Goal: Transaction & Acquisition: Purchase product/service

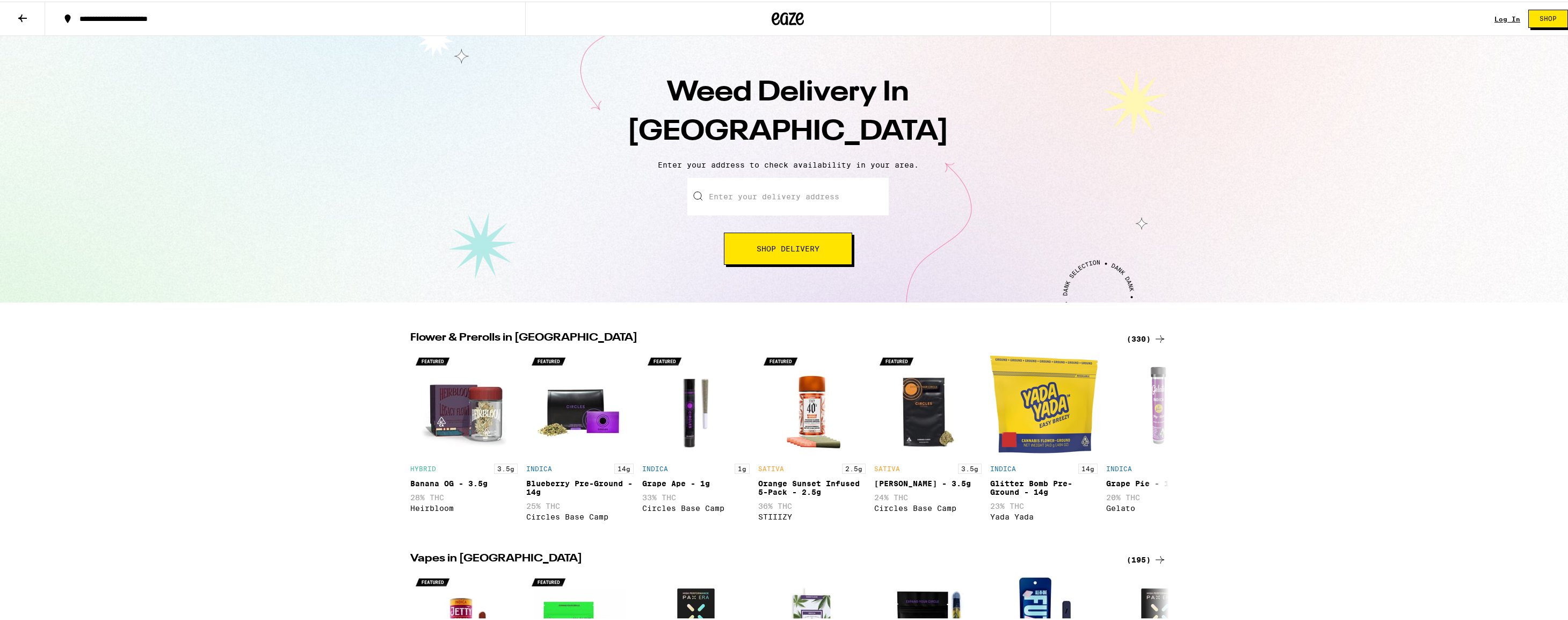
click at [812, 200] on input "Enter your delivery address" at bounding box center [788, 195] width 201 height 37
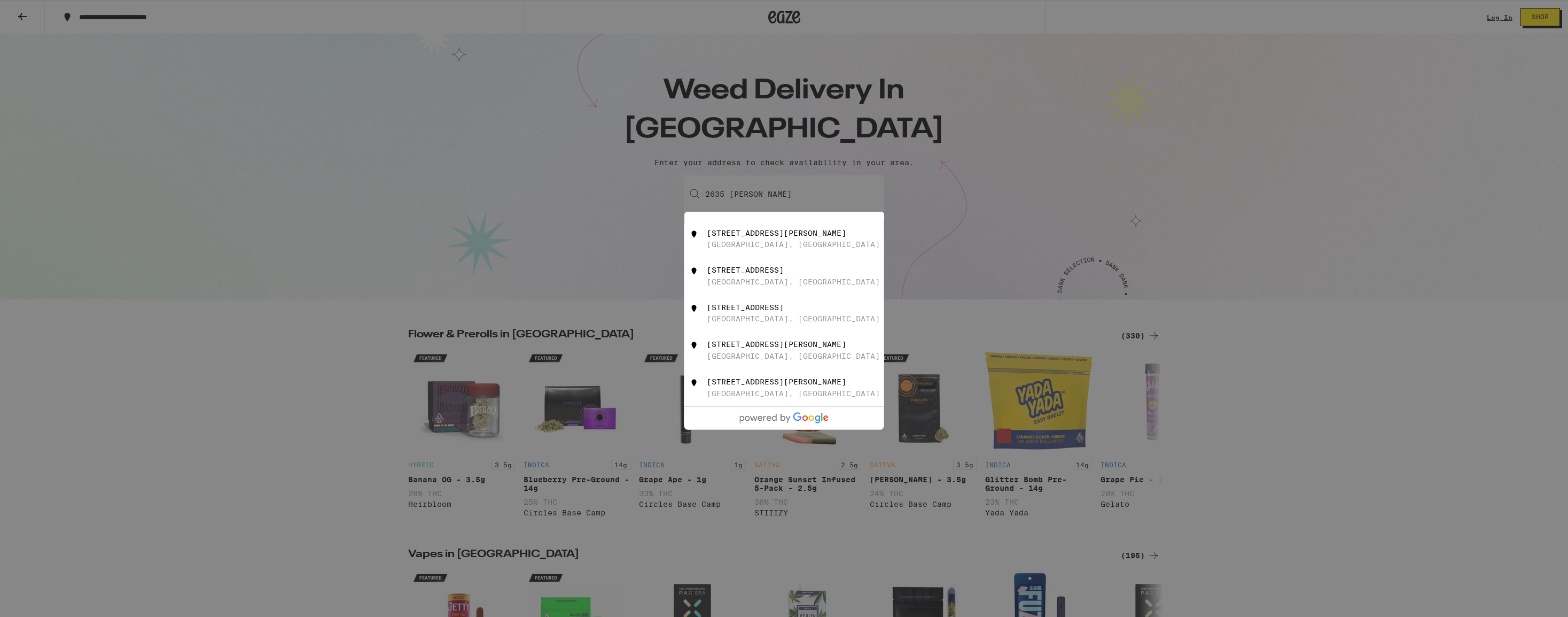
type input "2635 Almaden Road, San Jose, CA"
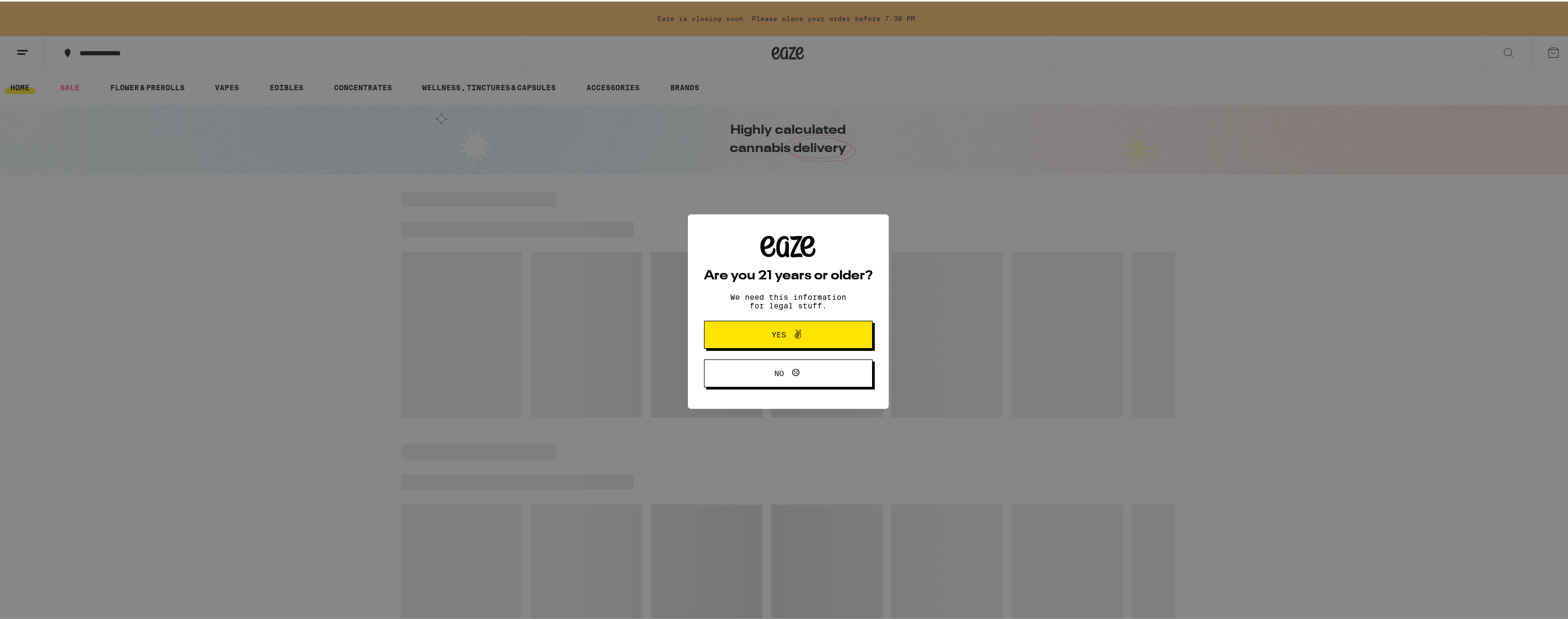
click at [821, 328] on span "Yes" at bounding box center [789, 333] width 82 height 14
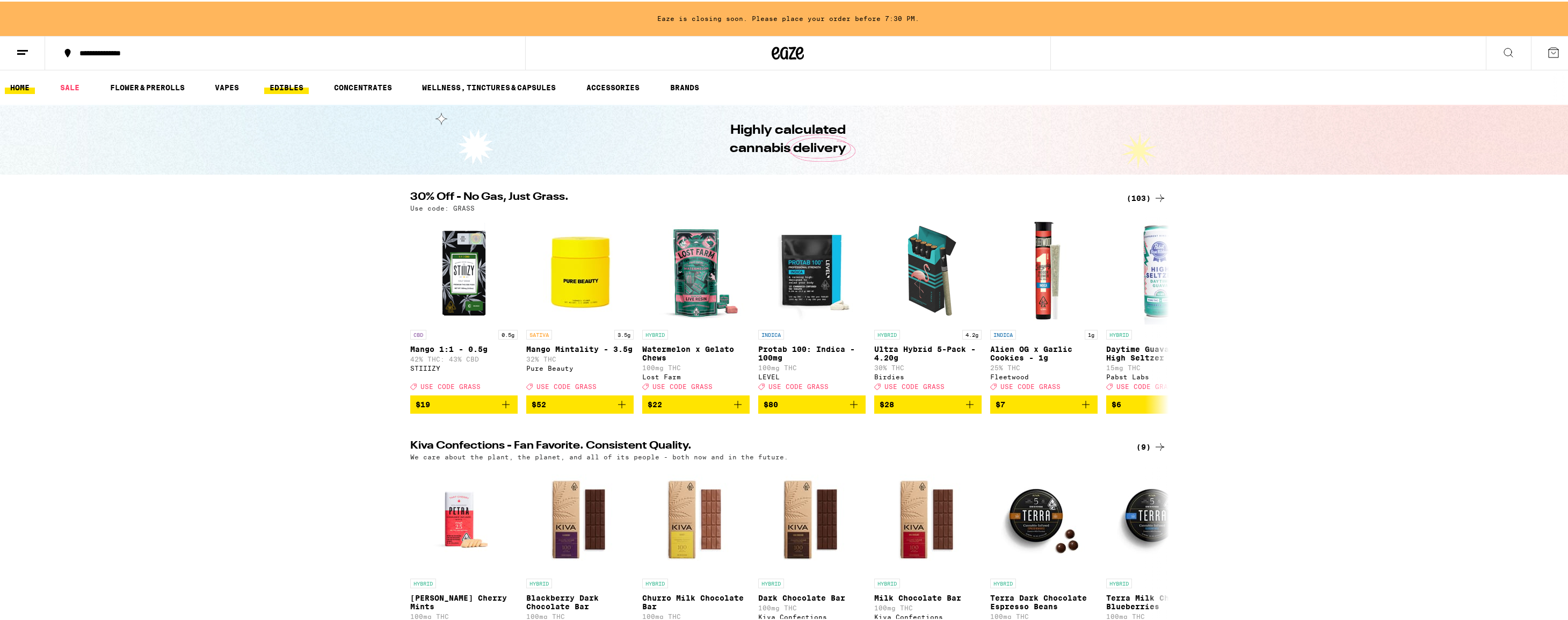
click at [279, 89] on link "EDIBLES" at bounding box center [286, 85] width 44 height 13
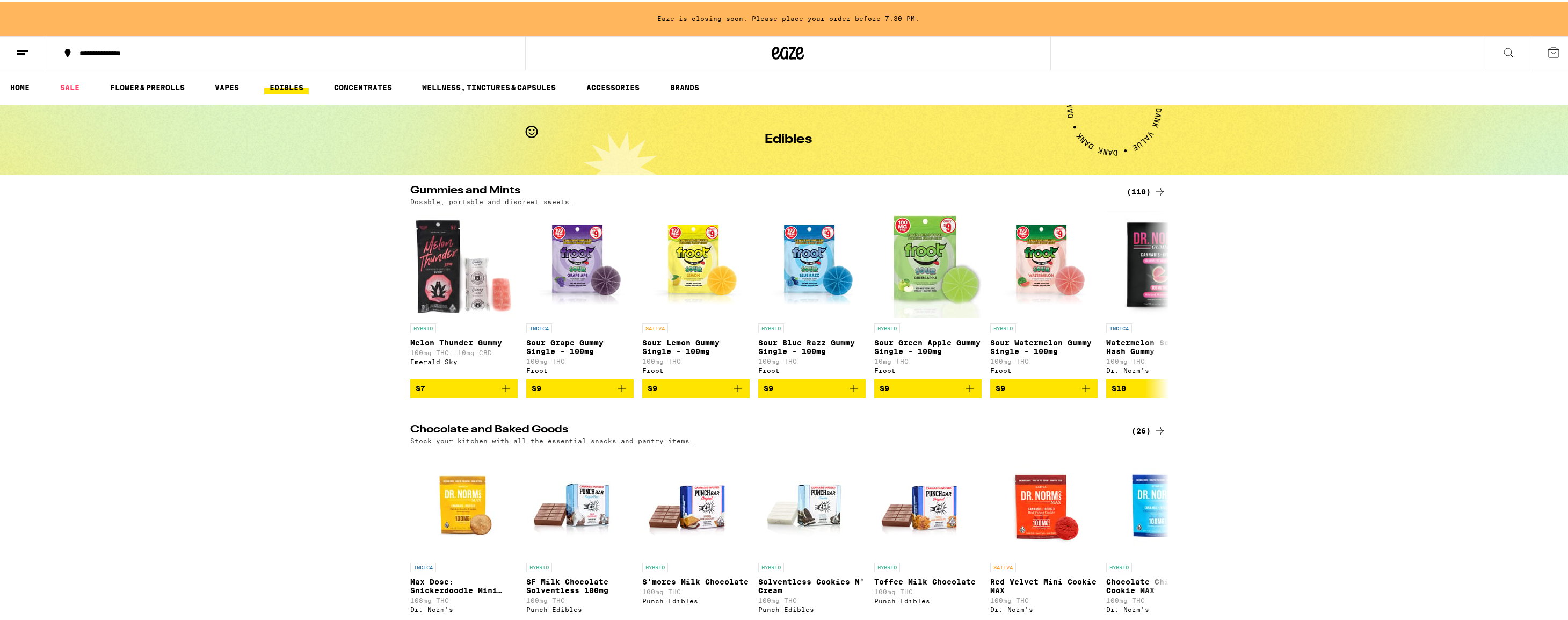
drag, startPoint x: 66, startPoint y: 83, endPoint x: 74, endPoint y: 94, distance: 13.6
click at [66, 83] on link "SALE" at bounding box center [69, 85] width 30 height 13
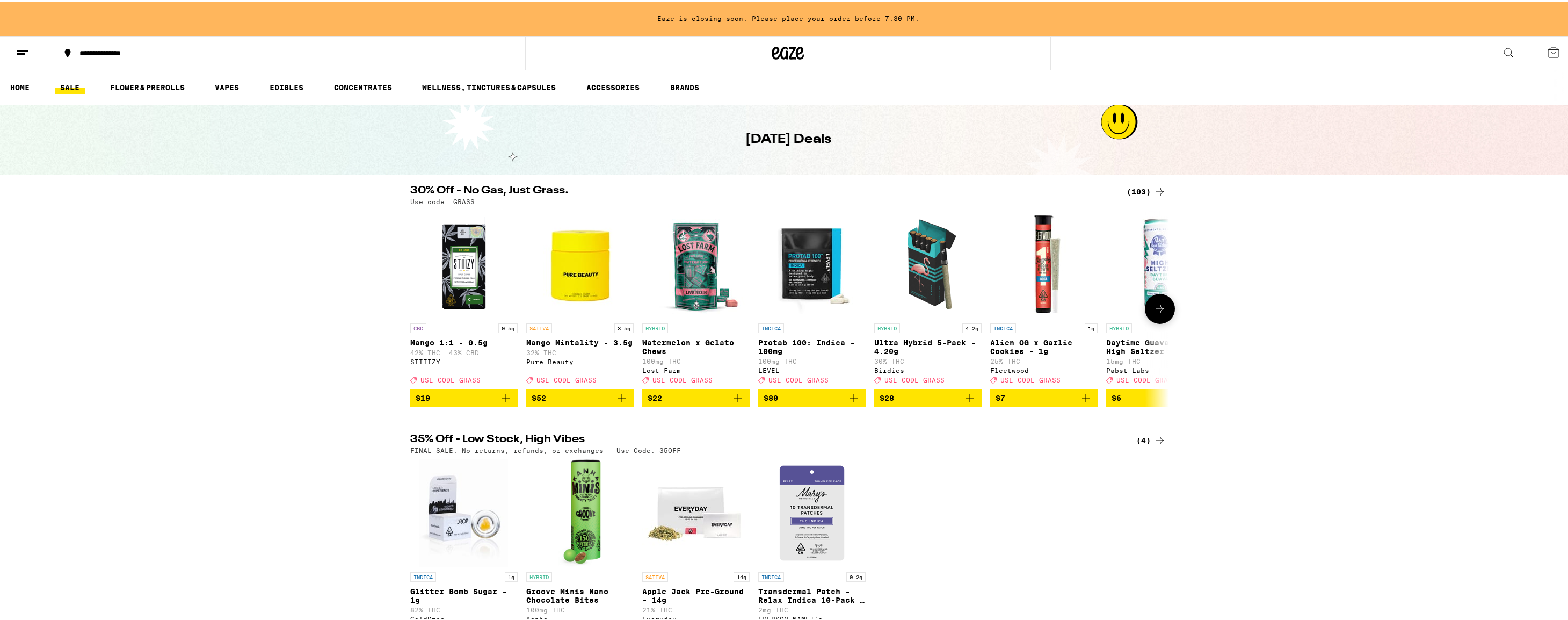
click at [1156, 313] on icon at bounding box center [1160, 307] width 13 height 13
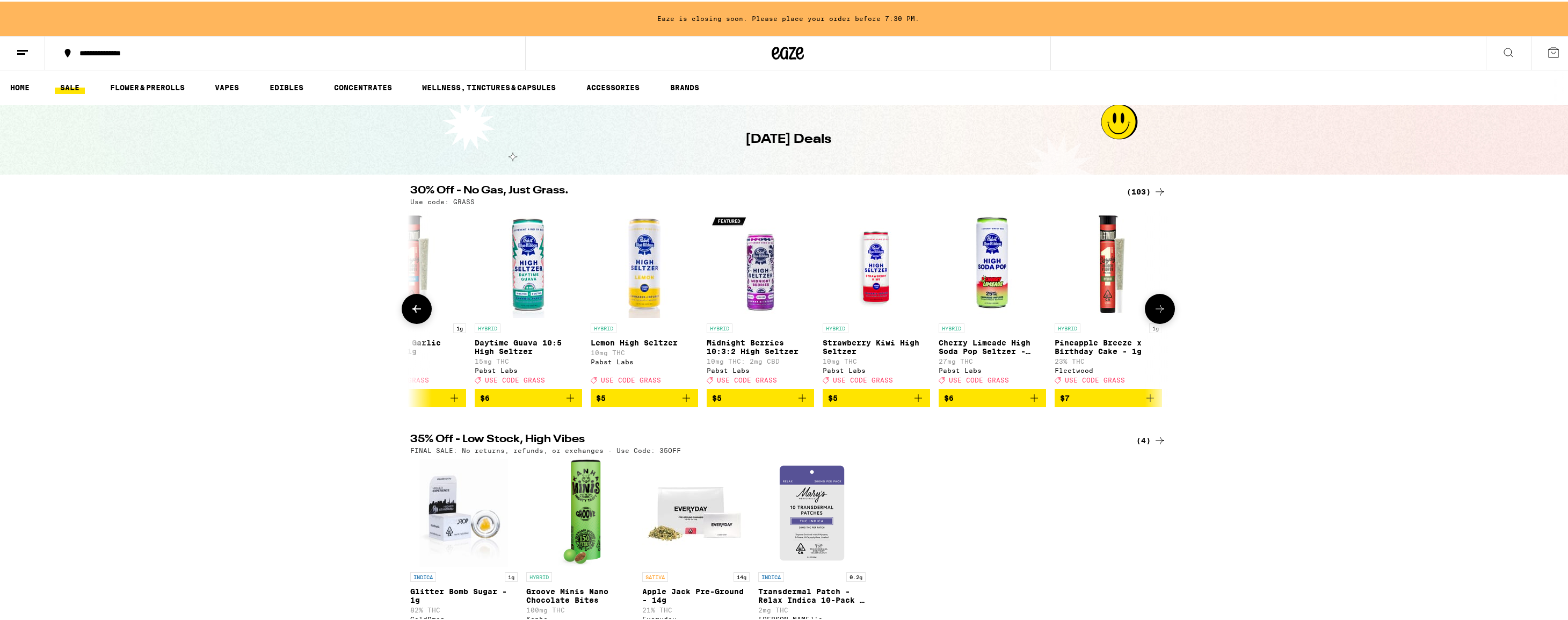
scroll to position [0, 639]
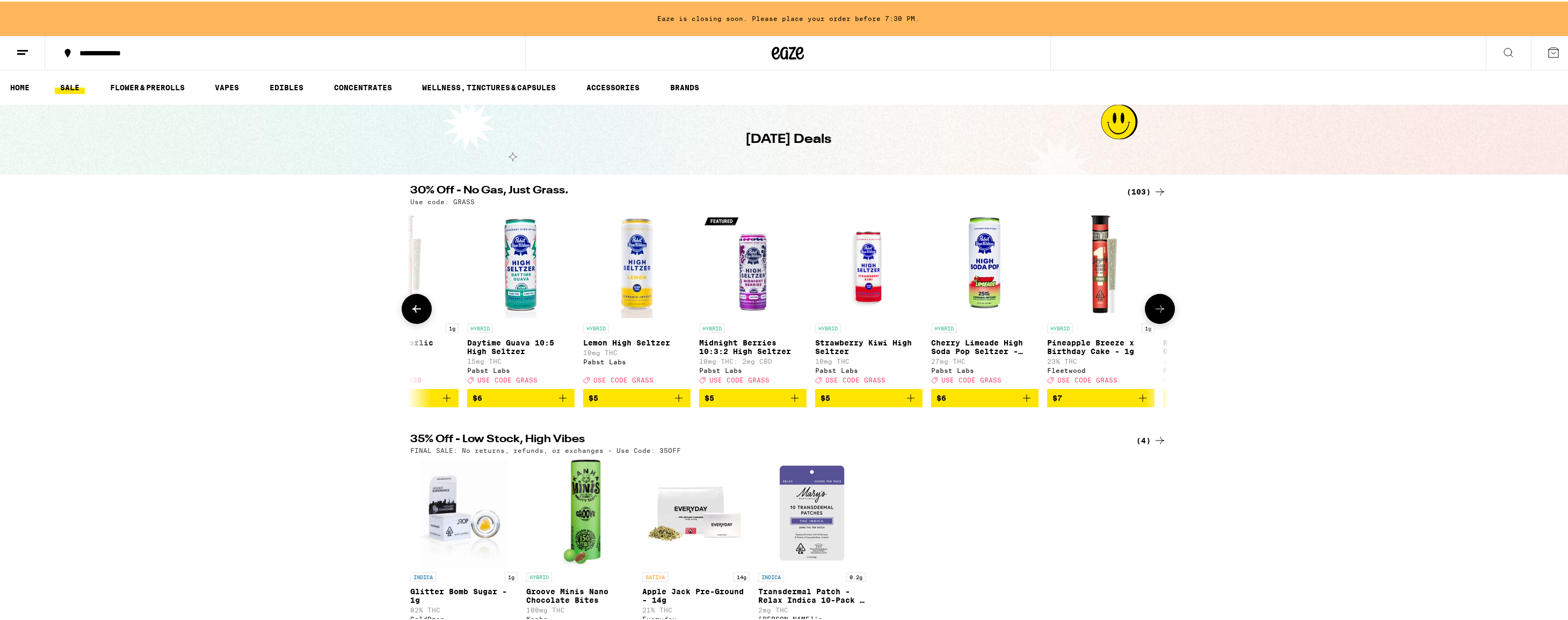
click at [1156, 313] on icon at bounding box center [1160, 307] width 13 height 13
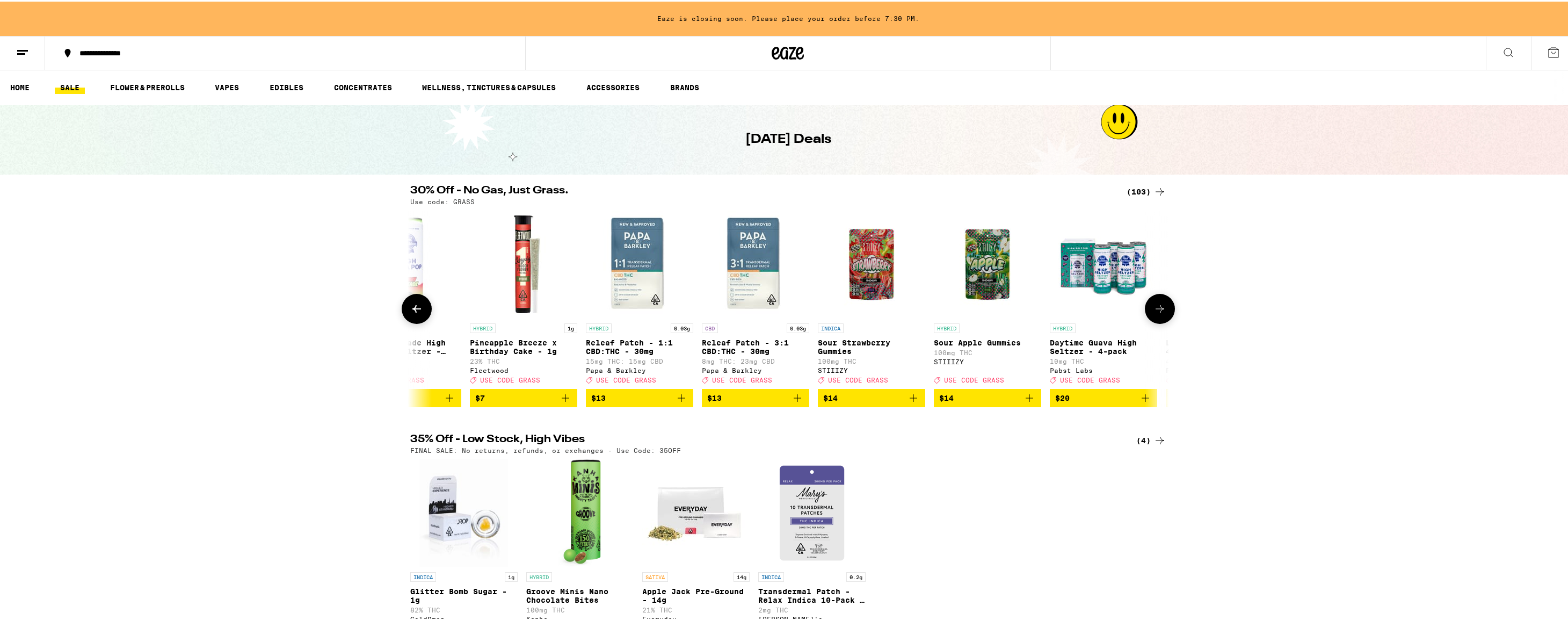
scroll to position [0, 1278]
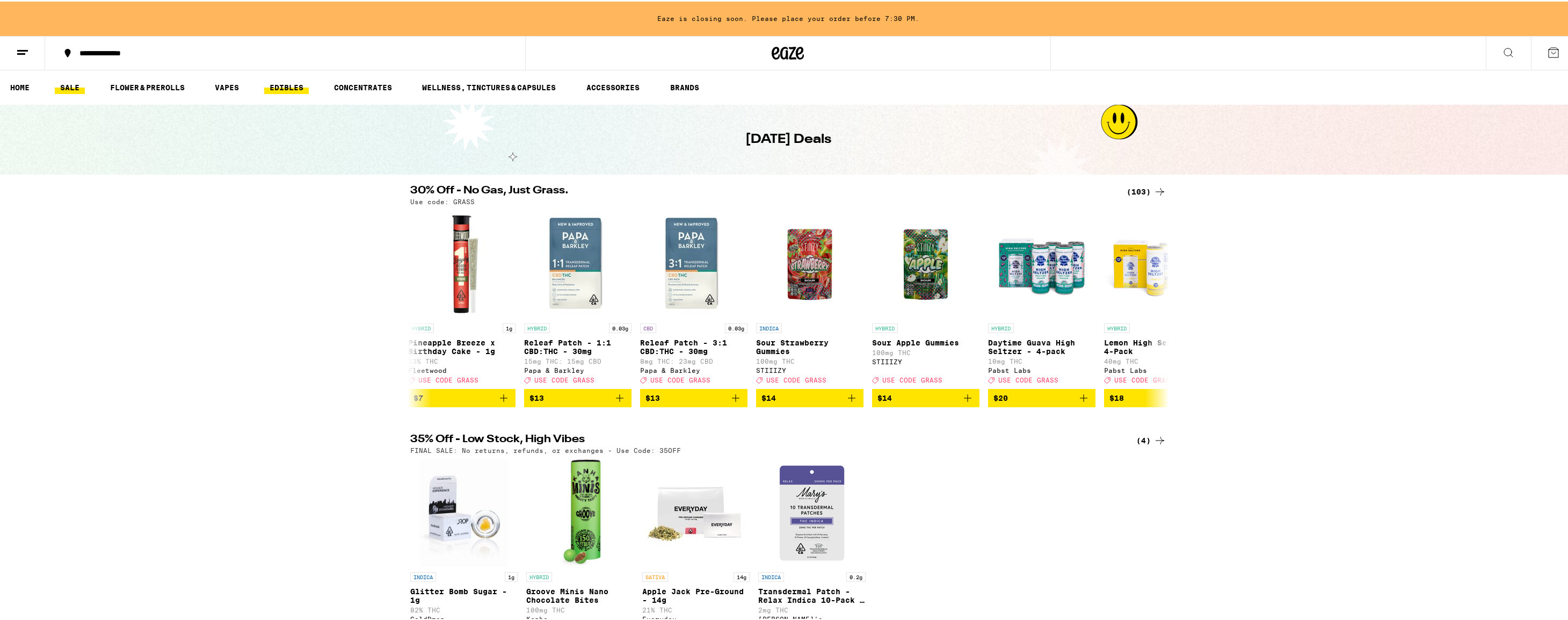
click at [285, 89] on link "EDIBLES" at bounding box center [286, 85] width 44 height 13
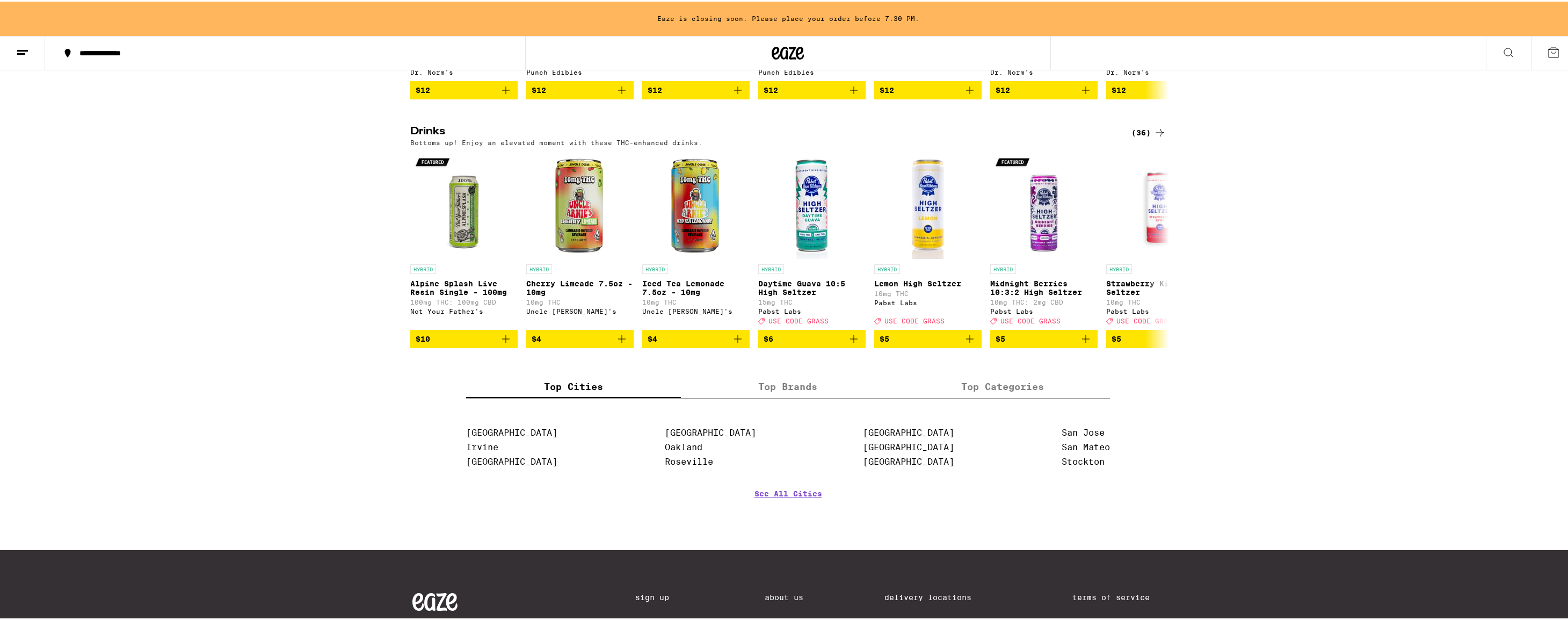
scroll to position [515, 0]
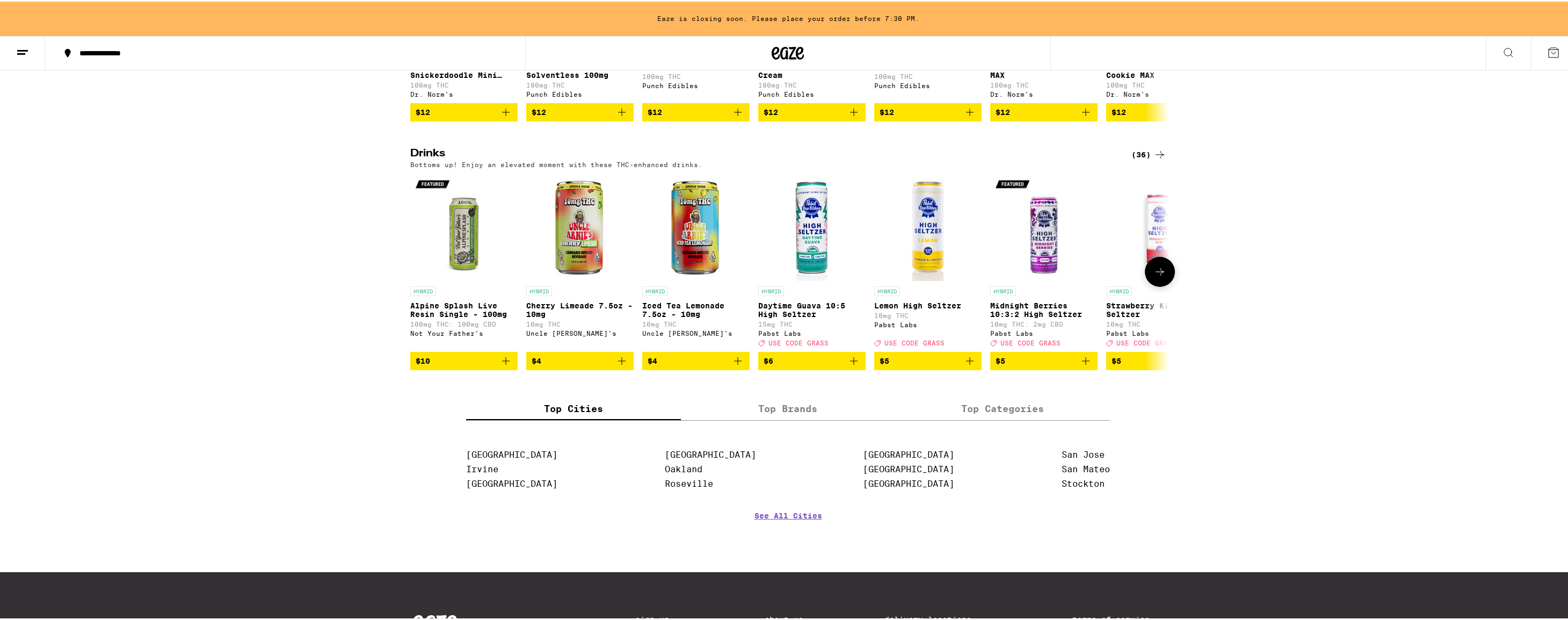
click at [1155, 277] on icon at bounding box center [1160, 270] width 13 height 13
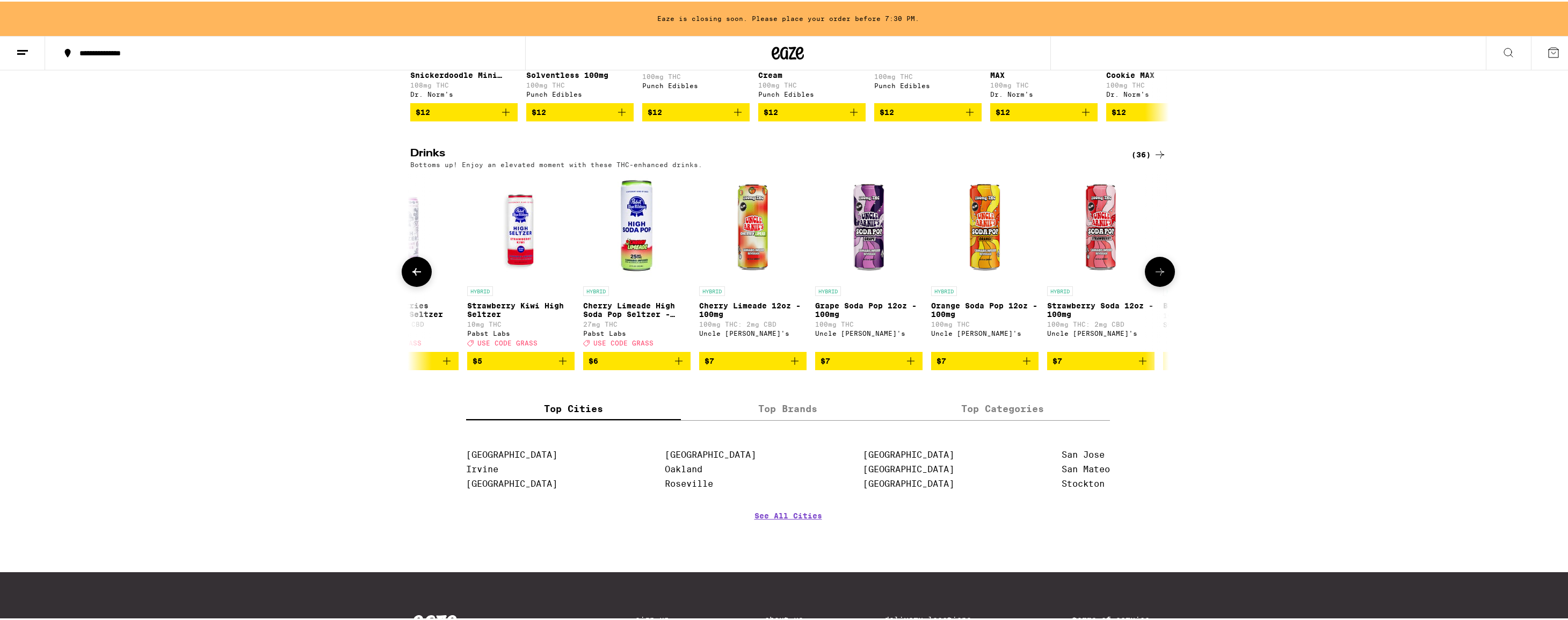
click at [1157, 277] on icon at bounding box center [1160, 270] width 13 height 13
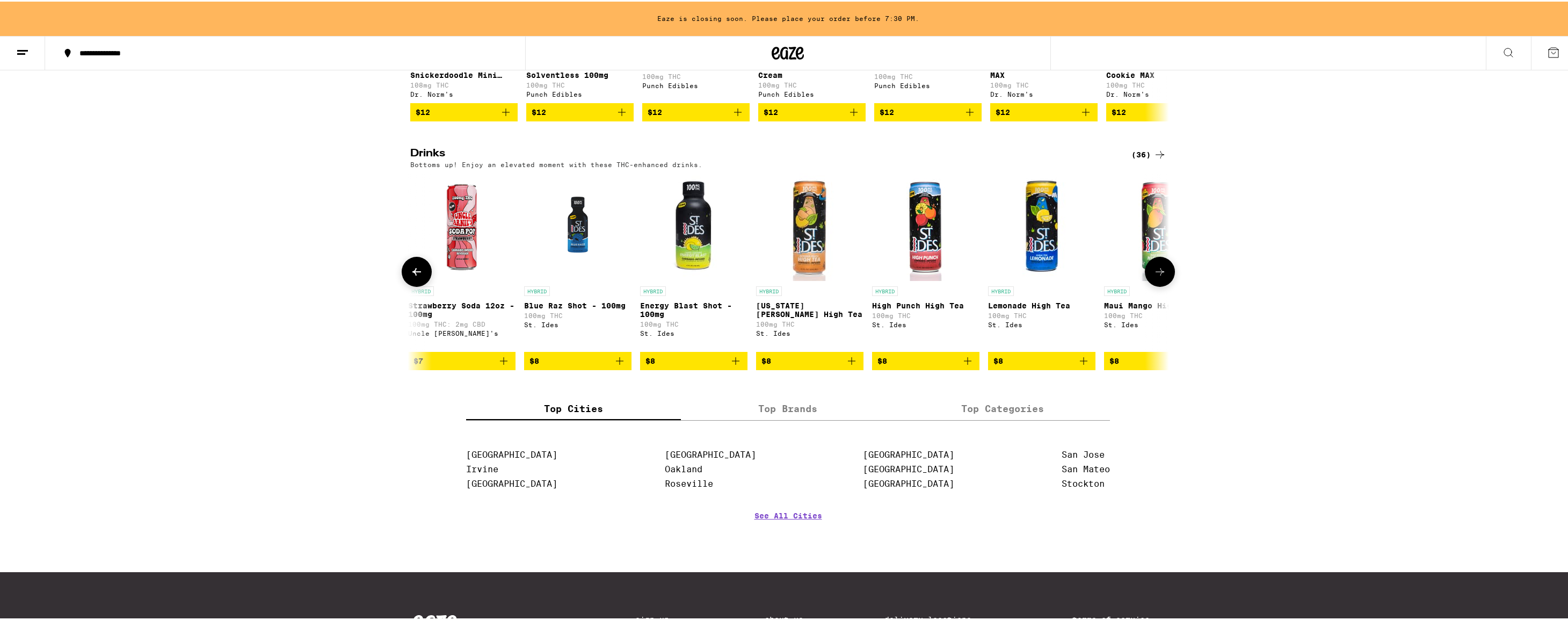
click at [1157, 274] on icon at bounding box center [1160, 270] width 9 height 8
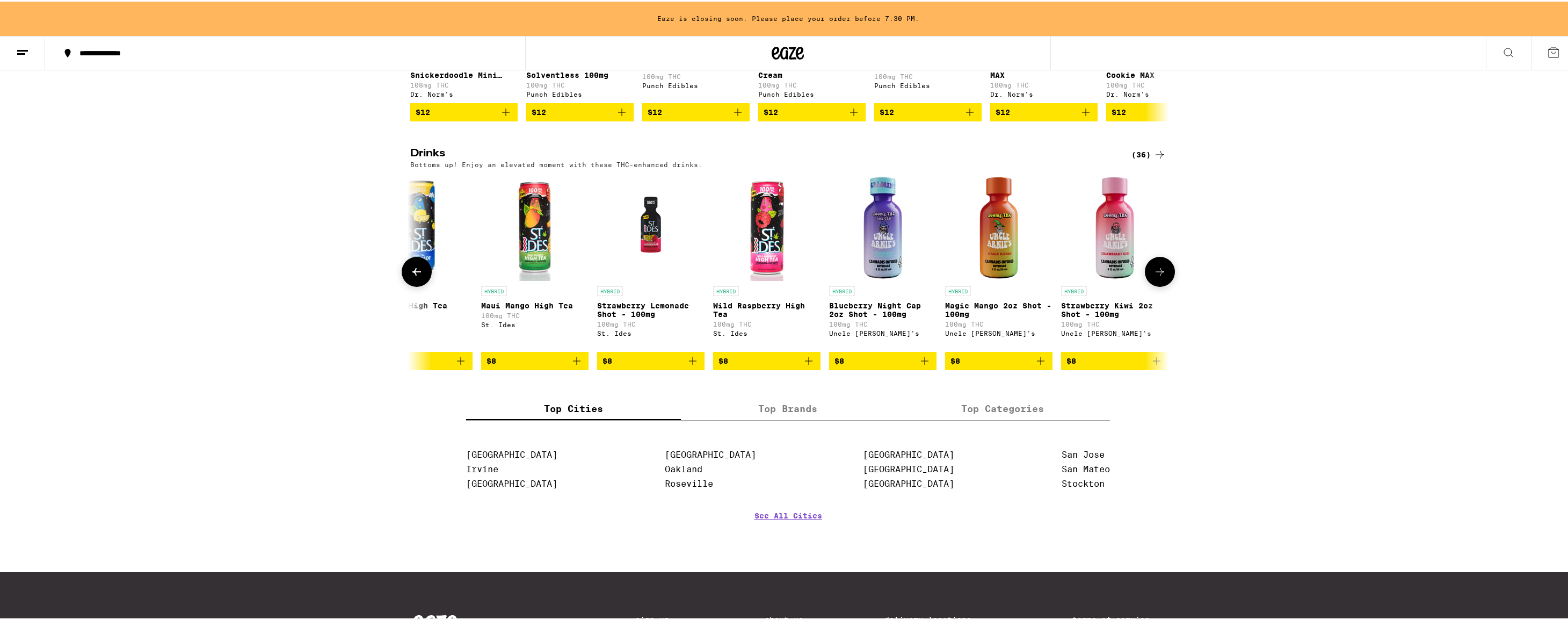
scroll to position [0, 1917]
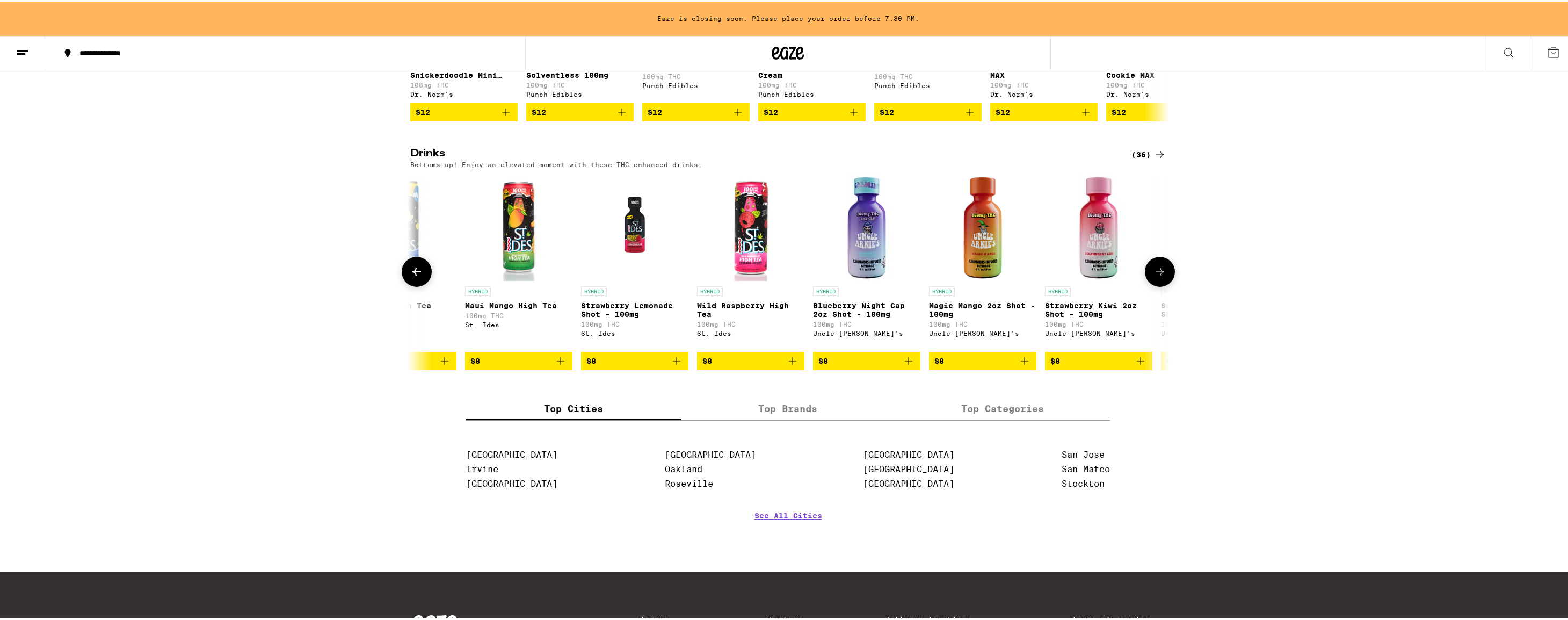
click at [1158, 274] on icon at bounding box center [1160, 270] width 9 height 8
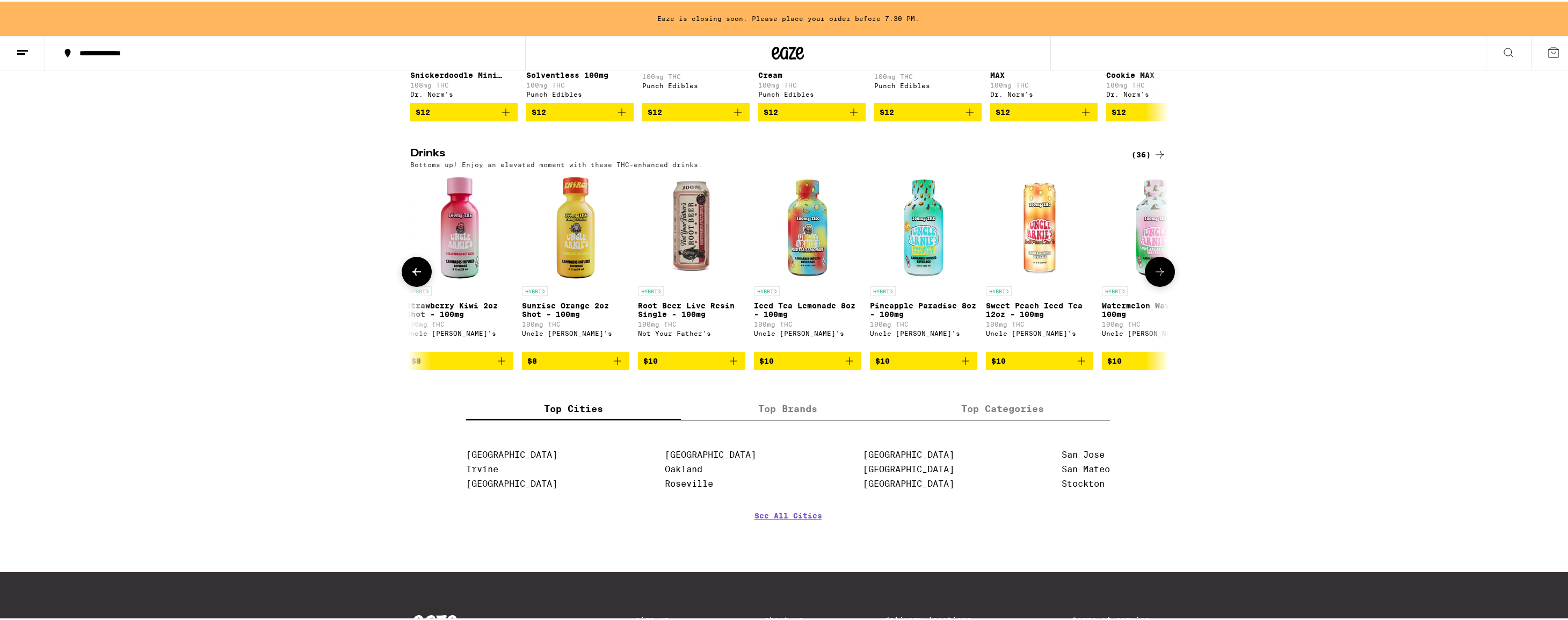
click at [1158, 274] on icon at bounding box center [1160, 270] width 9 height 8
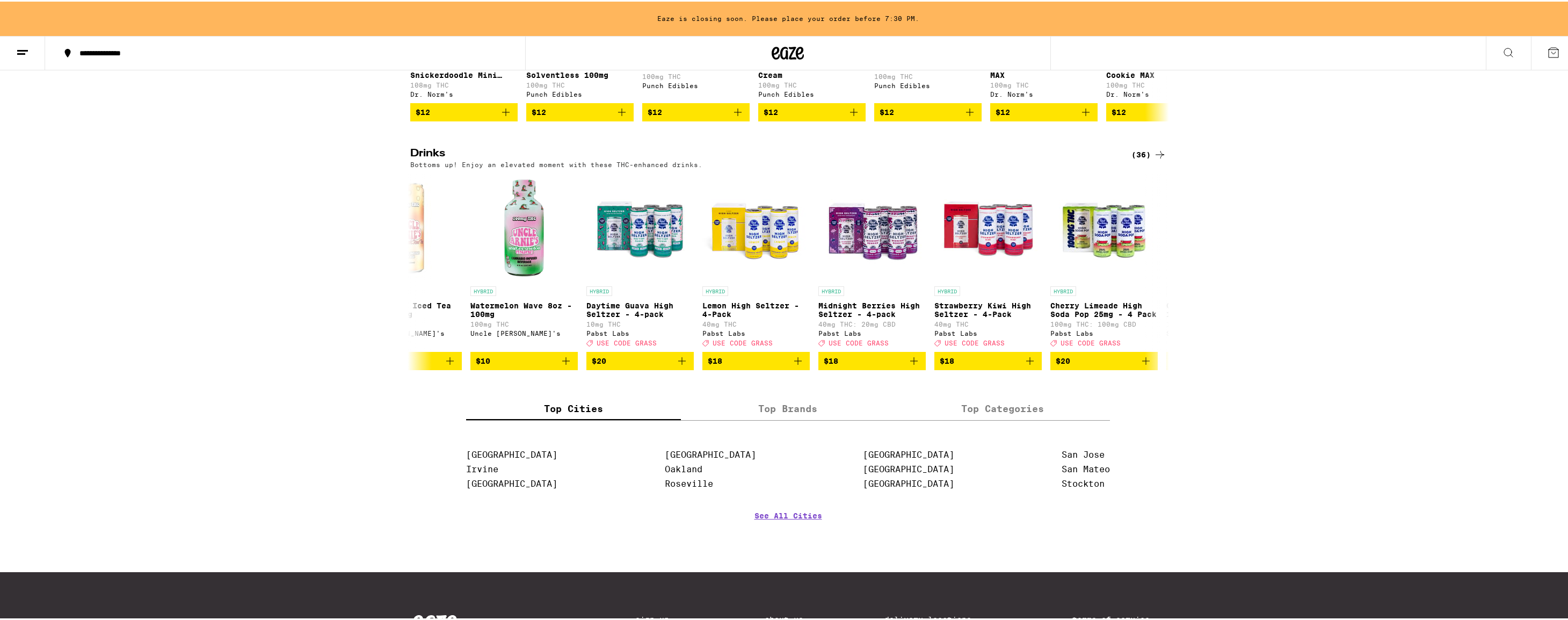
scroll to position [0, 3196]
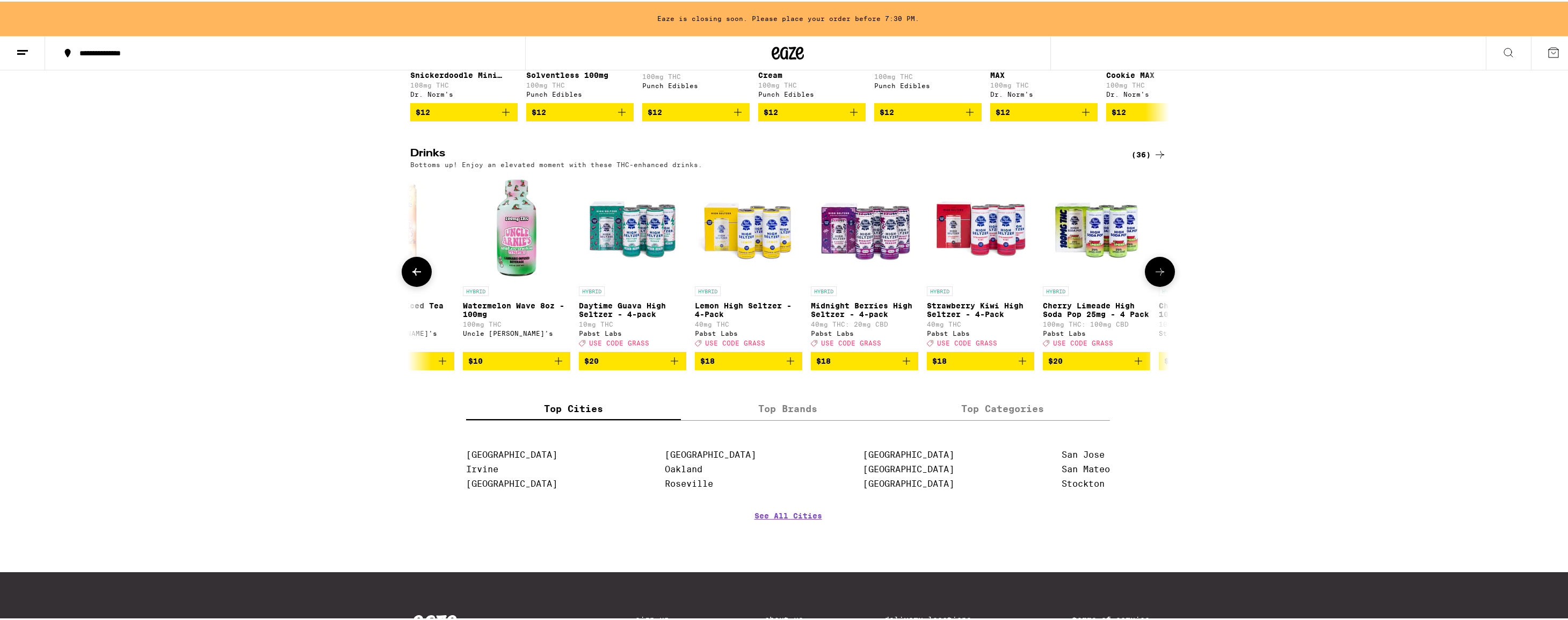
click at [1159, 277] on icon at bounding box center [1160, 270] width 13 height 13
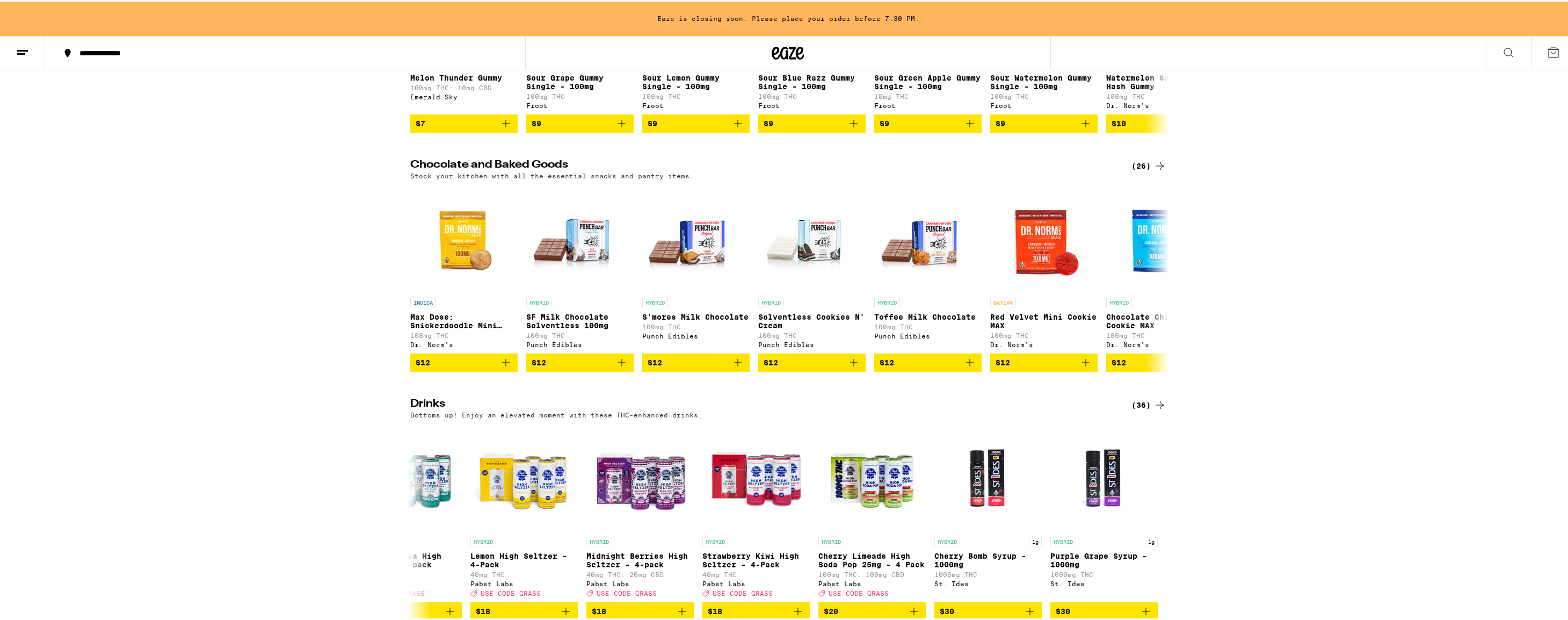
scroll to position [243, 0]
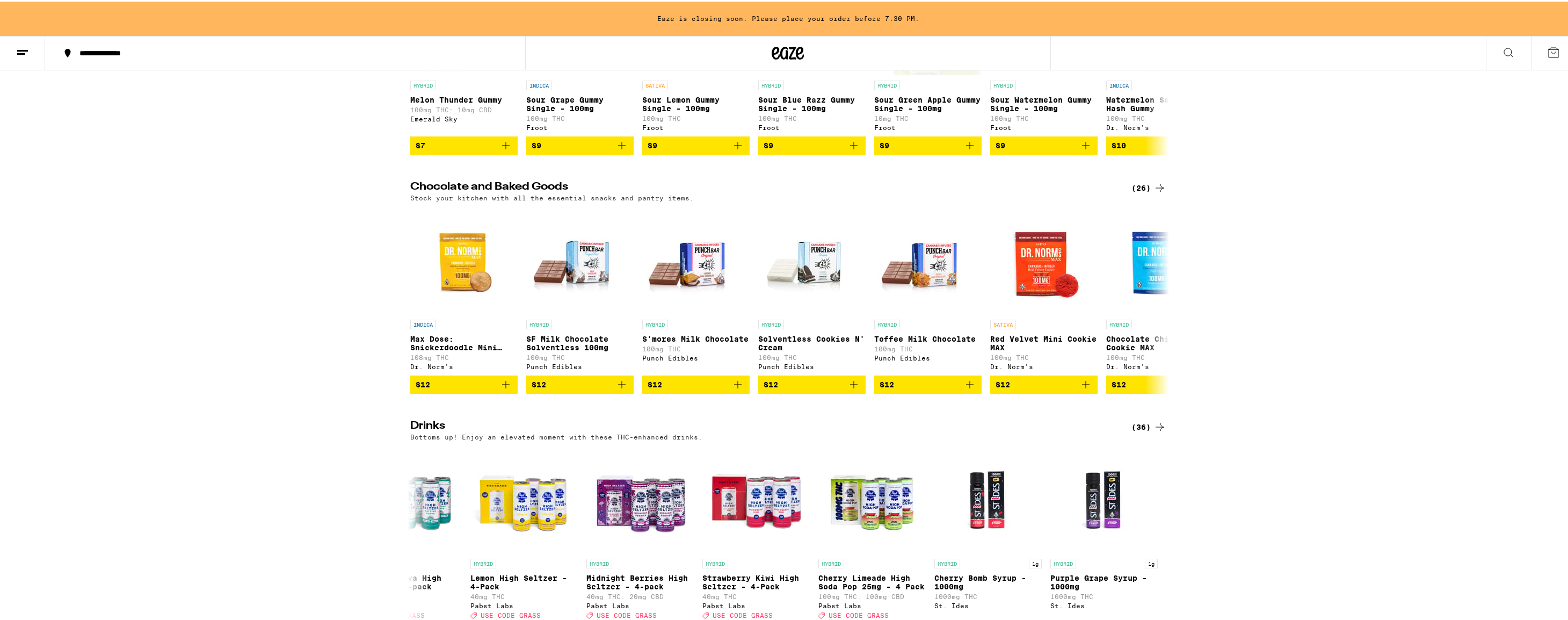
click at [1154, 192] on icon at bounding box center [1160, 186] width 13 height 13
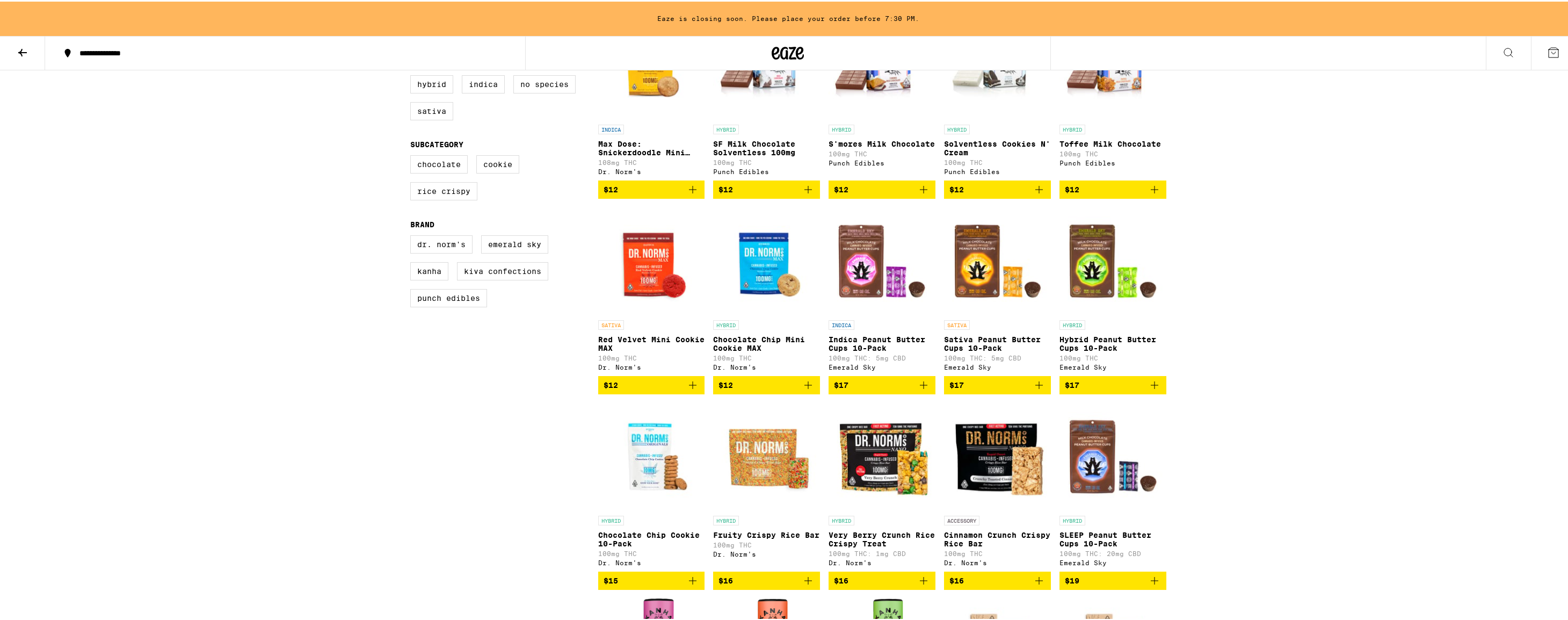
scroll to position [134, 0]
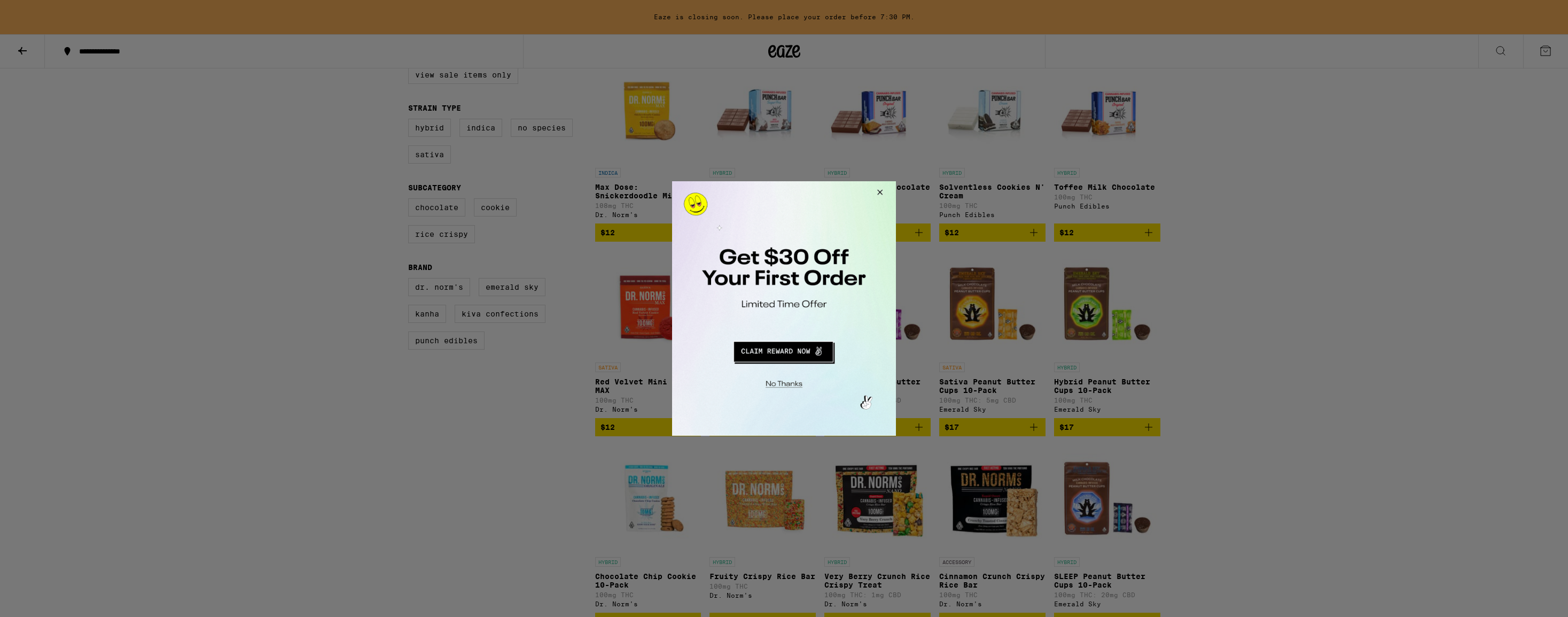
click at [878, 195] on button "Close Modal" at bounding box center [878, 194] width 29 height 25
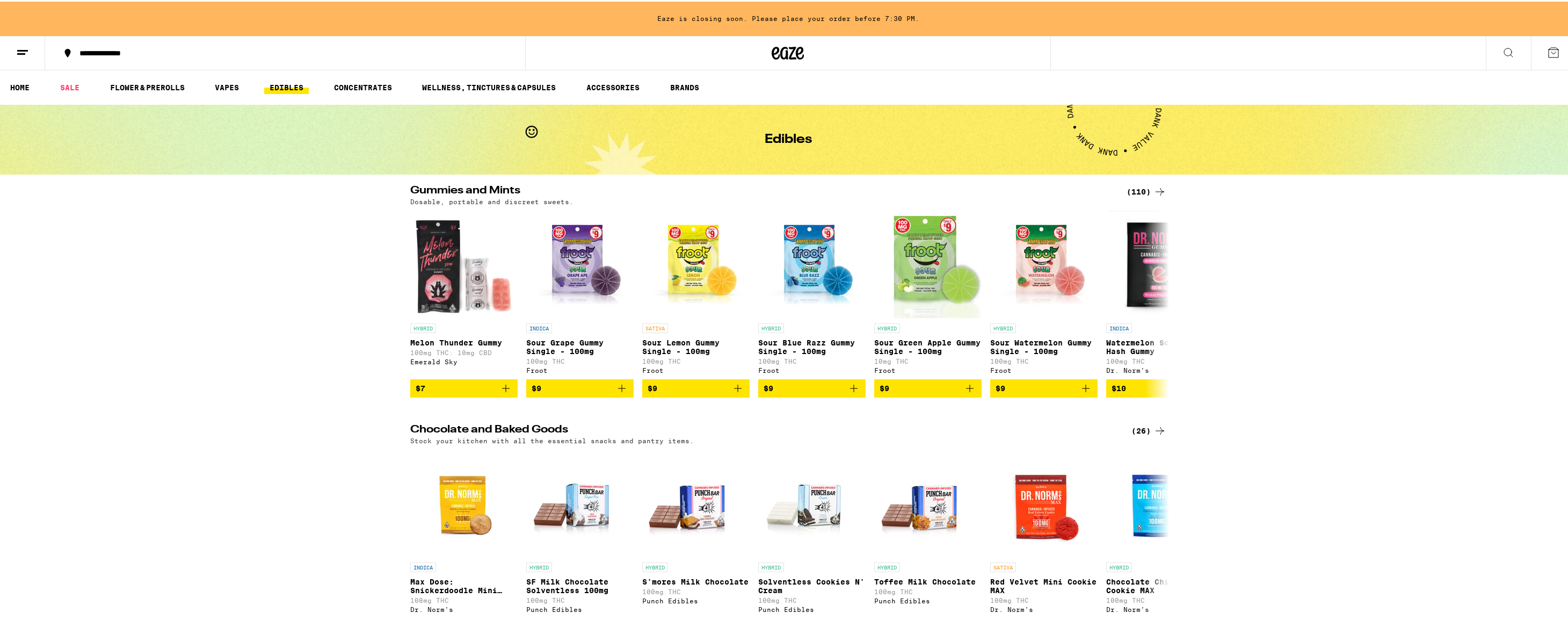
click at [1154, 190] on icon at bounding box center [1160, 190] width 13 height 13
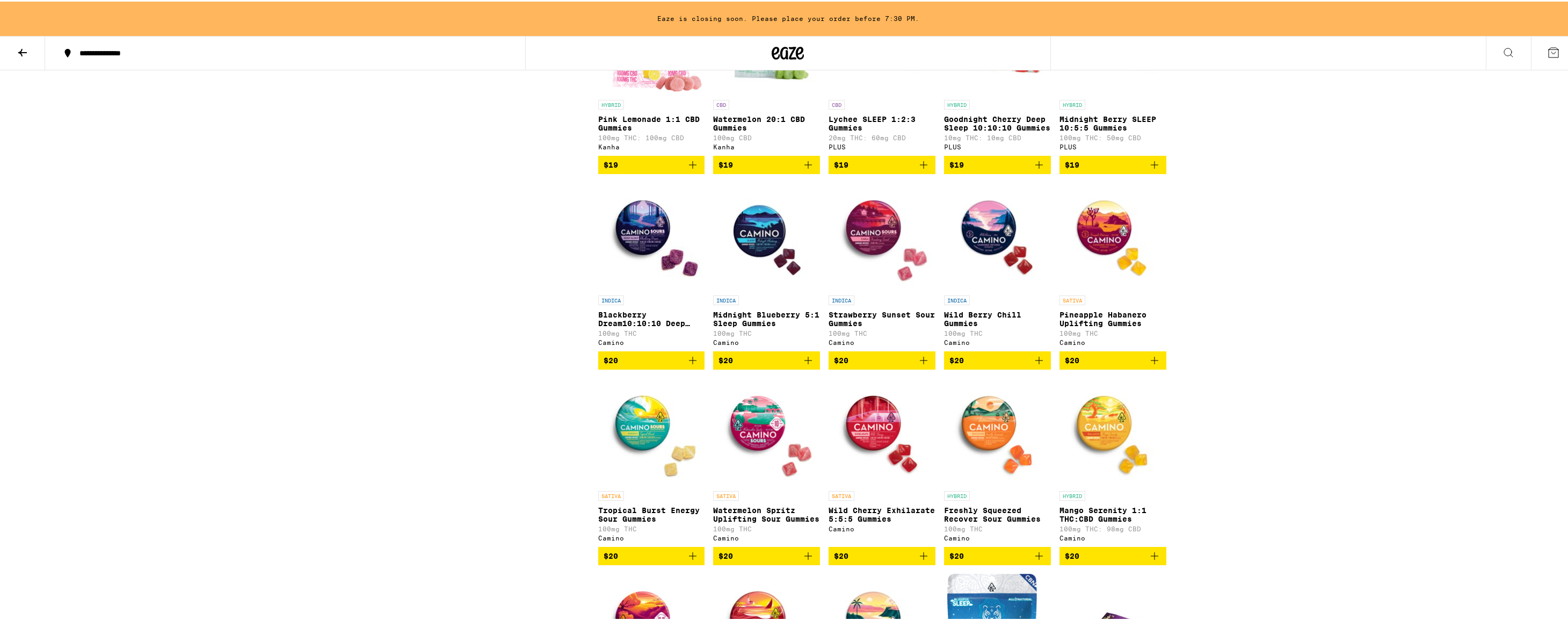
scroll to position [2499, 0]
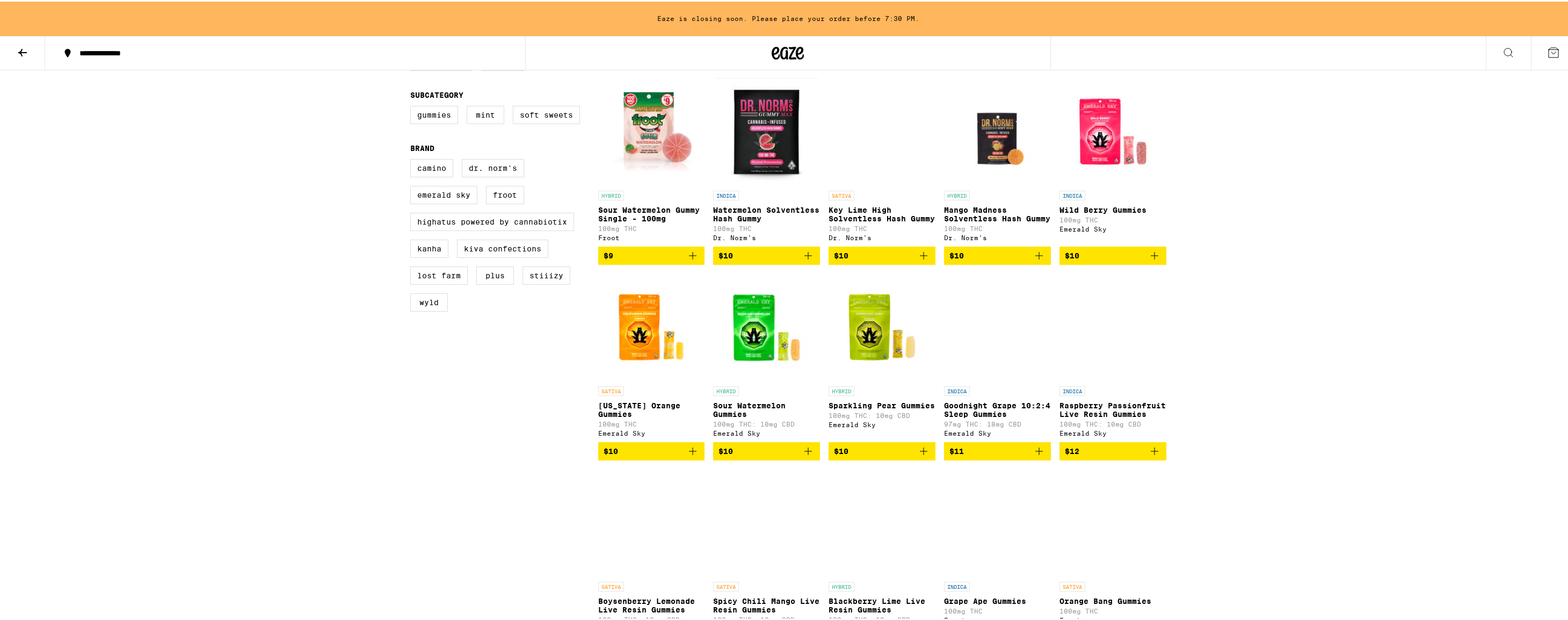
scroll to position [0, 0]
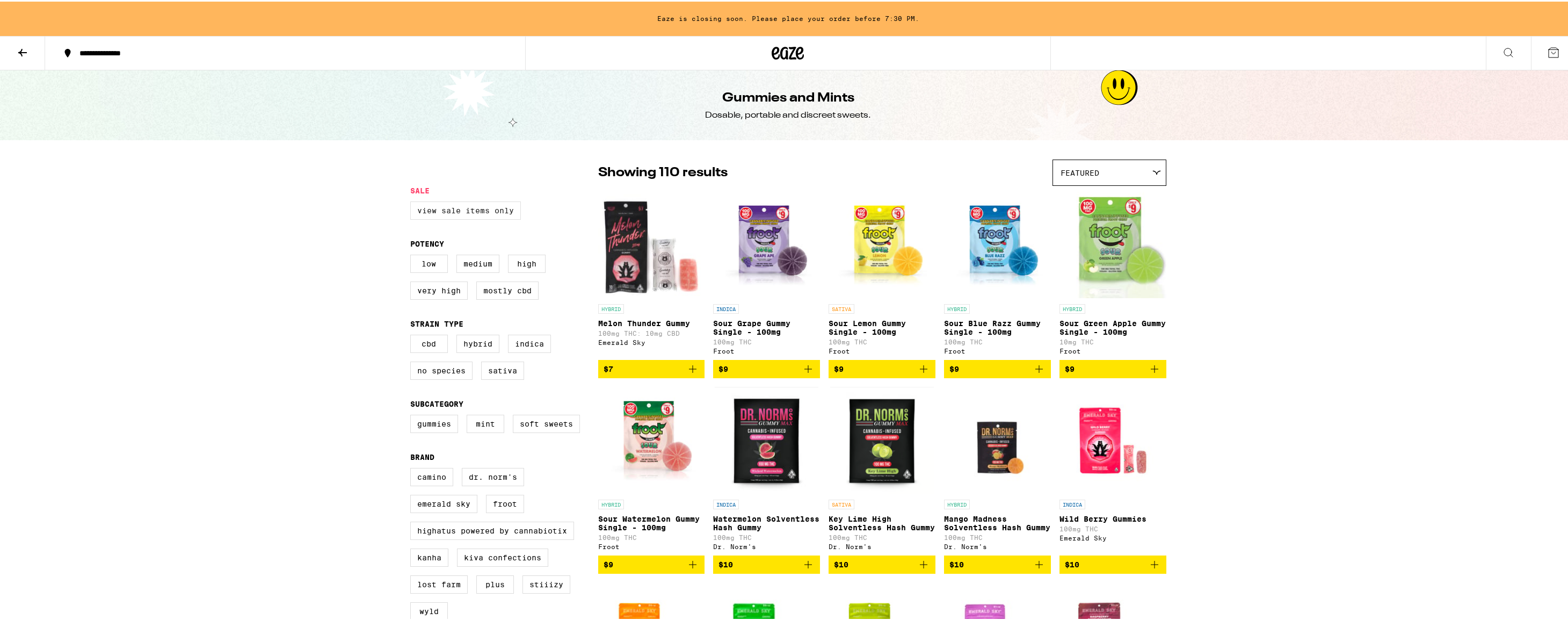
click at [474, 204] on label "View Sale Items Only" at bounding box center [466, 209] width 111 height 18
click at [413, 202] on input "View Sale Items Only" at bounding box center [412, 201] width 1 height 1
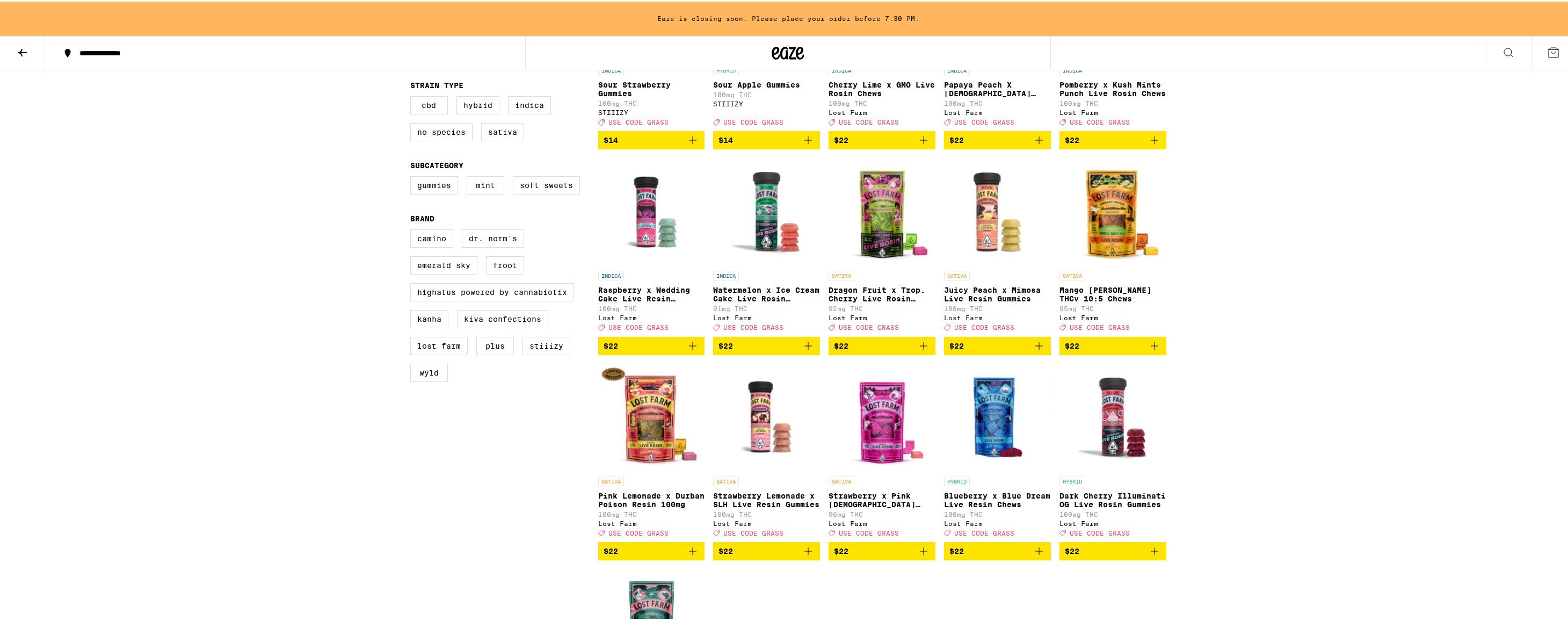
scroll to position [38, 0]
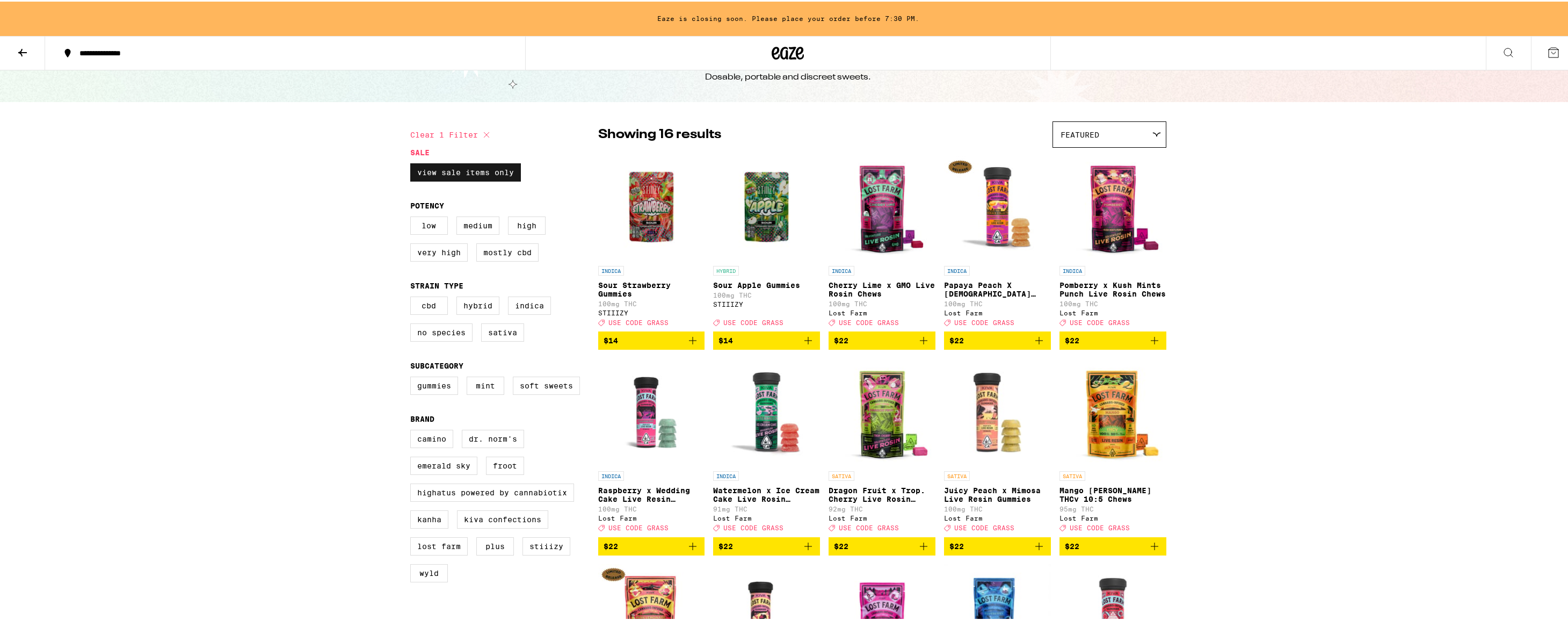
click at [488, 175] on label "View Sale Items Only" at bounding box center [466, 170] width 111 height 18
click at [413, 164] on input "View Sale Items Only" at bounding box center [412, 164] width 1 height 1
checkbox input "false"
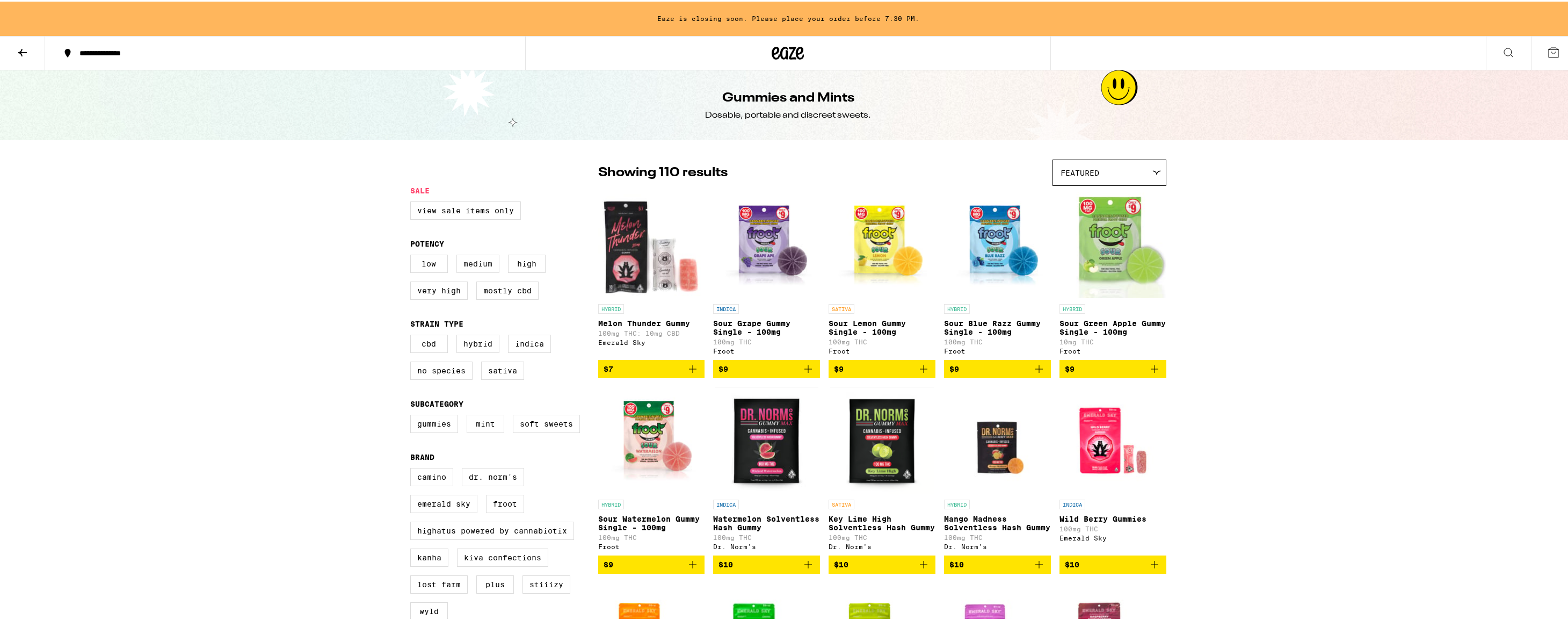
click at [461, 262] on label "Medium" at bounding box center [478, 261] width 43 height 18
click at [413, 255] on input "Medium" at bounding box center [412, 255] width 1 height 1
checkbox input "true"
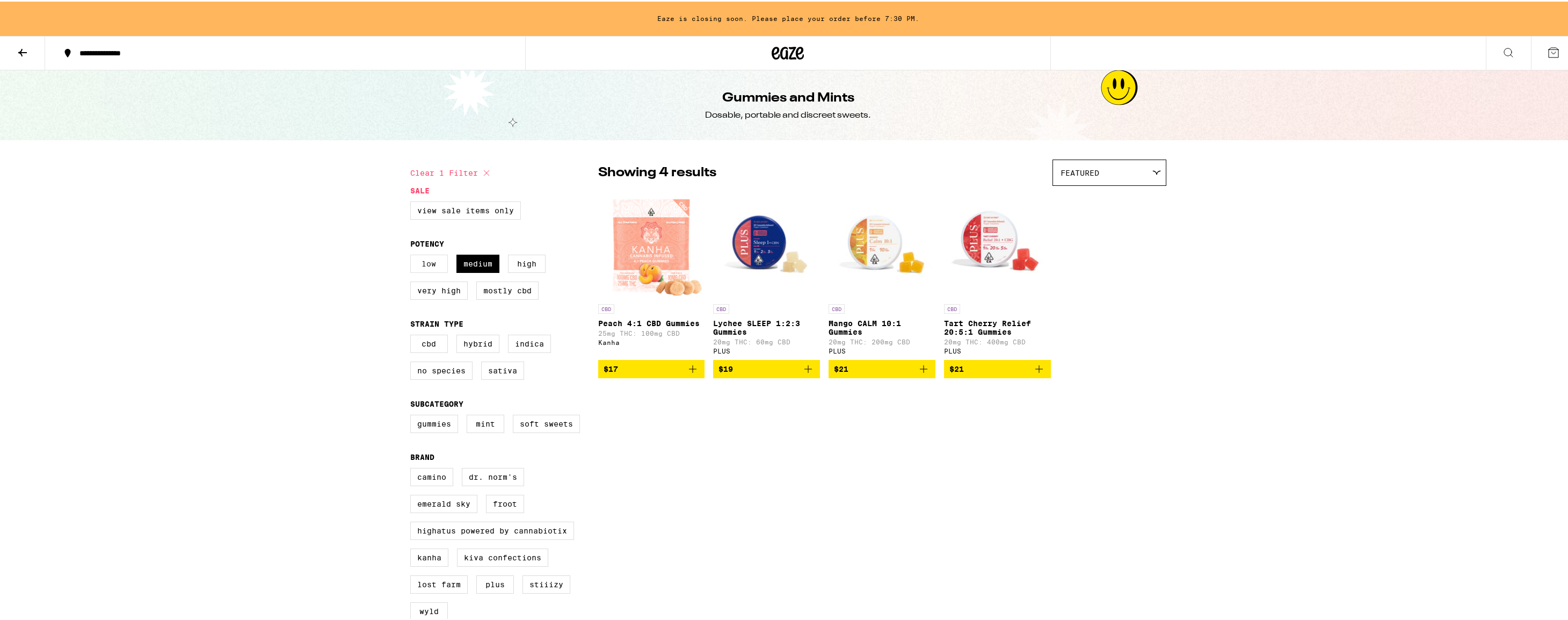
click at [422, 264] on label "Low" at bounding box center [429, 261] width 37 height 18
click at [413, 255] on input "Low" at bounding box center [412, 255] width 1 height 1
checkbox input "true"
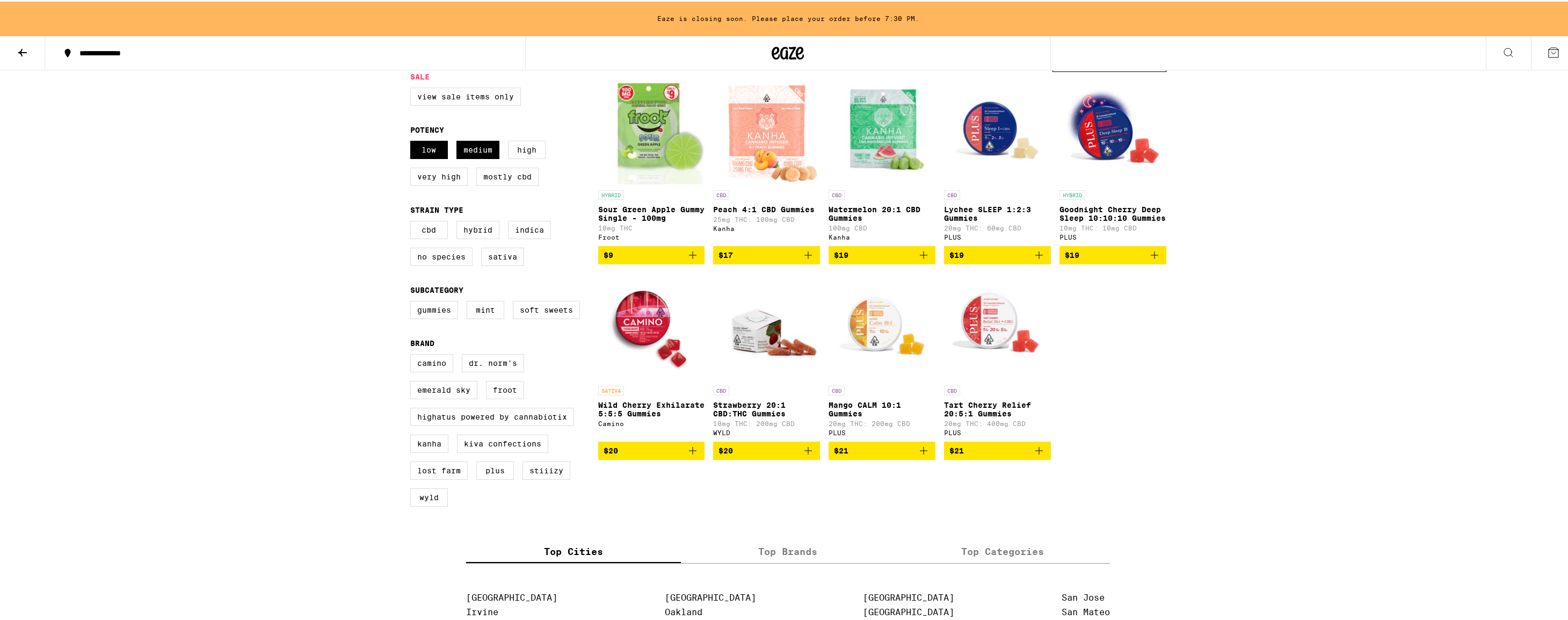
scroll to position [113, 0]
click at [527, 149] on label "High" at bounding box center [527, 148] width 37 height 18
click at [413, 141] on input "High" at bounding box center [412, 141] width 1 height 1
checkbox input "true"
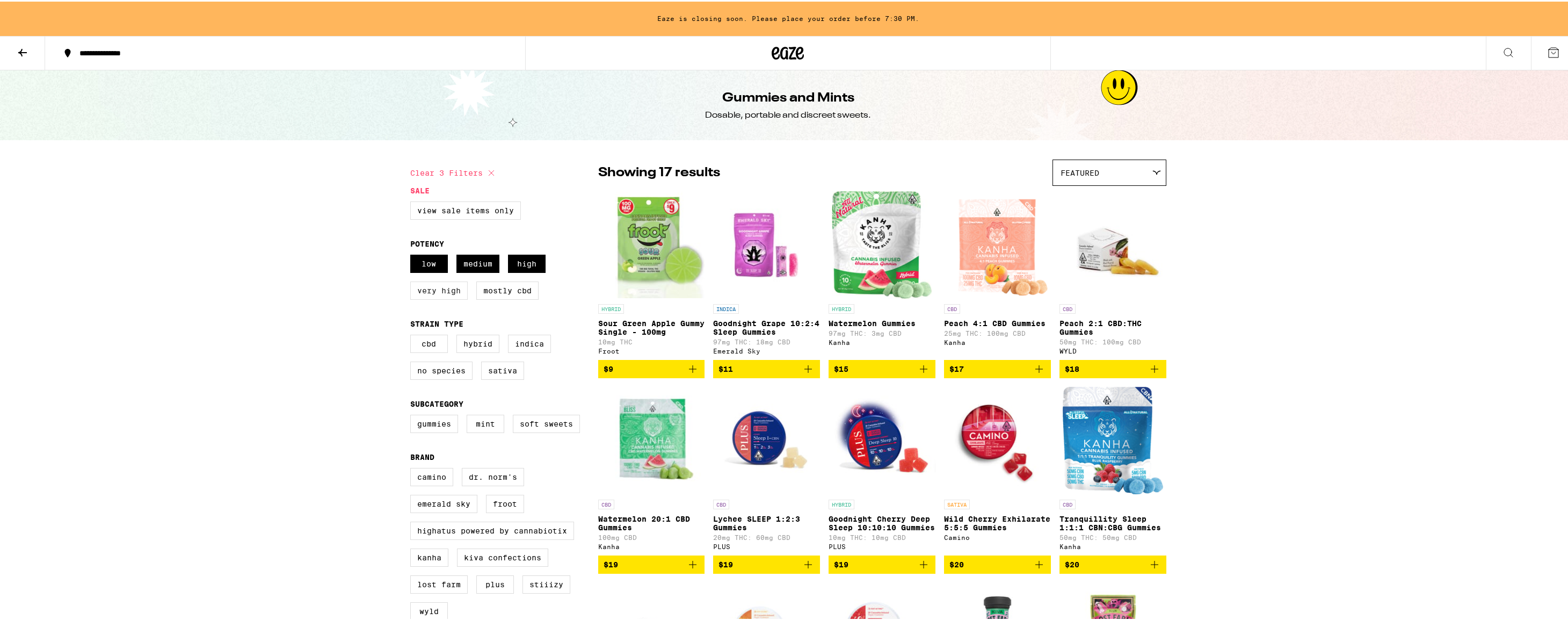
click at [436, 291] on label "Very High" at bounding box center [439, 289] width 57 height 18
click at [413, 255] on input "Very High" at bounding box center [412, 255] width 1 height 1
checkbox input "true"
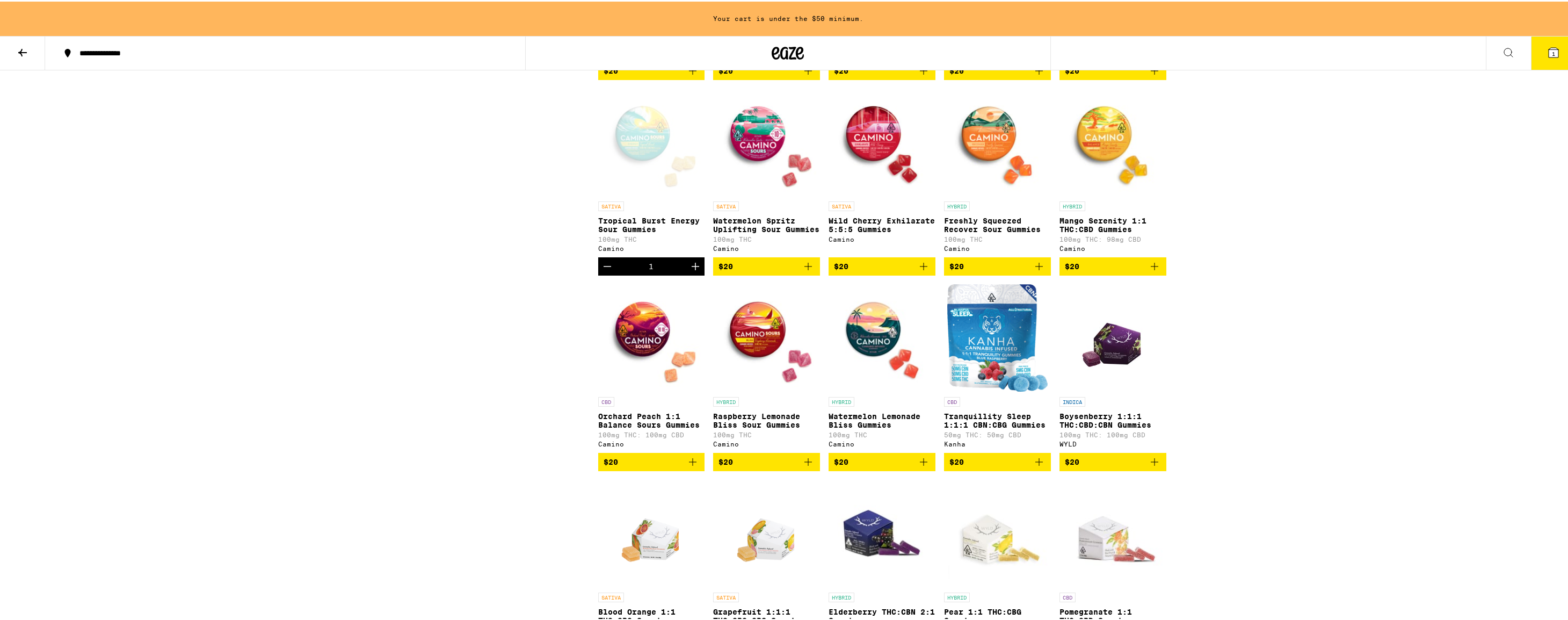
scroll to position [2804, 0]
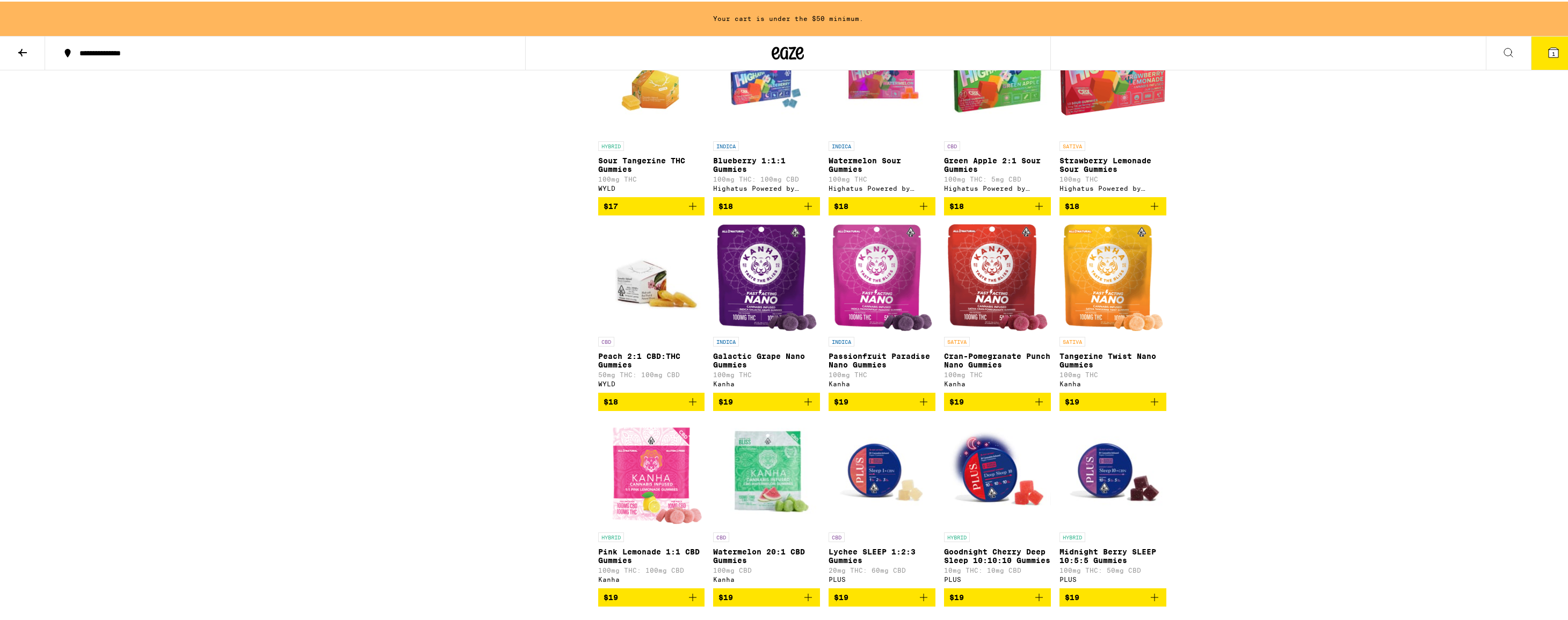
scroll to position [2293, 0]
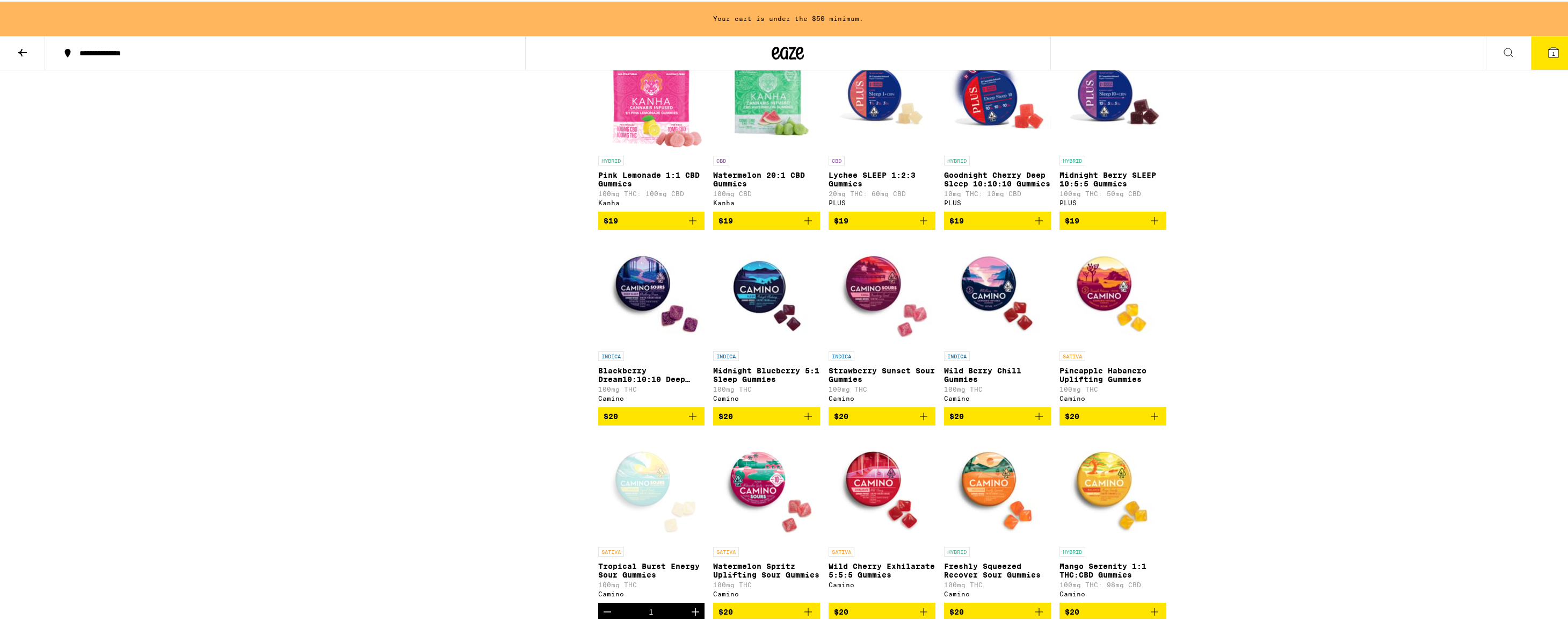
click at [754, 421] on span "$20" at bounding box center [767, 414] width 96 height 13
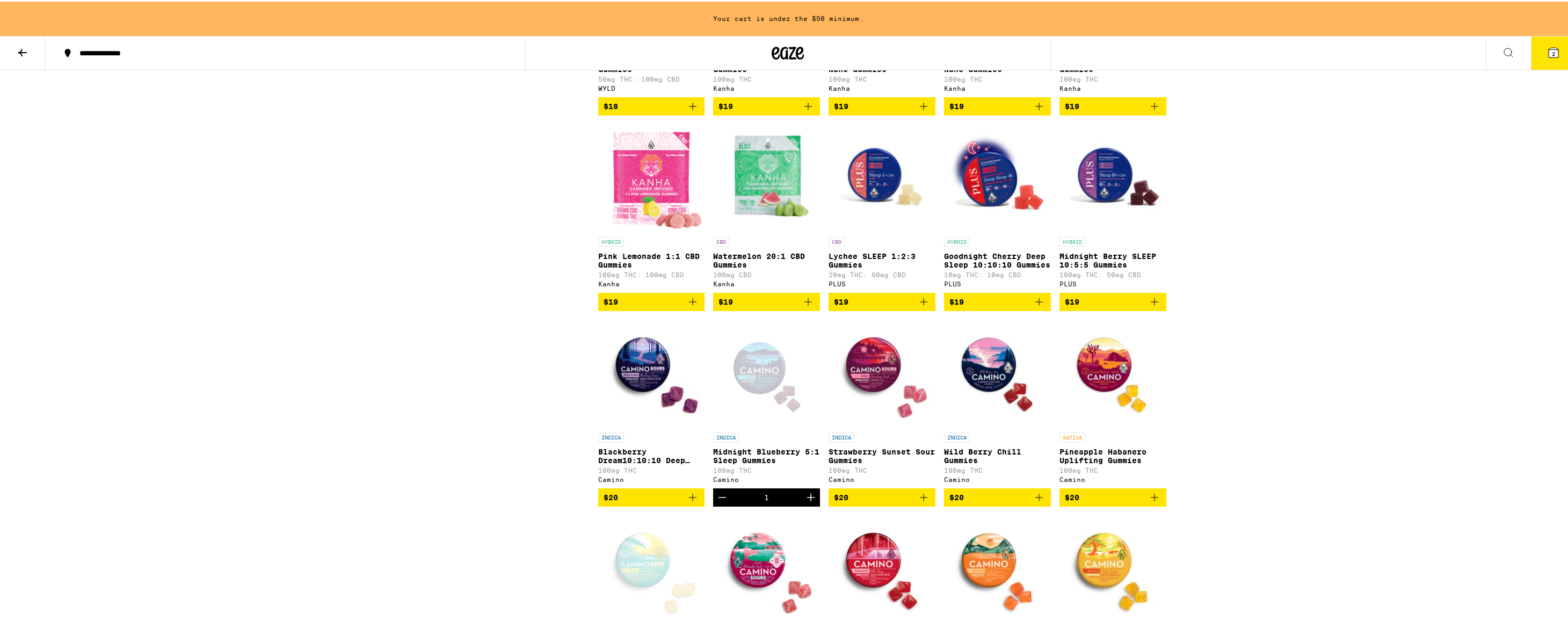
scroll to position [2215, 0]
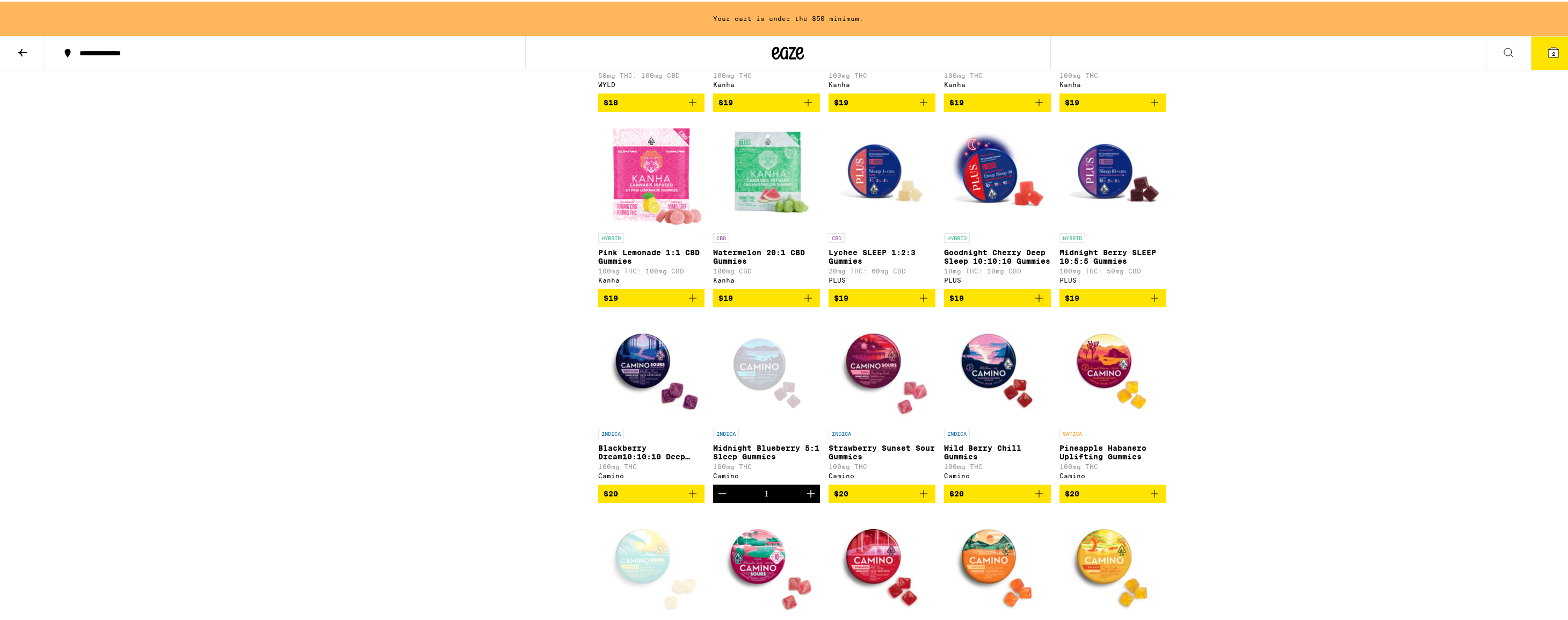
click at [1537, 49] on button "2" at bounding box center [1554, 51] width 45 height 33
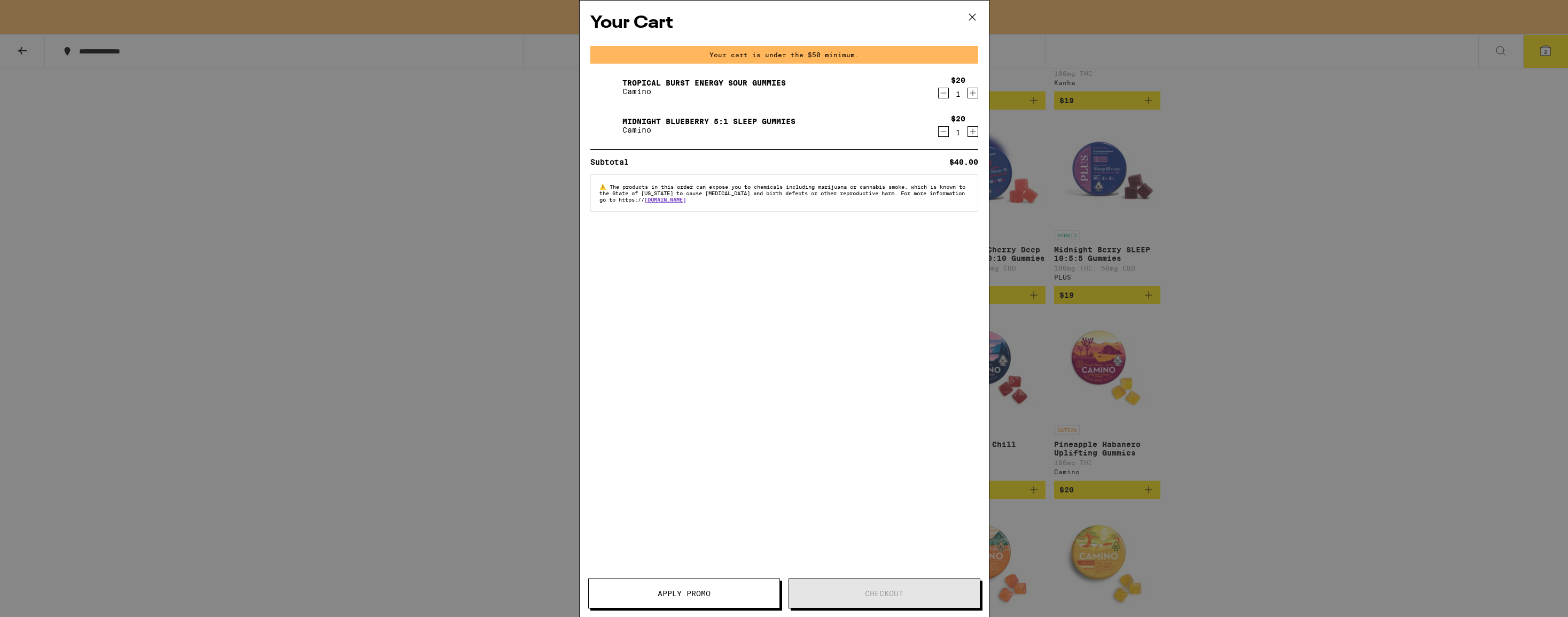
drag, startPoint x: 1467, startPoint y: 93, endPoint x: 1438, endPoint y: 21, distance: 77.6
click at [1465, 93] on div "Your Cart Your cart is under the $50 minimum. Tropical Burst Energy Sour Gummie…" at bounding box center [784, 308] width 1568 height 617
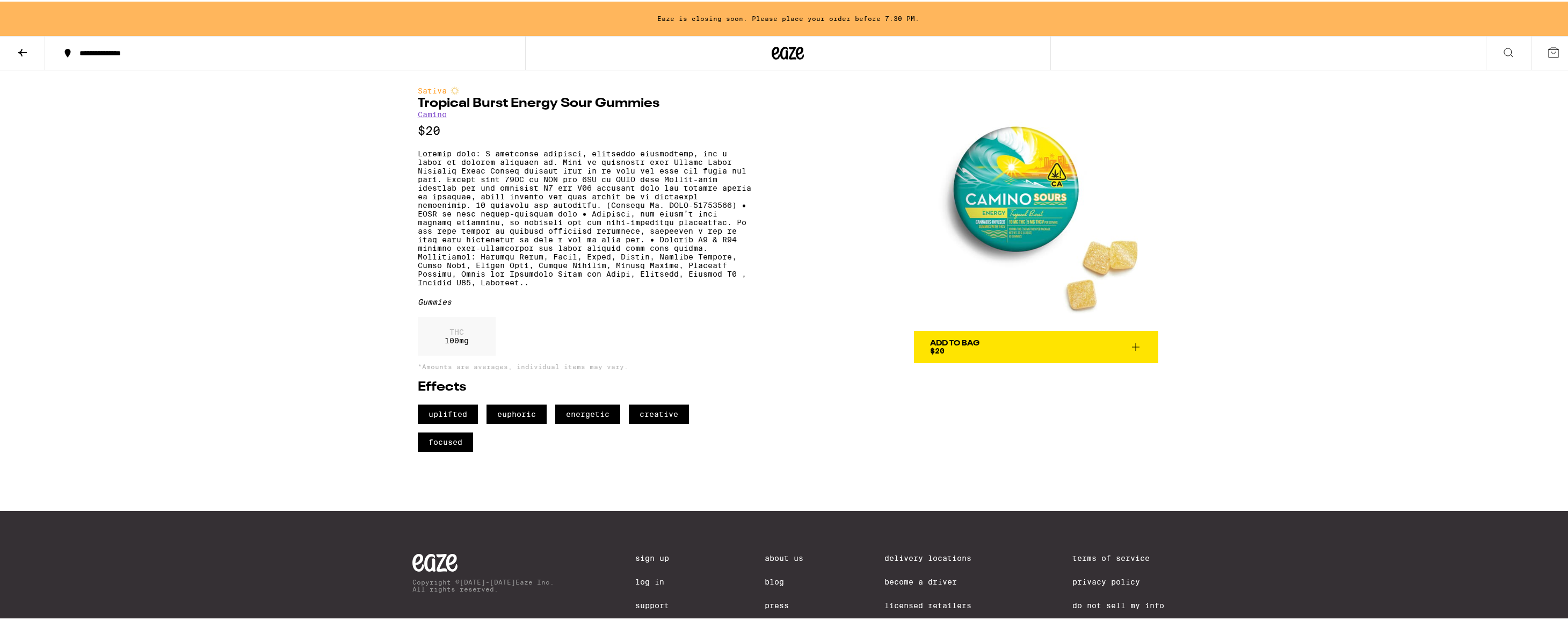
click at [1013, 345] on span "Add To Bag $20" at bounding box center [1036, 346] width 212 height 15
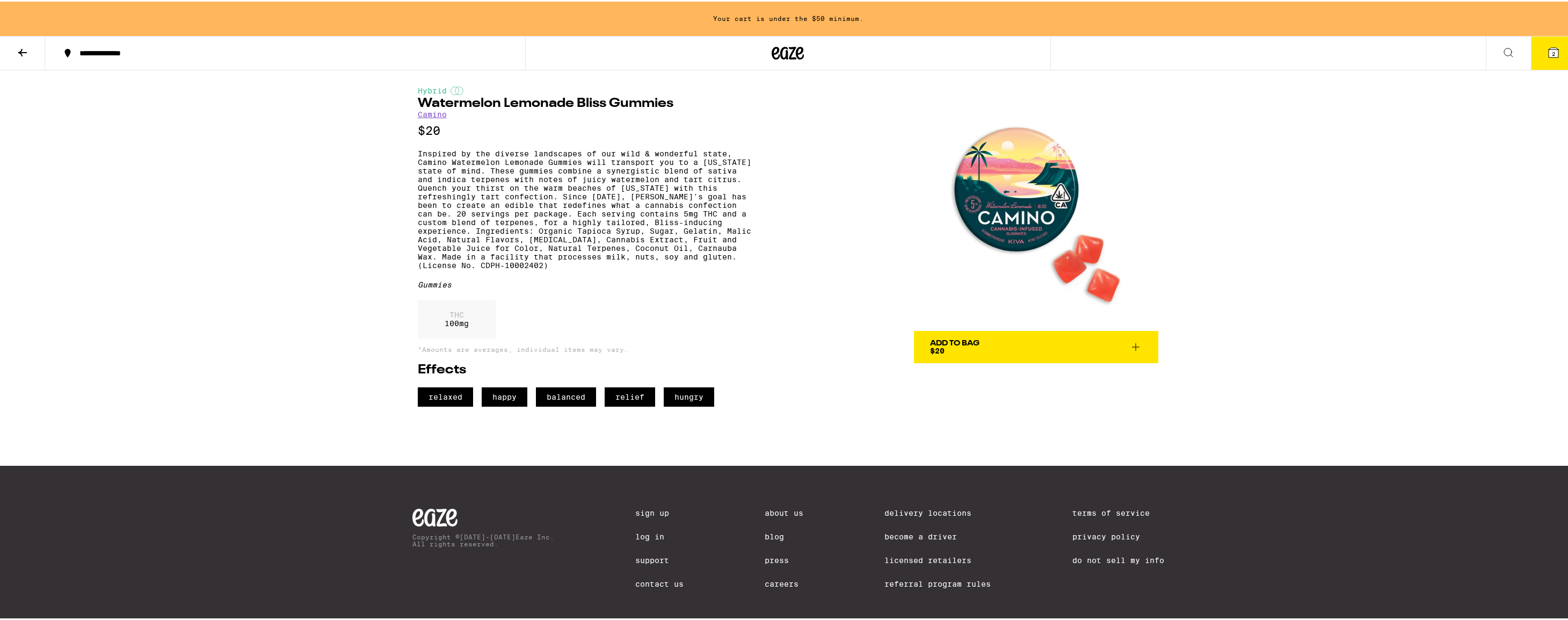
click at [1081, 344] on span "Add To Bag $20" at bounding box center [1036, 346] width 212 height 15
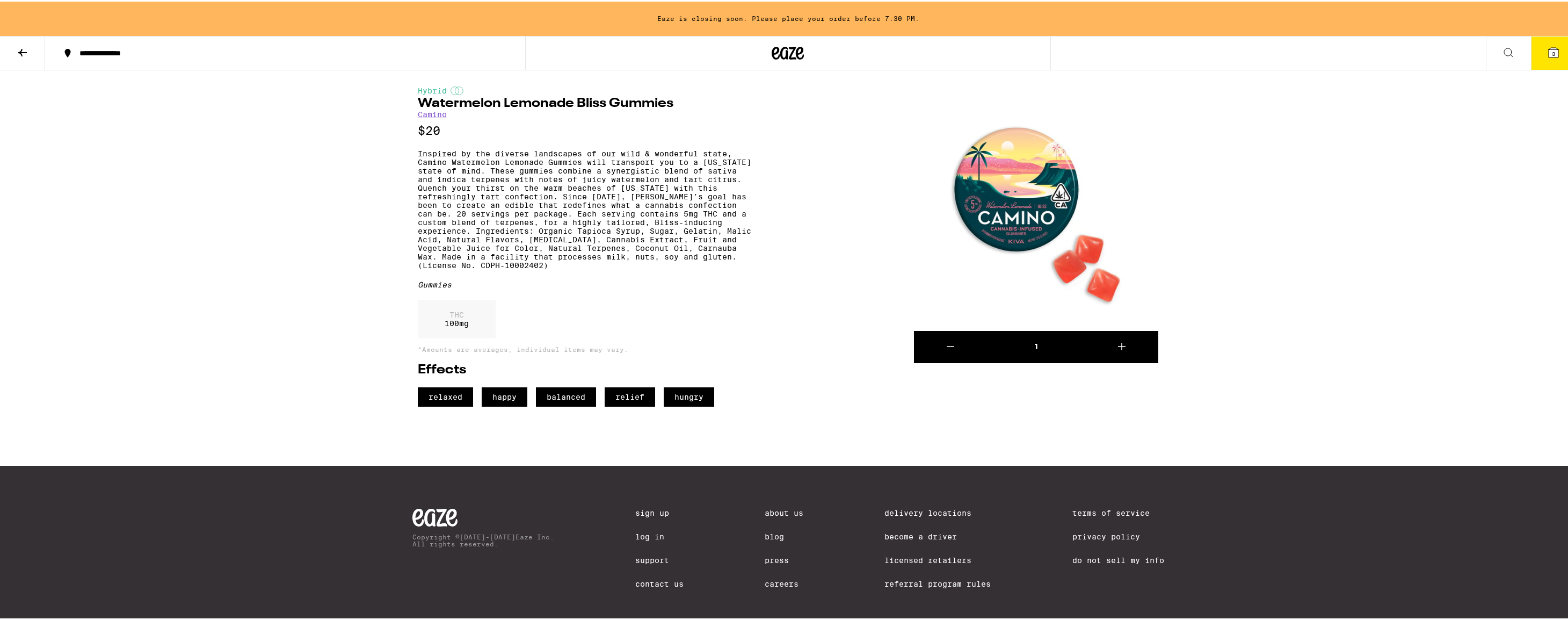
click at [1552, 56] on button "3" at bounding box center [1554, 51] width 45 height 33
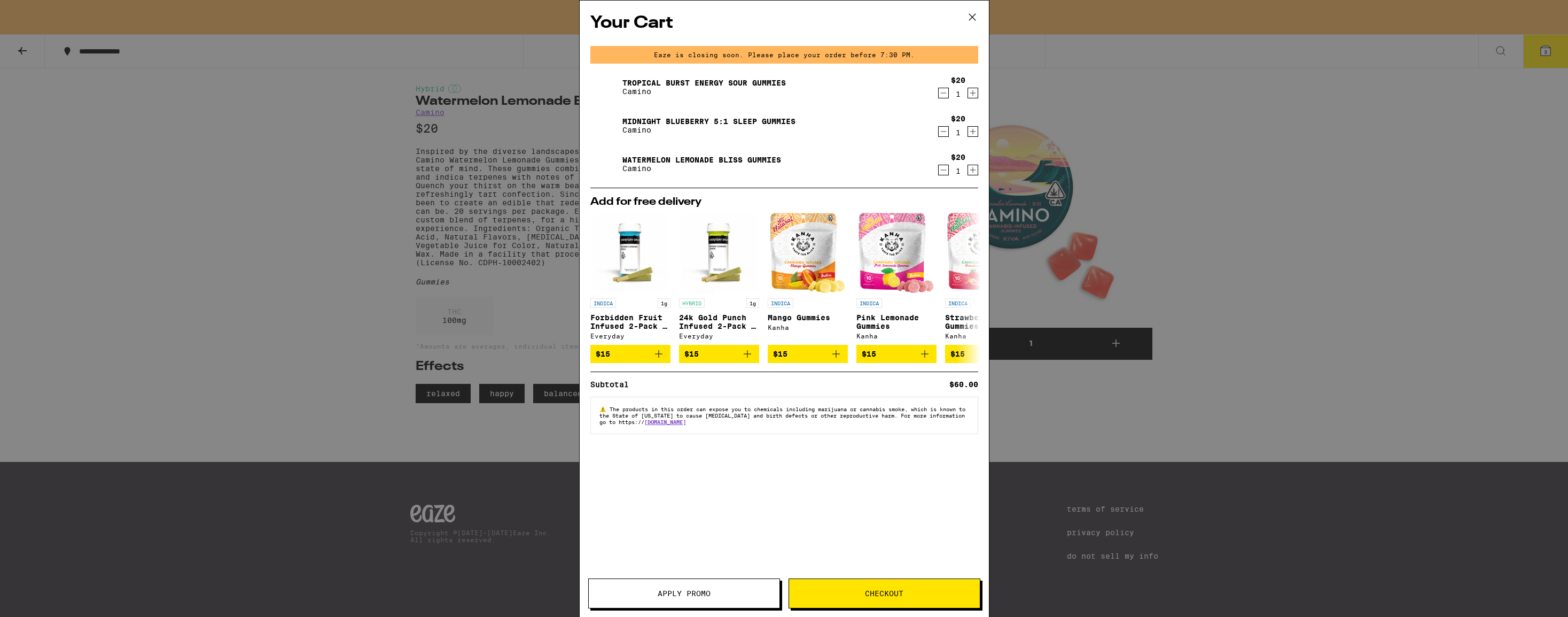
click at [856, 582] on button "Checkout" at bounding box center [884, 592] width 191 height 30
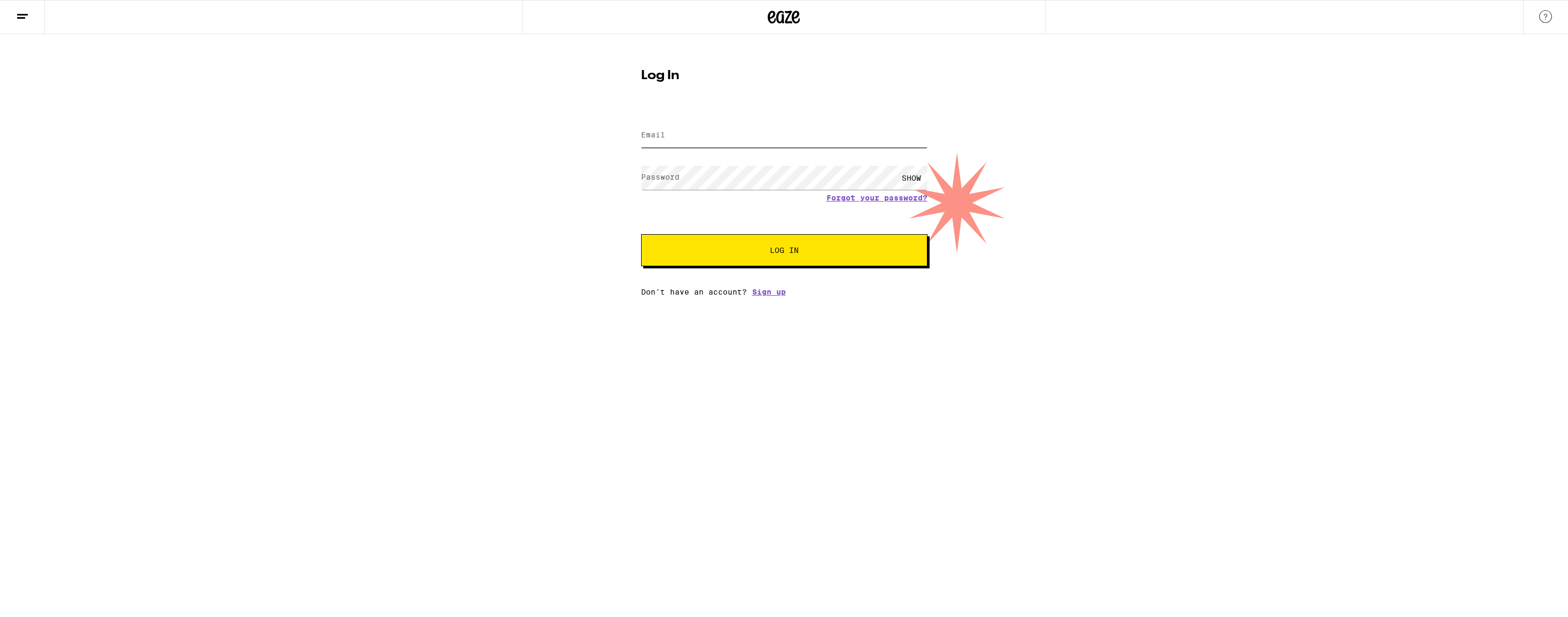
click at [842, 136] on input "Email" at bounding box center [784, 136] width 286 height 24
click at [765, 294] on div "Email Email Password Password SHOW Forgot your password? Log In Don't have an a…" at bounding box center [784, 203] width 286 height 187
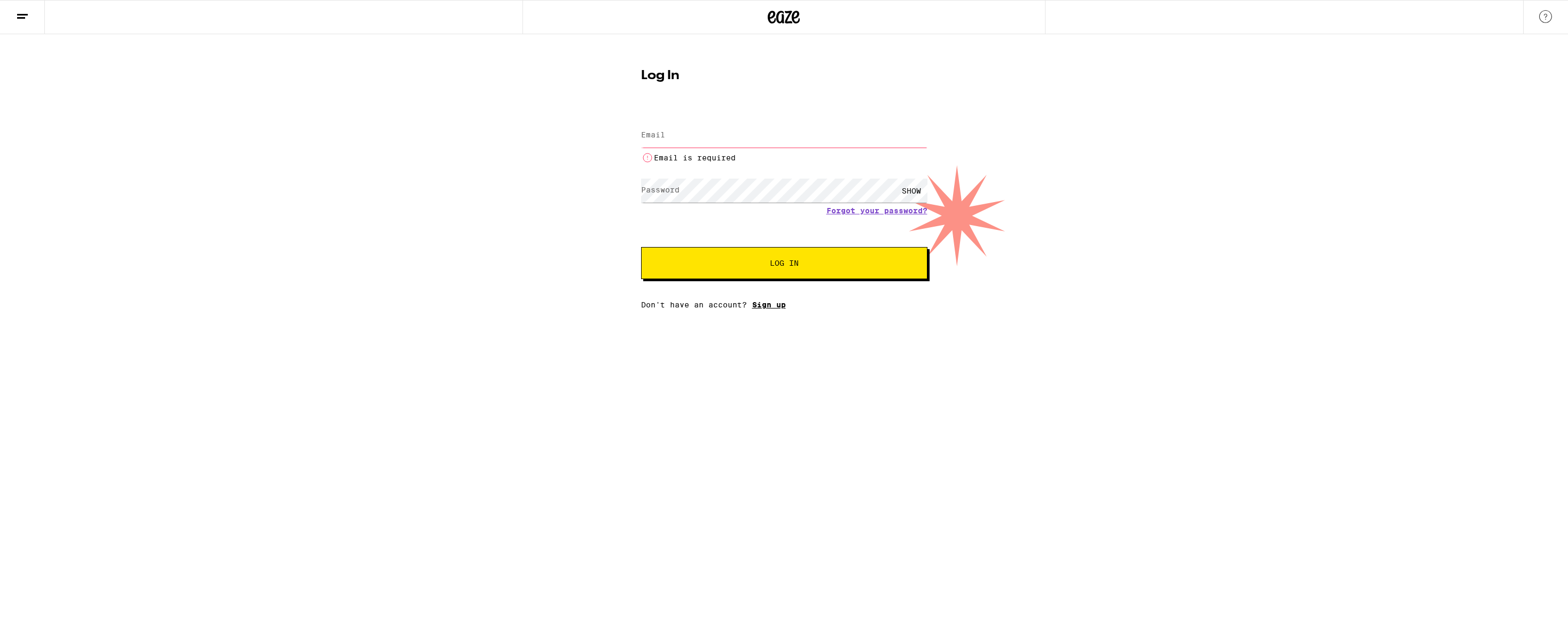
click at [762, 303] on link "Sign up" at bounding box center [769, 304] width 34 height 8
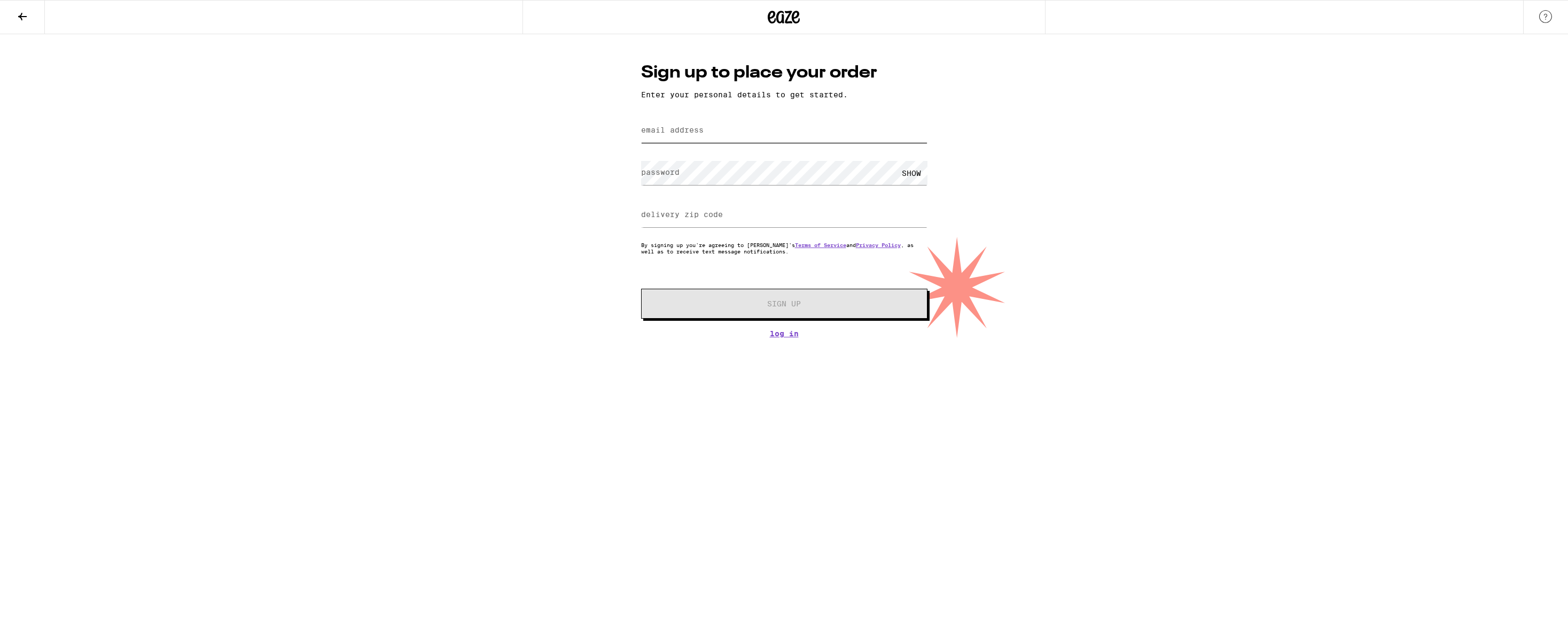
click at [765, 133] on input "email address" at bounding box center [784, 131] width 286 height 24
type input "kevincklenzendorf@gmail.com"
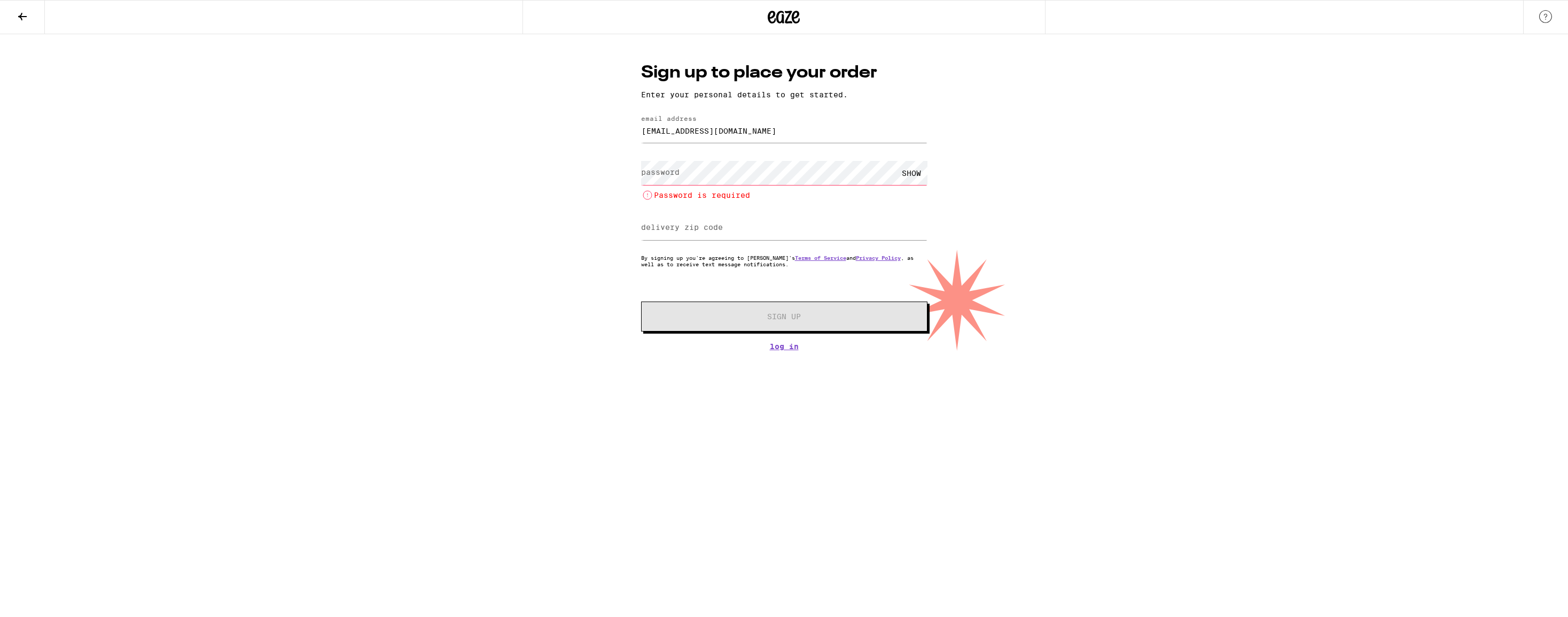
click at [995, 215] on div "Sign up to place your order Enter your personal details to get started. email a…" at bounding box center [784, 192] width 1568 height 316
click at [1005, 261] on div "Sign up to place your order Enter your personal details to get started. email a…" at bounding box center [784, 192] width 1568 height 316
click at [845, 232] on input "delivery zip code" at bounding box center [784, 228] width 286 height 24
type input "94306"
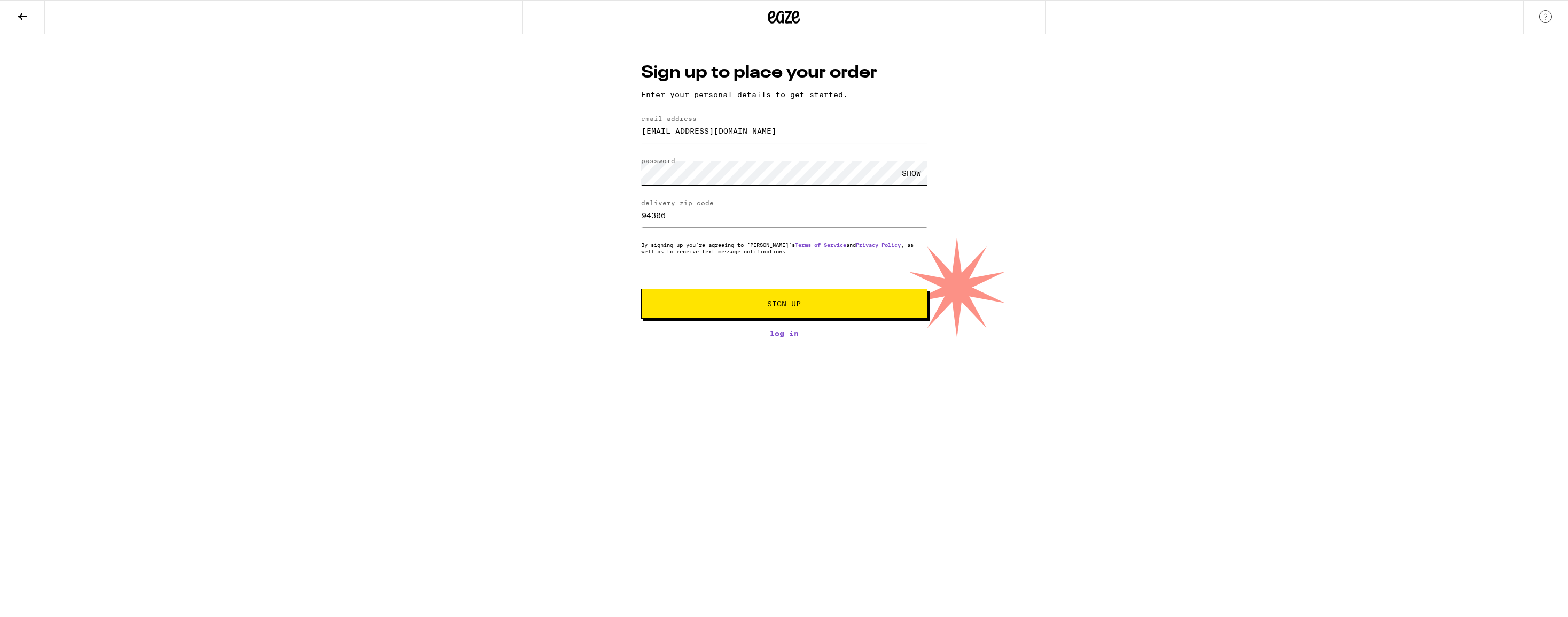
click at [641, 289] on button "Sign Up" at bounding box center [784, 303] width 286 height 30
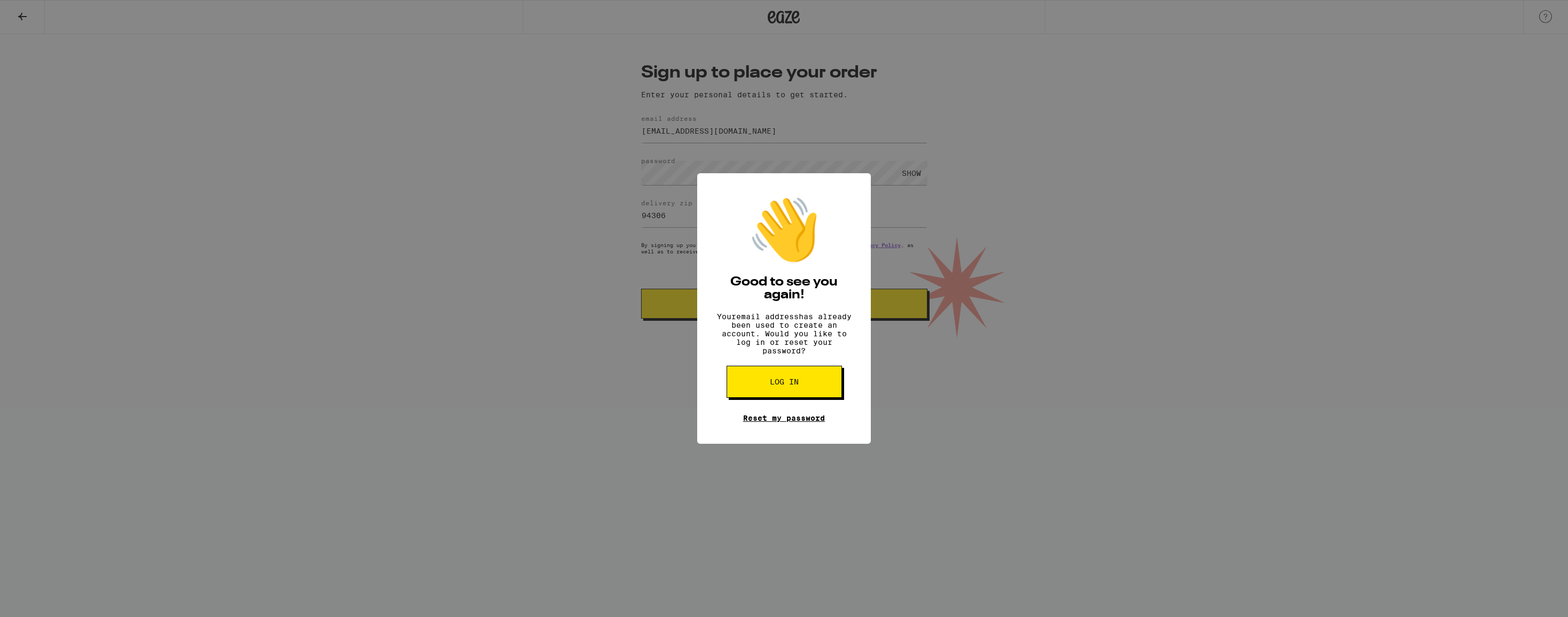
click at [794, 422] on link "Reset my password" at bounding box center [784, 418] width 81 height 8
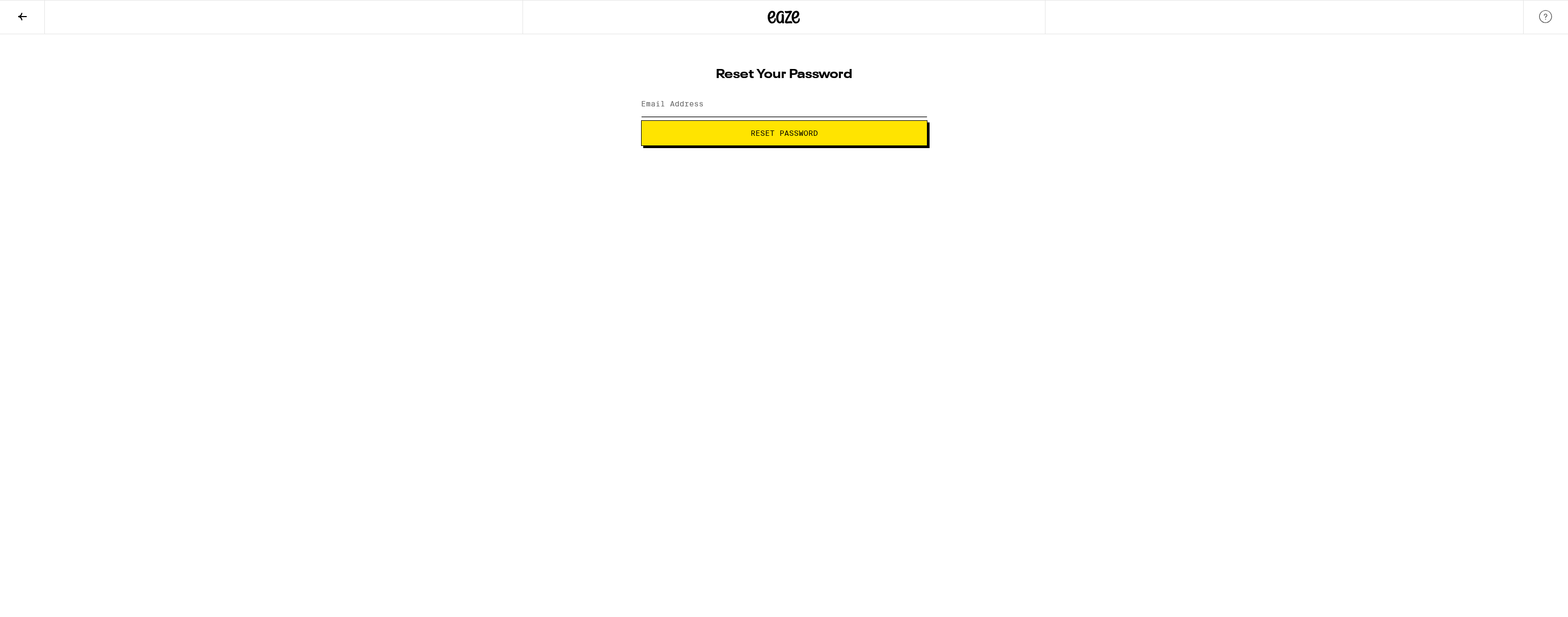
click at [721, 105] on input "Email Address" at bounding box center [784, 104] width 286 height 24
type input "[EMAIL_ADDRESS][DOMAIN_NAME]"
click at [641, 120] on button "Reset Password" at bounding box center [784, 133] width 286 height 25
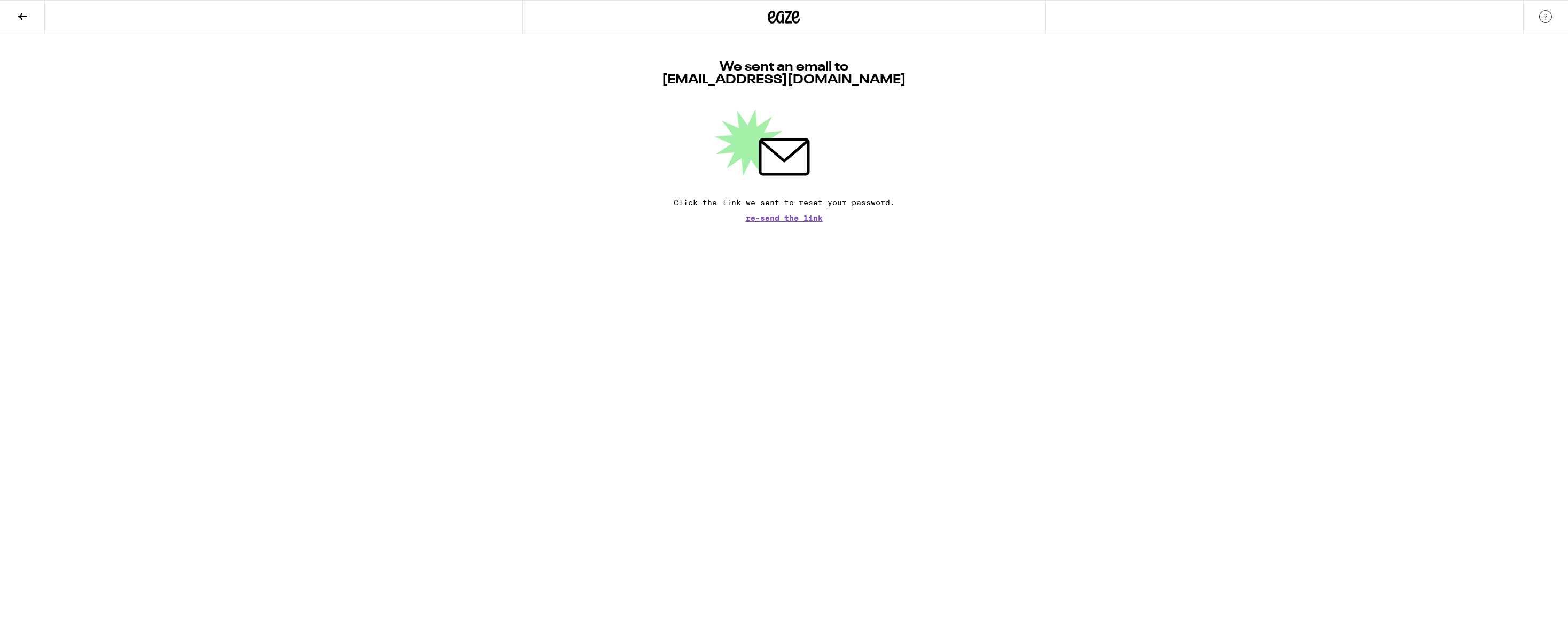
click at [23, 23] on button at bounding box center [22, 18] width 45 height 34
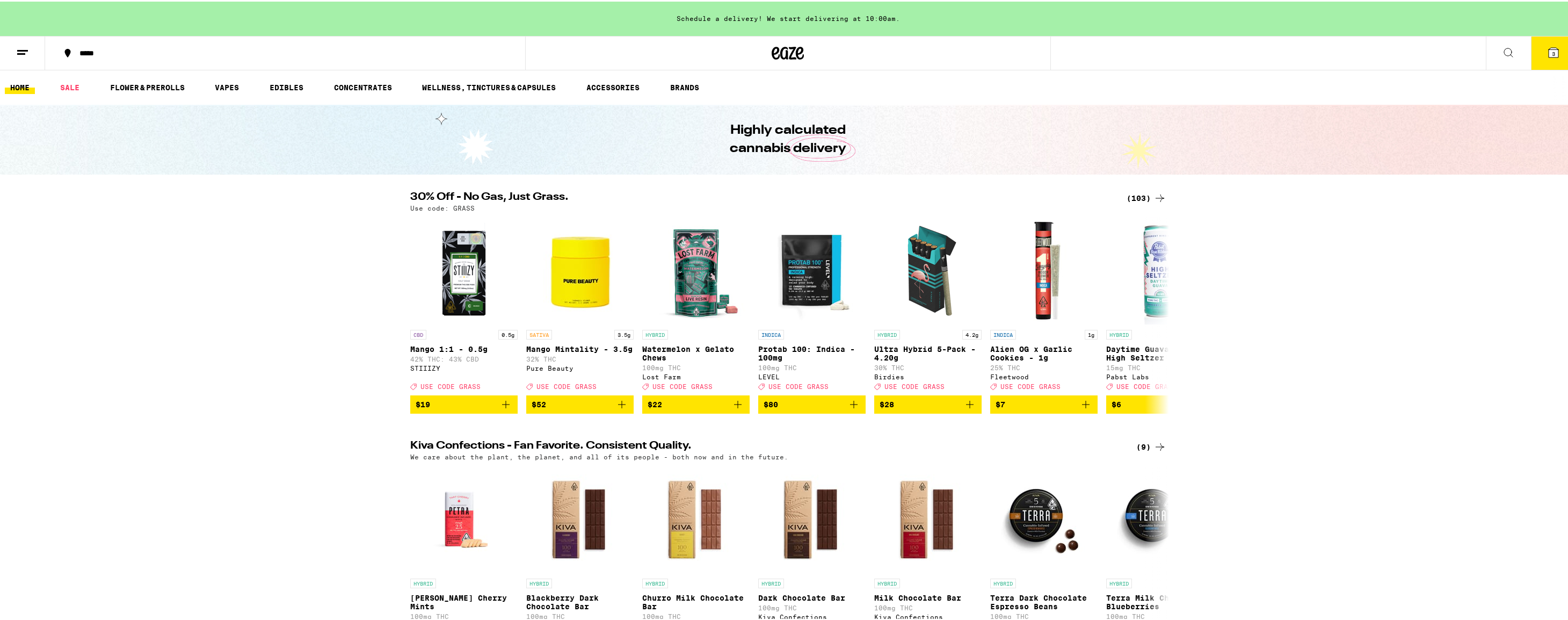
click at [1548, 59] on button "3" at bounding box center [1554, 51] width 45 height 33
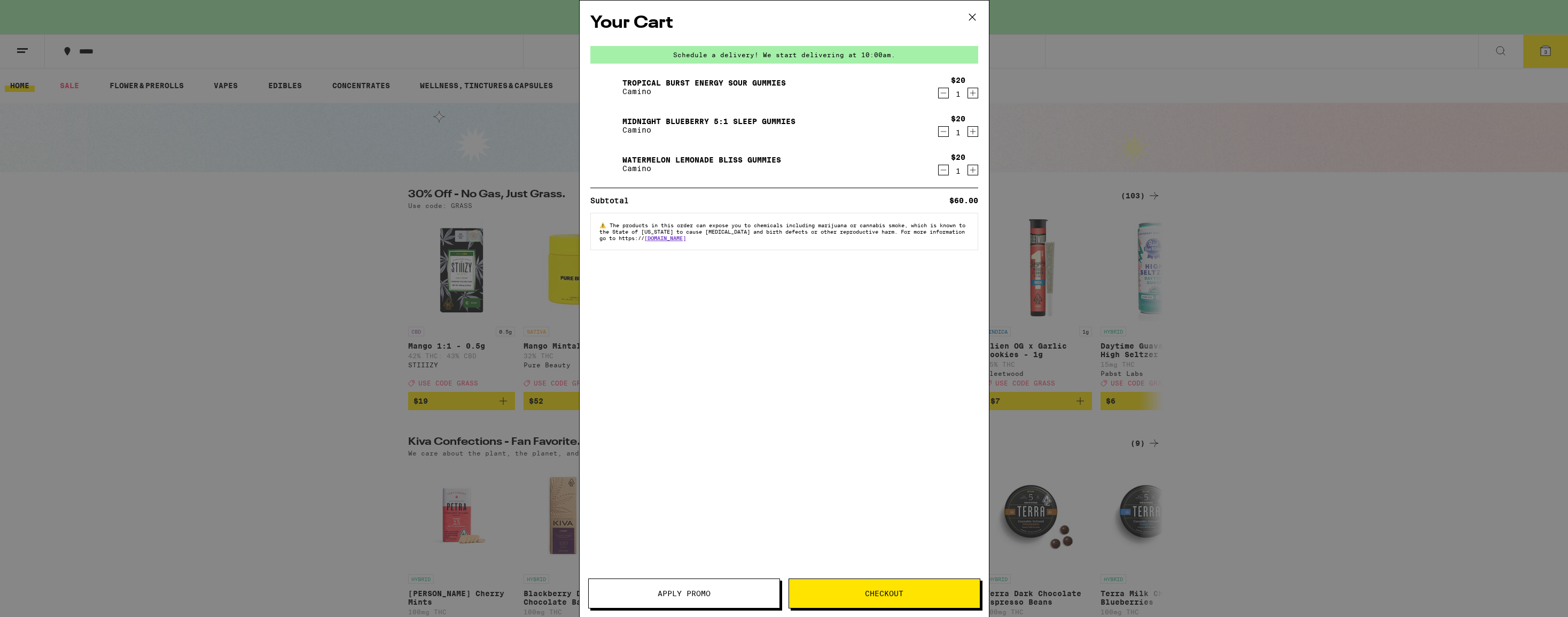
click at [911, 588] on button "Checkout" at bounding box center [884, 592] width 191 height 30
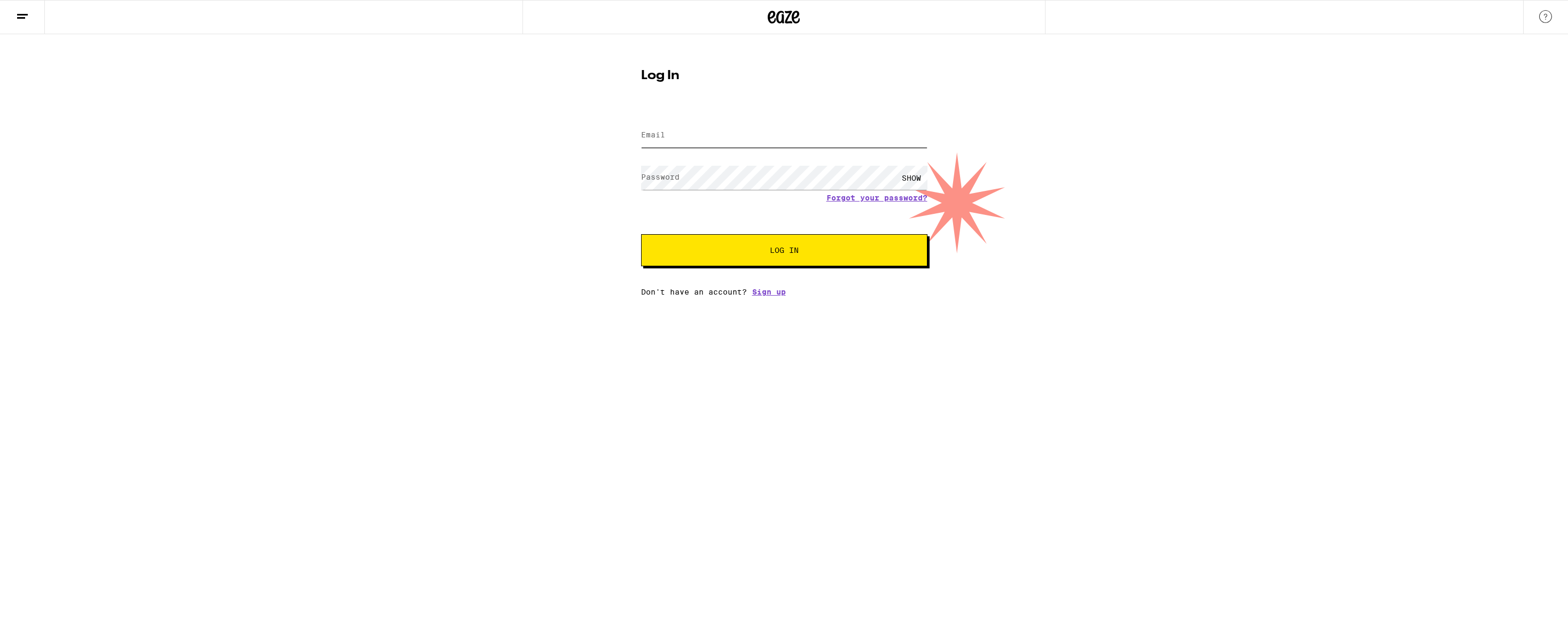
click at [774, 136] on input "Email" at bounding box center [784, 136] width 286 height 24
type input "kevin"
type input "[EMAIL_ADDRESS][DOMAIN_NAME]"
click at [641, 234] on button "Log In" at bounding box center [784, 250] width 286 height 32
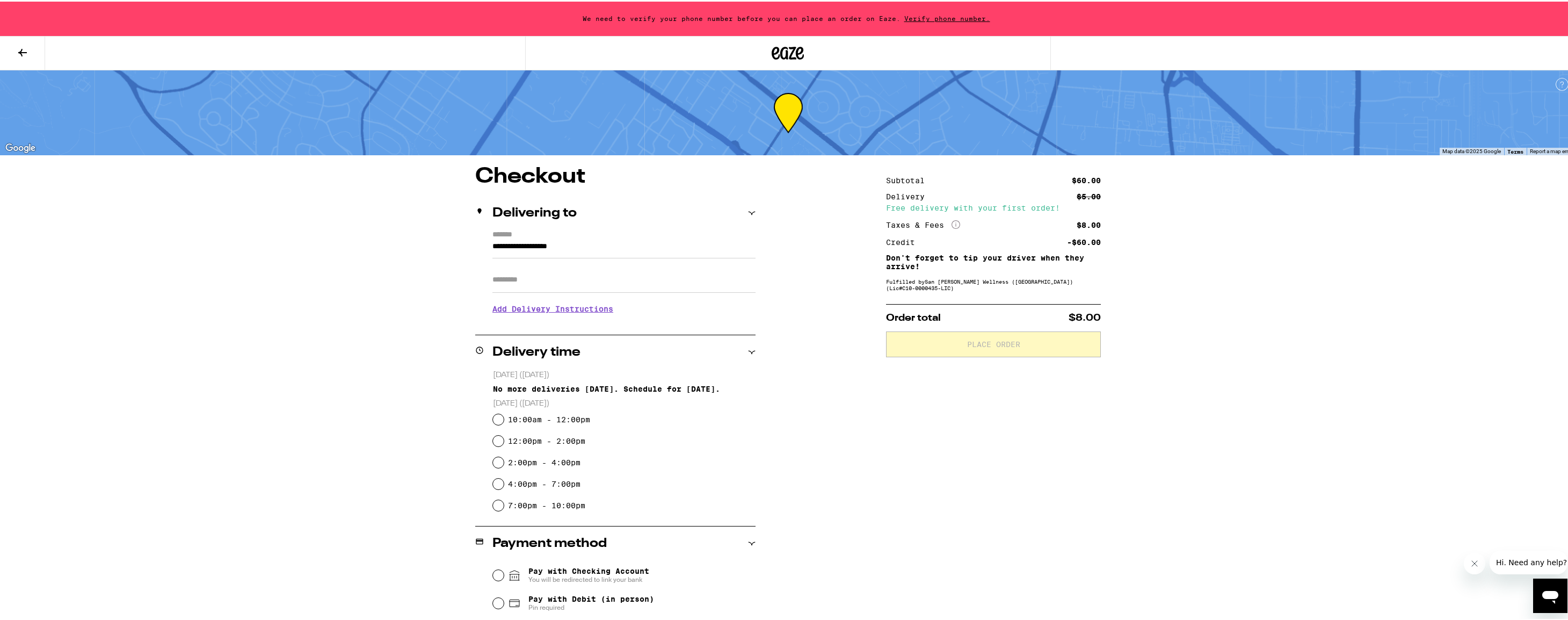
click at [949, 19] on span "Verify phone number." at bounding box center [948, 17] width 94 height 7
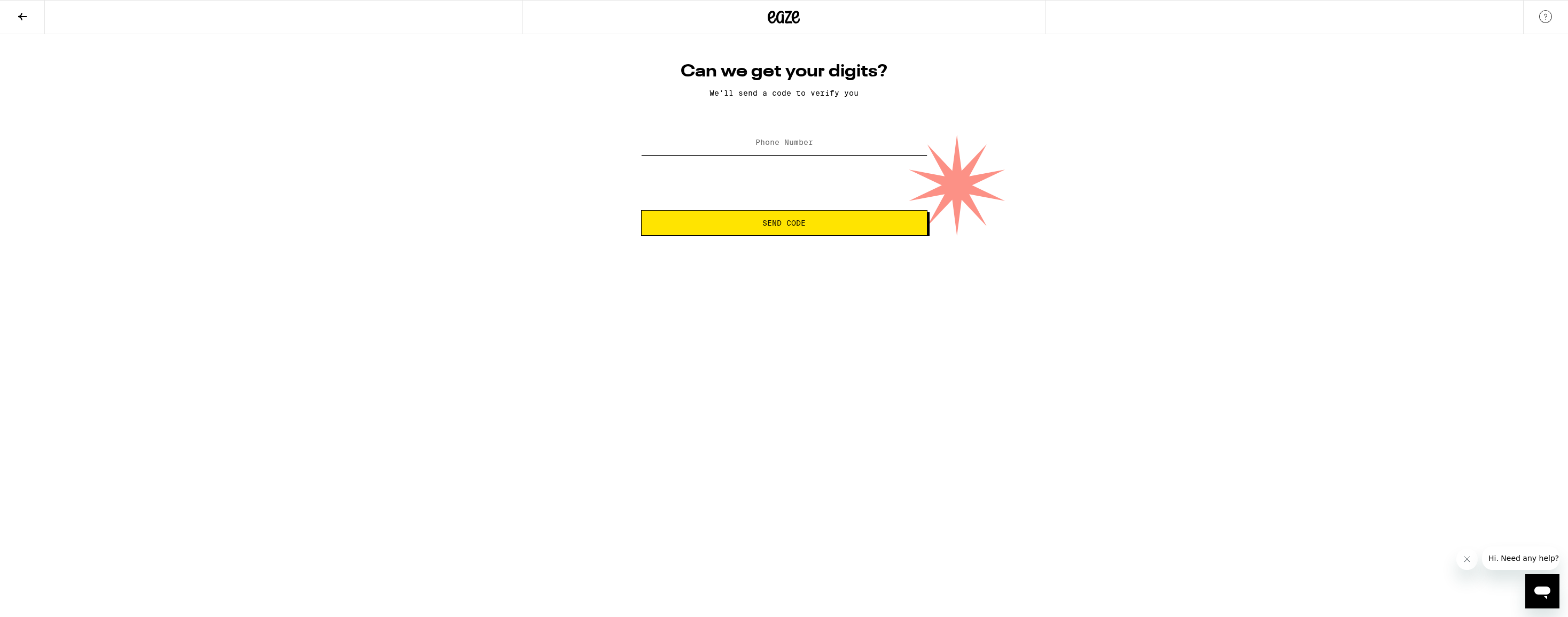
click at [842, 138] on input "Phone Number" at bounding box center [784, 142] width 286 height 24
type input "(530) 400-5376"
click at [641, 210] on button "Send Code" at bounding box center [784, 223] width 286 height 25
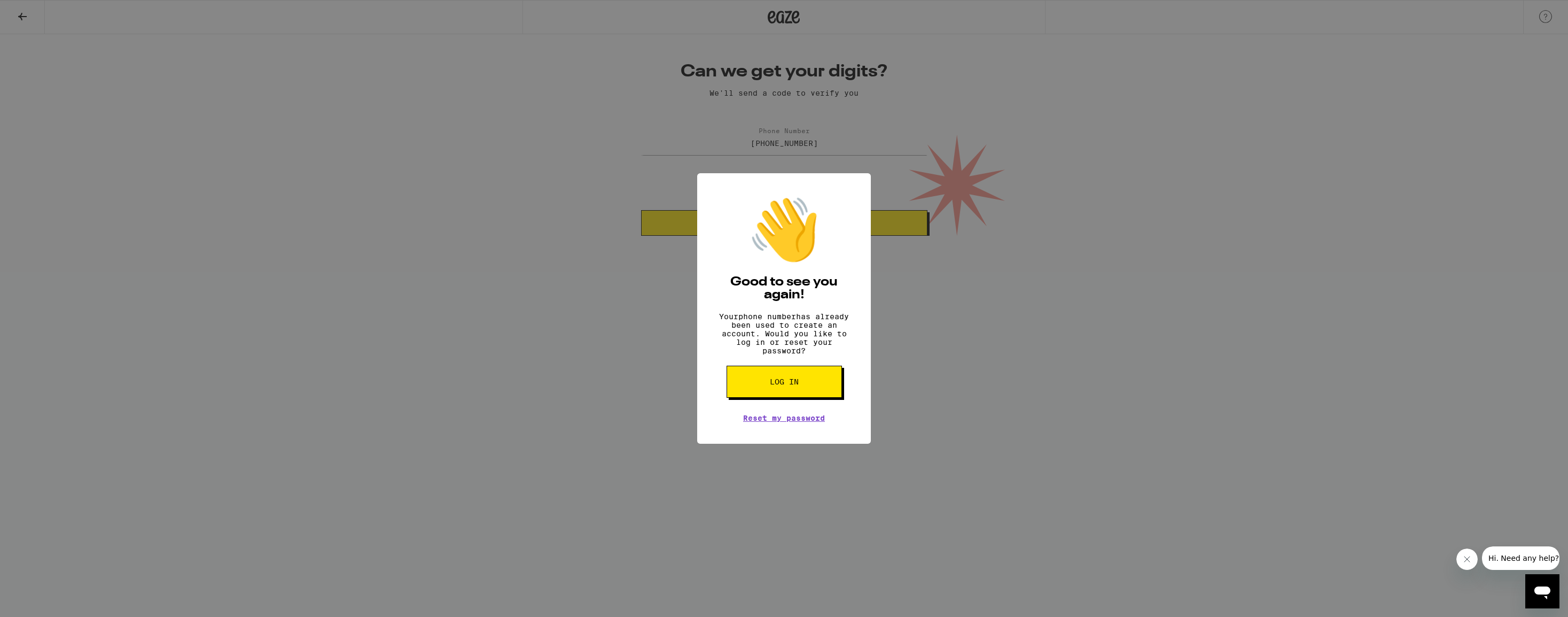
click at [806, 397] on button "Log in" at bounding box center [784, 381] width 115 height 32
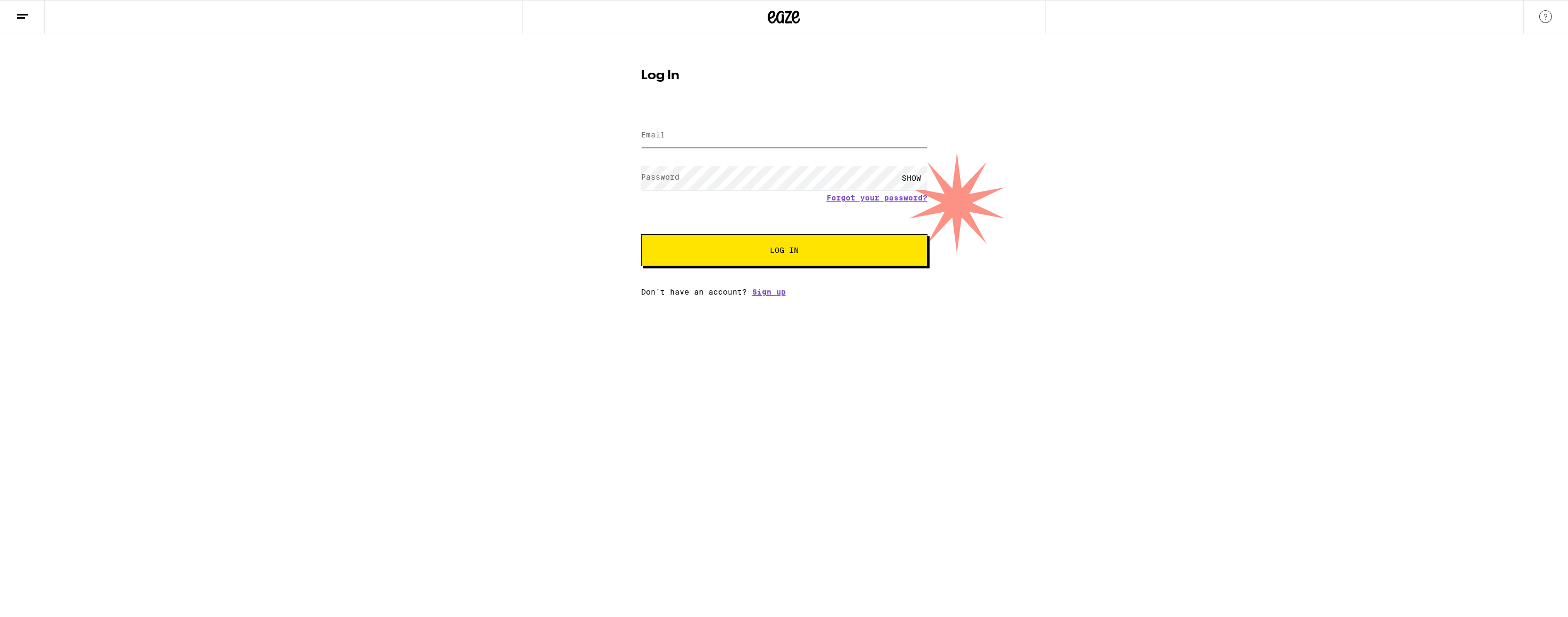
click at [865, 136] on input "Email" at bounding box center [784, 136] width 286 height 24
type input "[EMAIL_ADDRESS][DOMAIN_NAME]"
click at [641, 234] on button "Log In" at bounding box center [784, 250] width 286 height 32
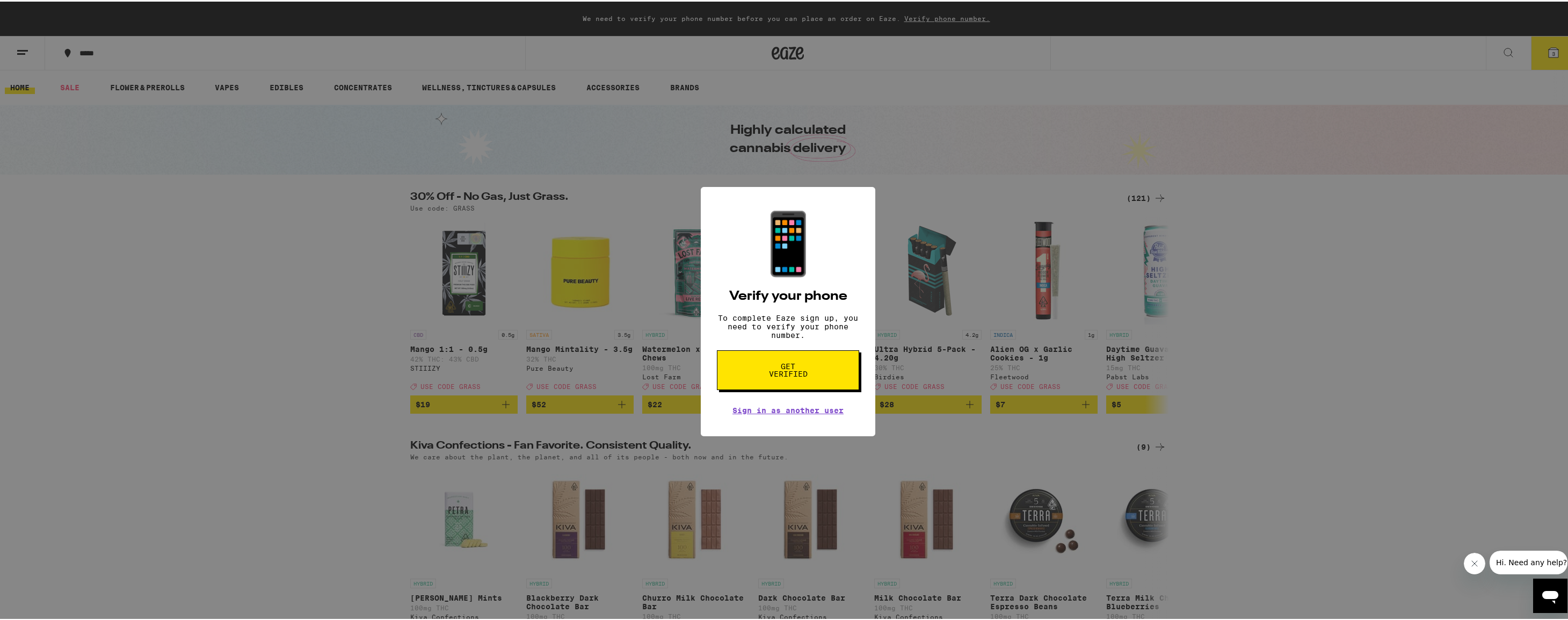
click at [832, 371] on button "Get verified" at bounding box center [788, 368] width 142 height 40
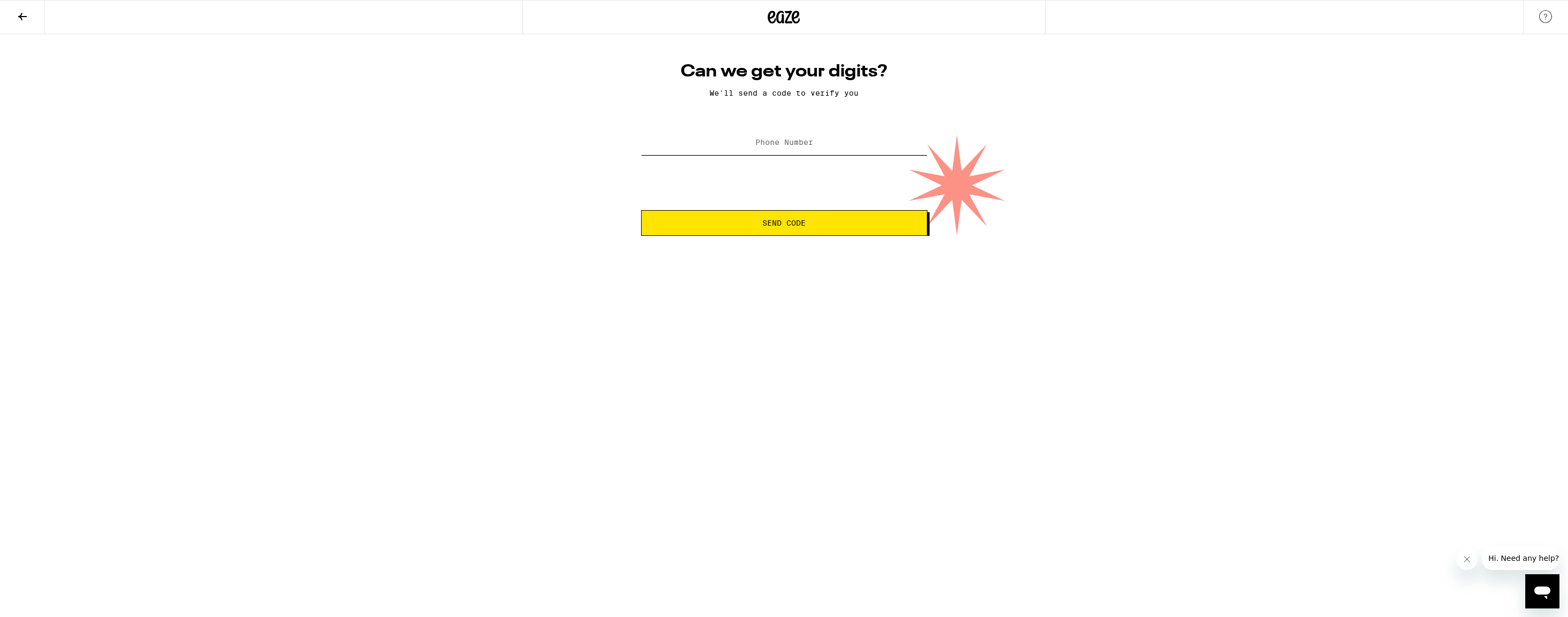
click at [820, 146] on input "Phone Number" at bounding box center [784, 142] width 286 height 24
type input "(530) 400-5376"
click at [641, 210] on button "Send Code" at bounding box center [784, 223] width 286 height 25
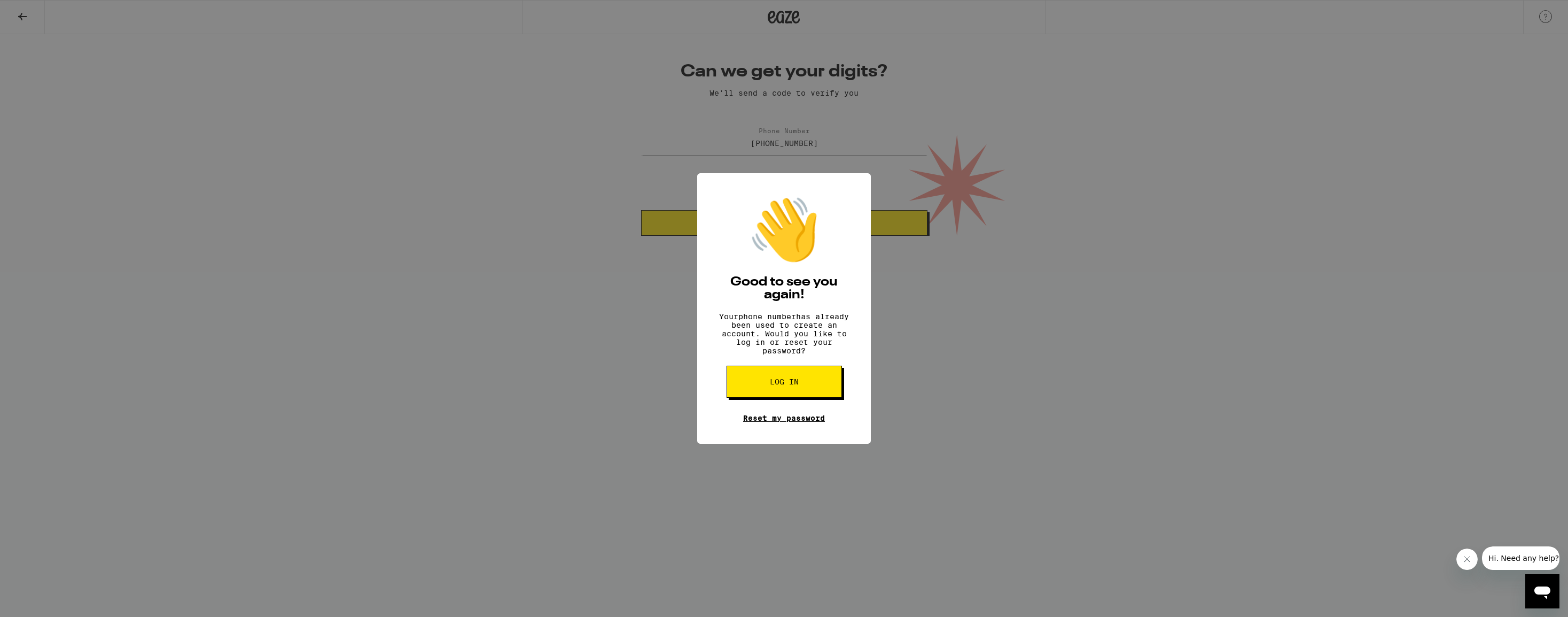
click at [795, 422] on link "Reset my password" at bounding box center [784, 418] width 81 height 8
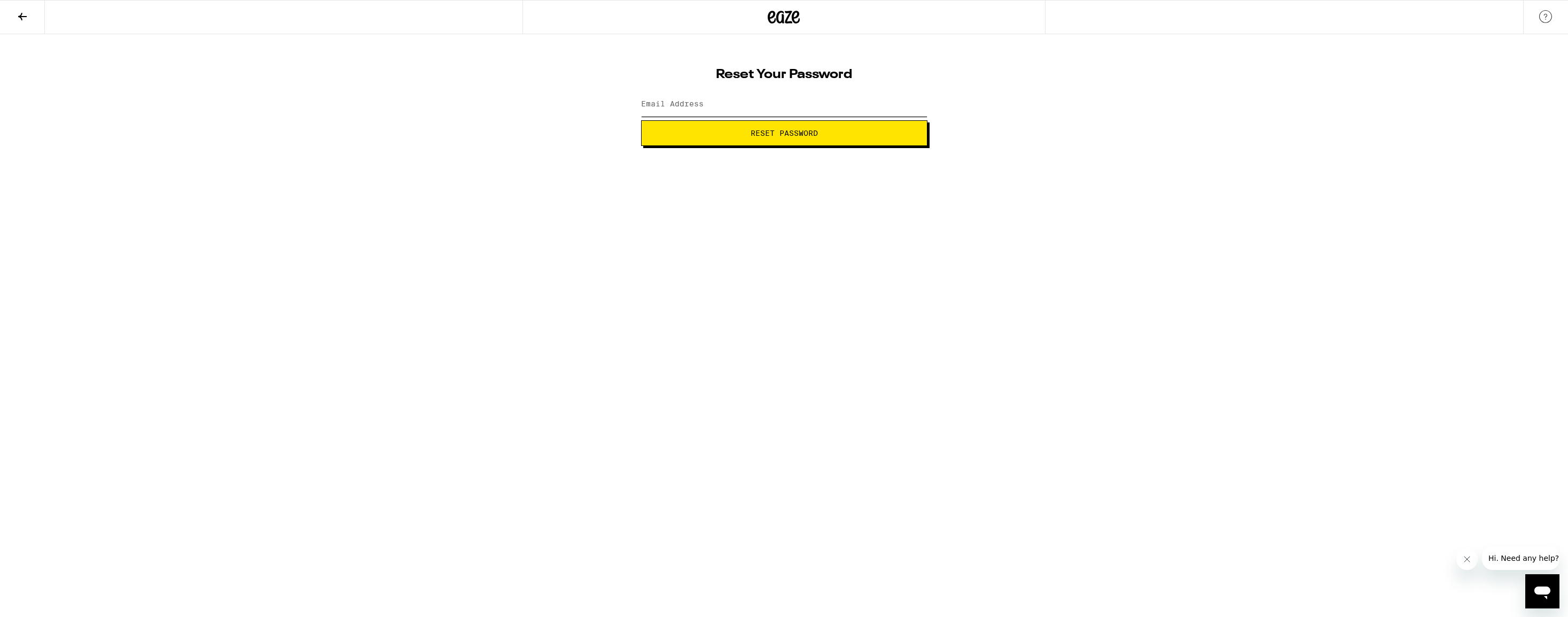
click at [754, 102] on input "Email Address" at bounding box center [784, 104] width 286 height 24
type input "[EMAIL_ADDRESS][DOMAIN_NAME]"
click at [641, 120] on button "Reset Password" at bounding box center [784, 133] width 286 height 25
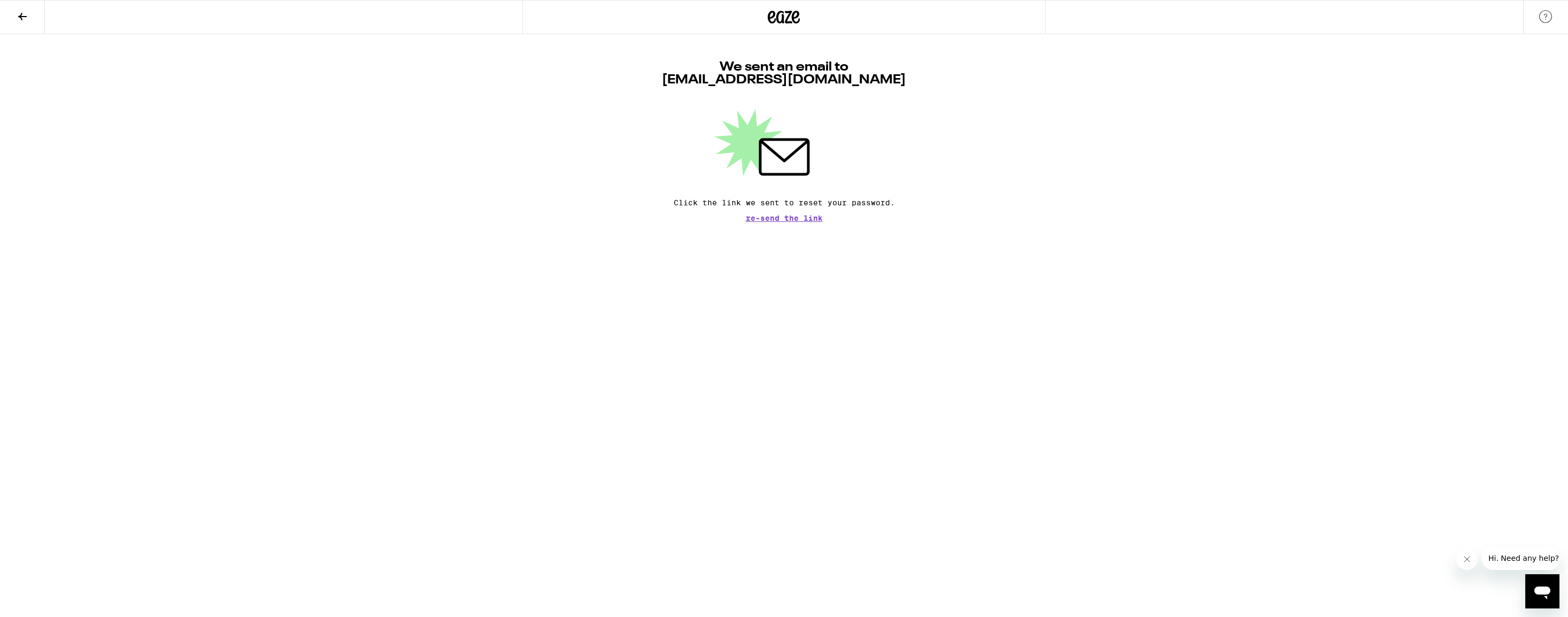
click at [1089, 148] on div "We sent an email to kevincklenzendorf@gmail.com Click the link we sent to reset…" at bounding box center [784, 127] width 1568 height 187
click at [795, 220] on span "Re-send the link" at bounding box center [784, 218] width 77 height 8
click at [788, 14] on icon at bounding box center [784, 17] width 32 height 19
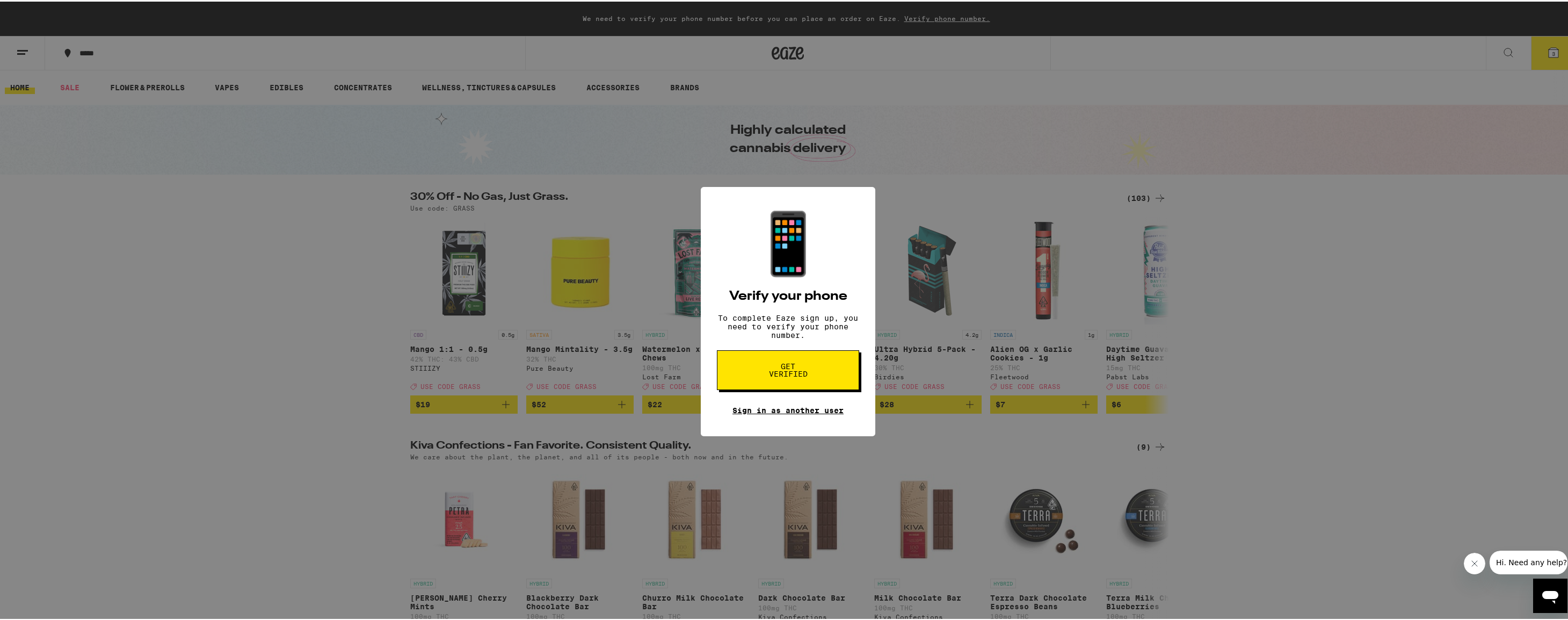
click at [770, 412] on link "Sign in as another user" at bounding box center [788, 409] width 112 height 9
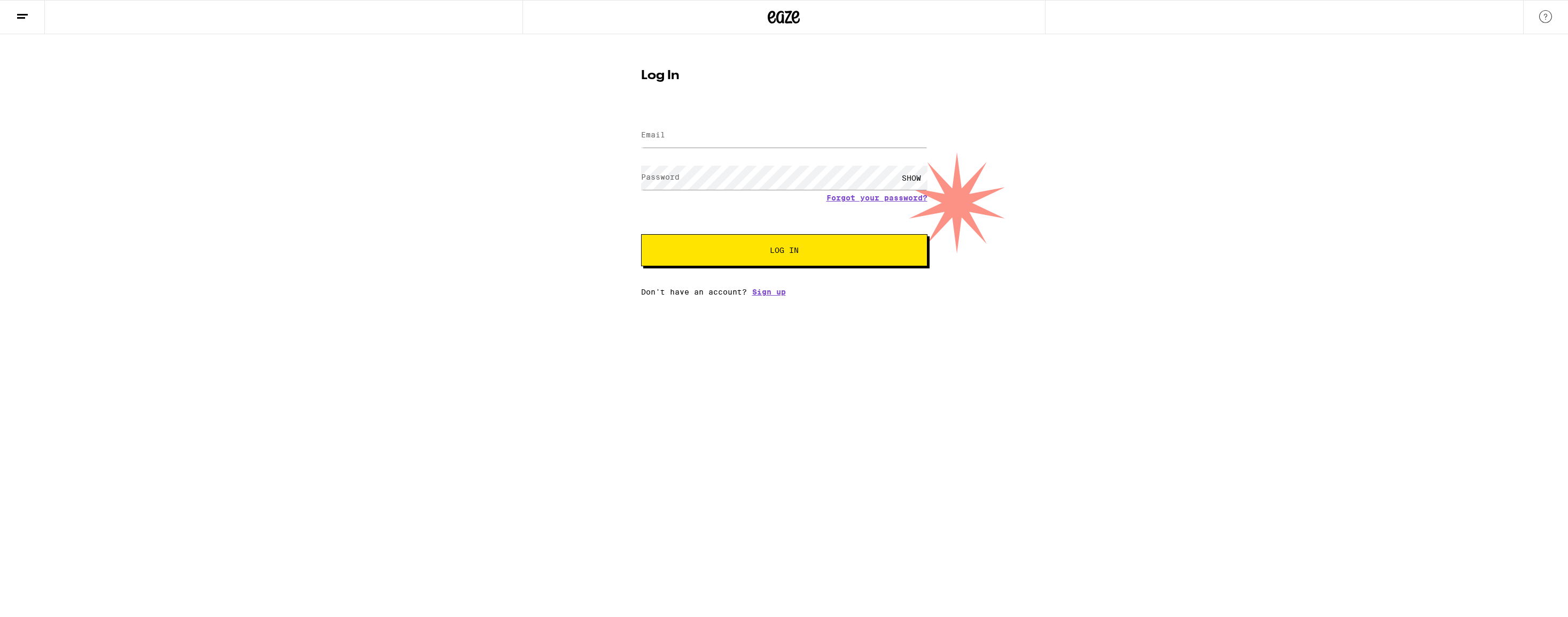
click at [1134, 124] on div "Log In Email Email Password Password SHOW Forgot your password? Log In Don't ha…" at bounding box center [784, 164] width 1568 height 262
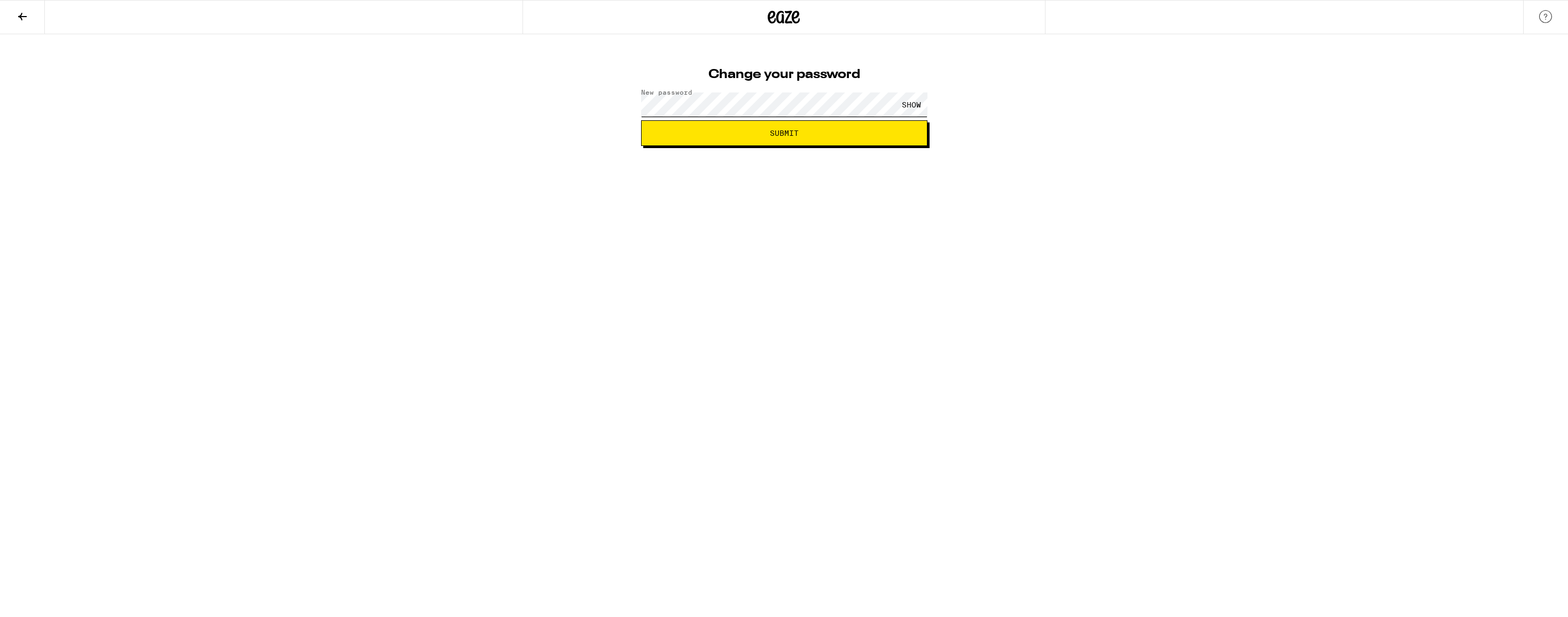
click at [641, 120] on button "Submit" at bounding box center [784, 133] width 286 height 25
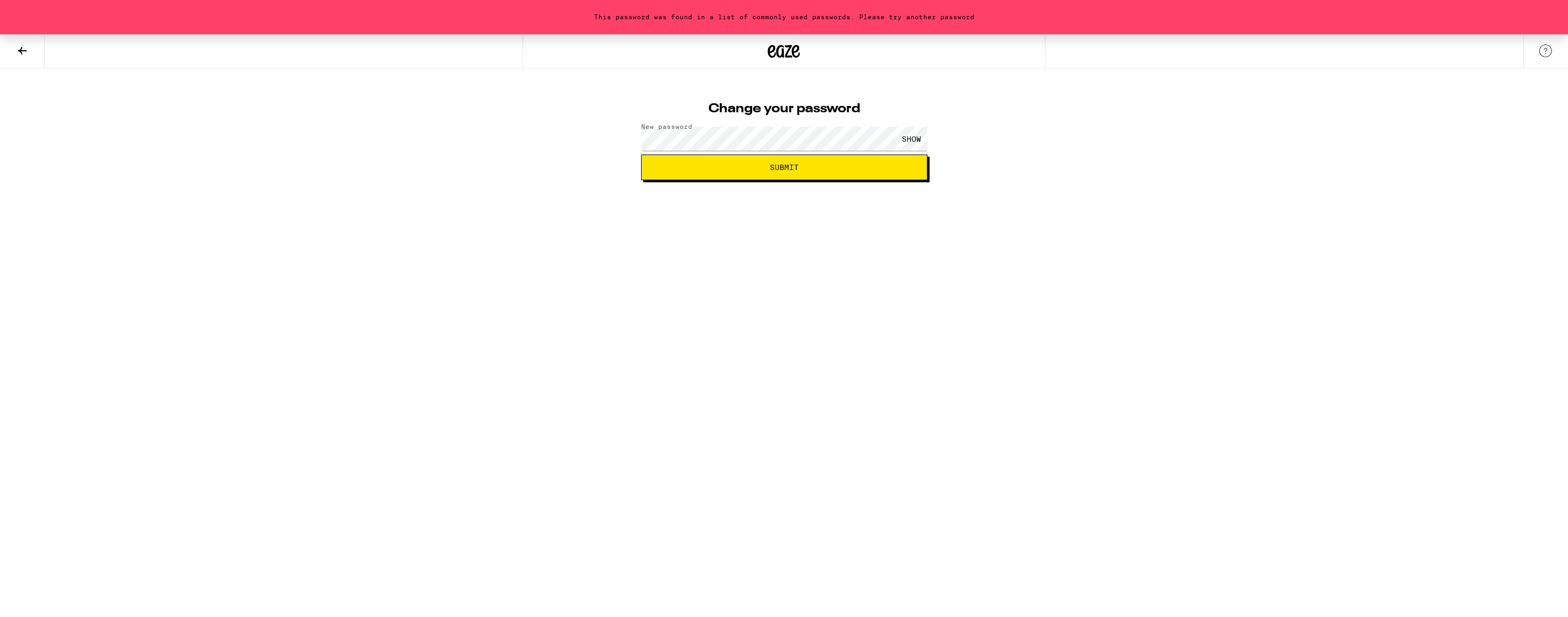
click at [23, 57] on button at bounding box center [22, 52] width 45 height 34
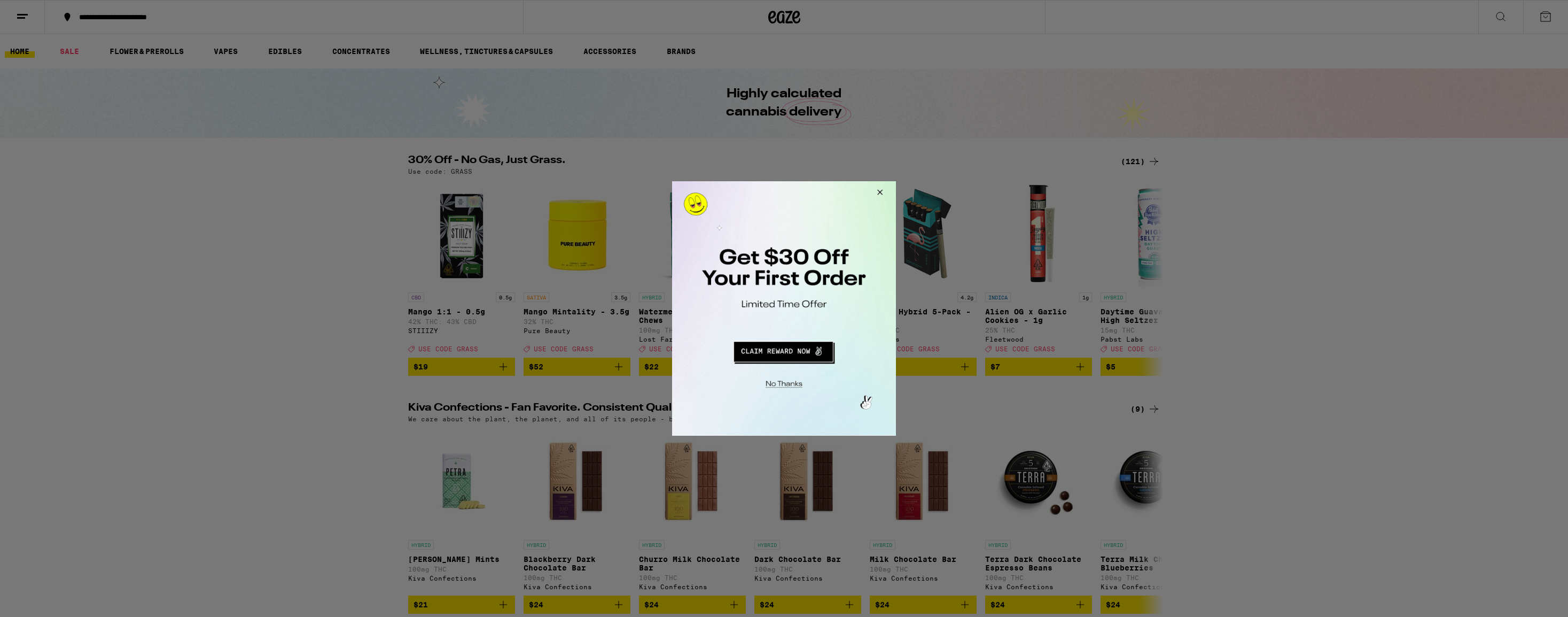
click at [796, 356] on button "Redirect to URL" at bounding box center [783, 350] width 186 height 25
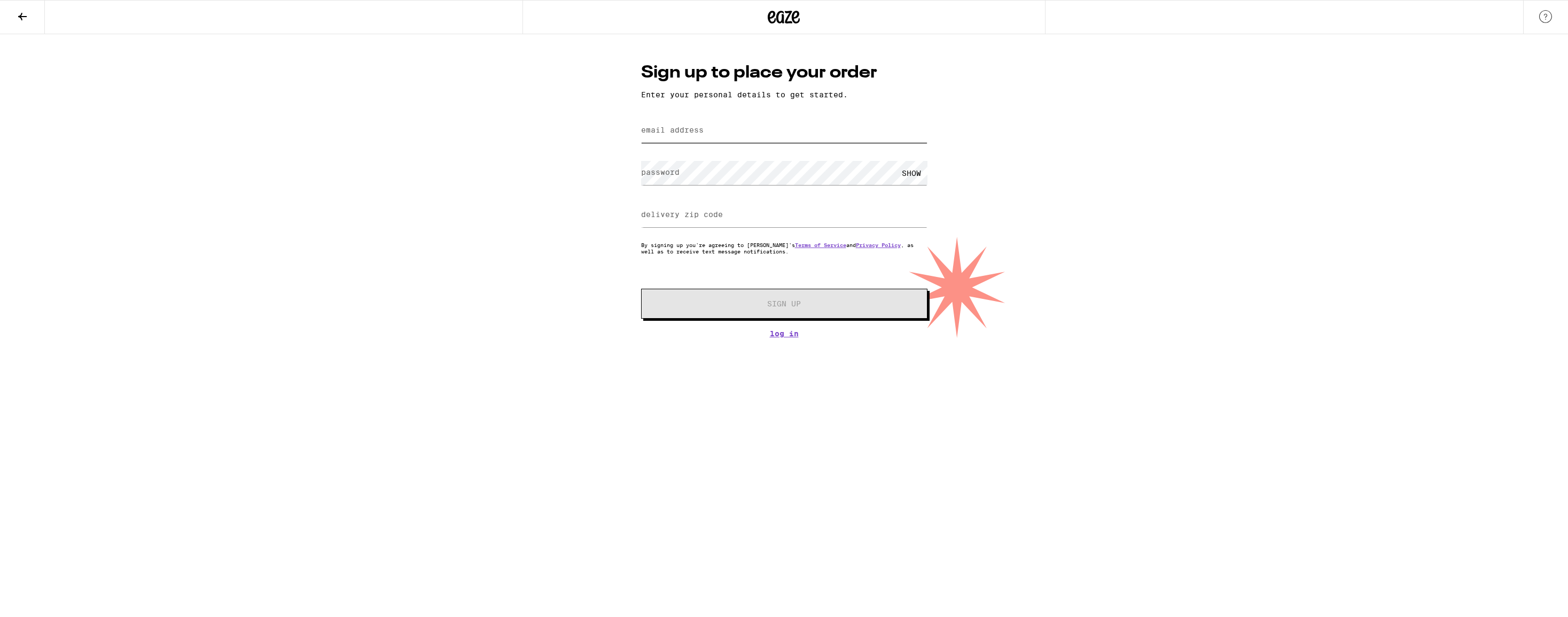
click at [804, 132] on input "email address" at bounding box center [784, 131] width 286 height 24
type input "[EMAIL_ADDRESS][DOMAIN_NAME]"
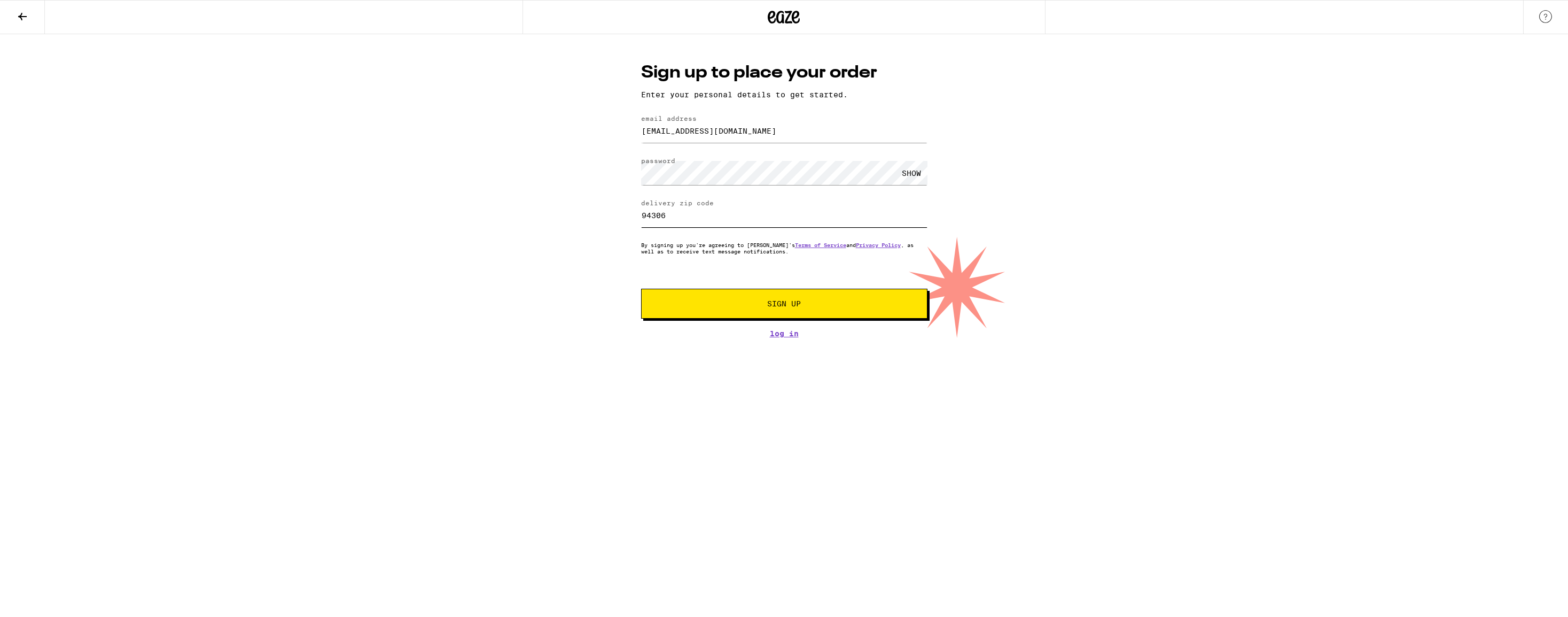
type input "94306"
click at [641, 289] on button "Sign Up" at bounding box center [784, 303] width 286 height 30
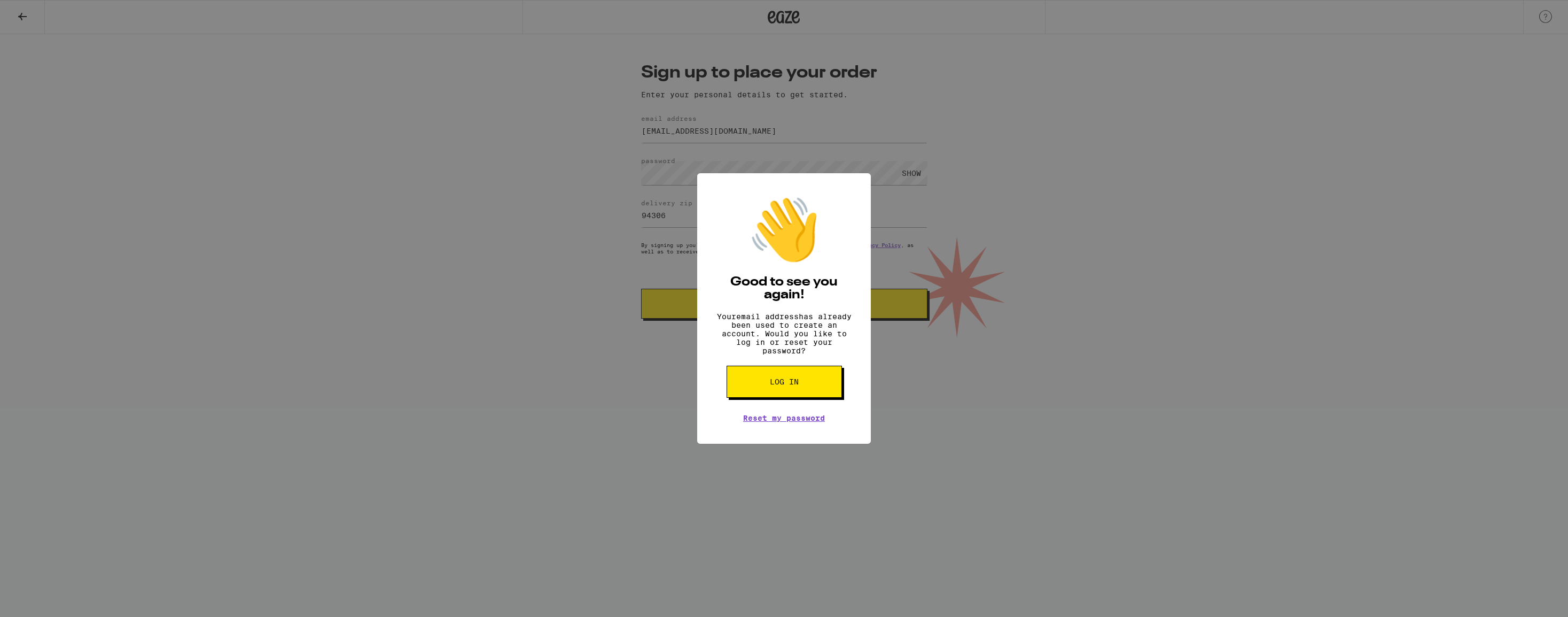
click at [806, 308] on div "👋 Good to see you again! Your email address has already been used to create an …" at bounding box center [784, 308] width 1568 height 617
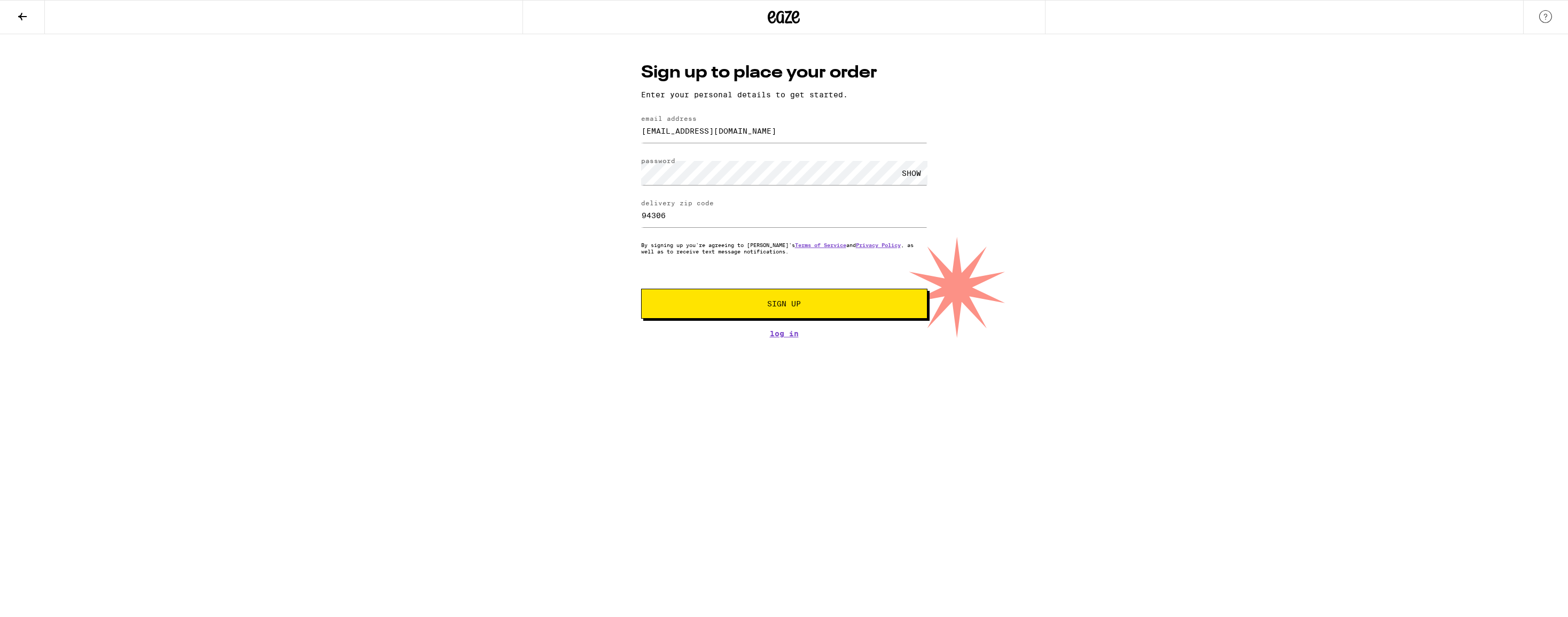
click at [806, 308] on span "Sign Up" at bounding box center [784, 303] width 213 height 8
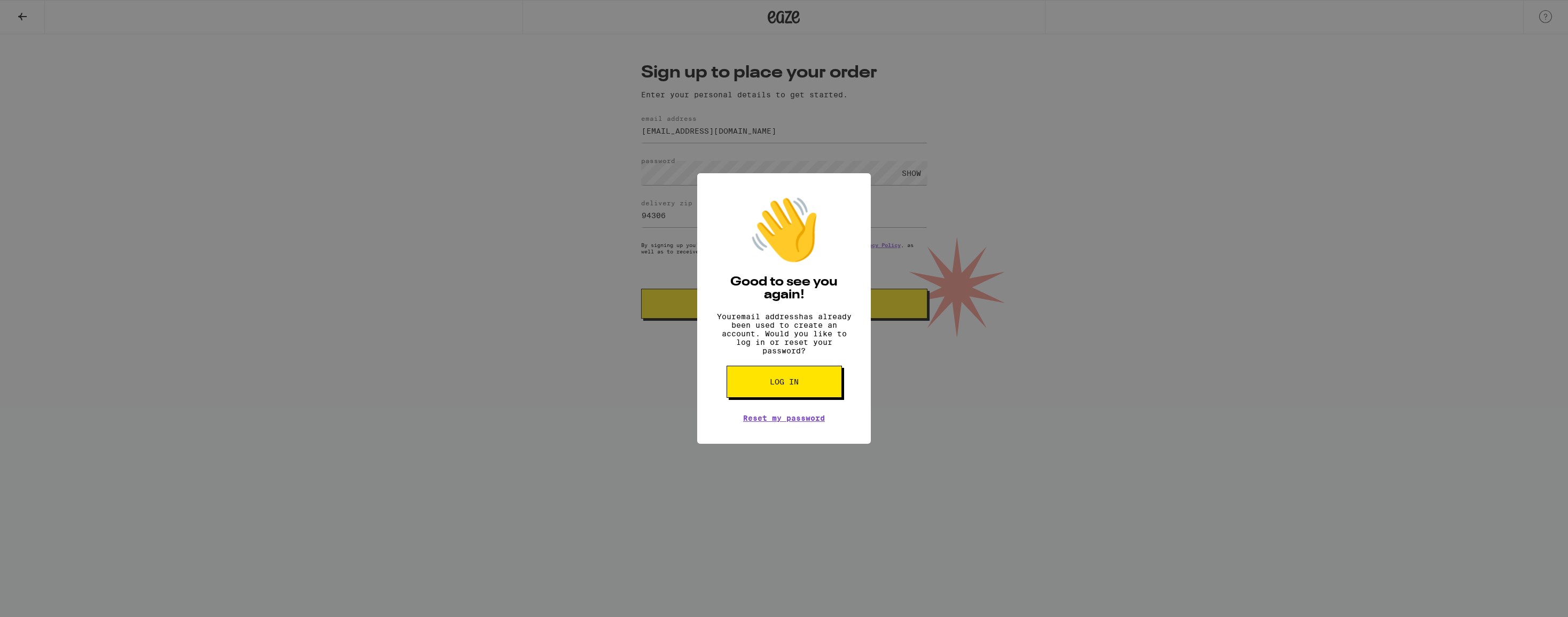
click at [806, 308] on div "👋 Good to see you again! Your email address has already been used to create an …" at bounding box center [784, 308] width 1568 height 617
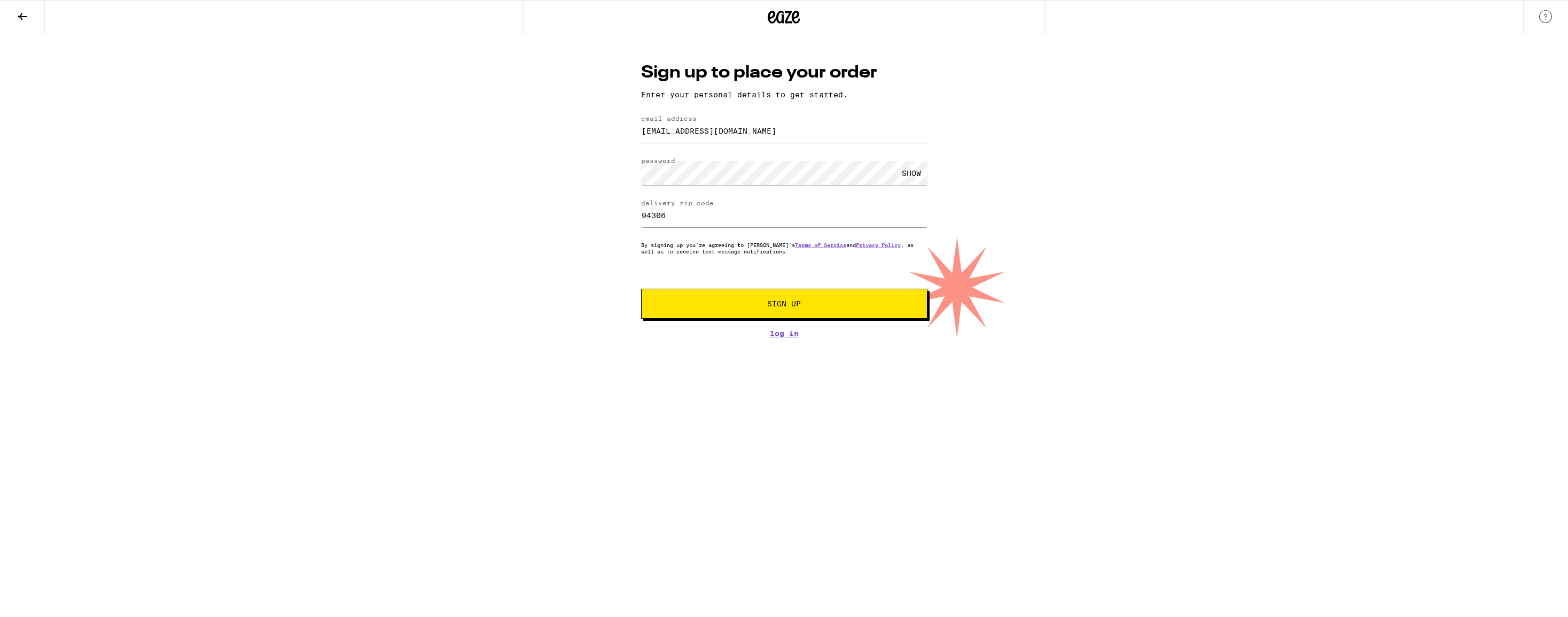
click at [807, 307] on span "Sign Up" at bounding box center [784, 303] width 213 height 8
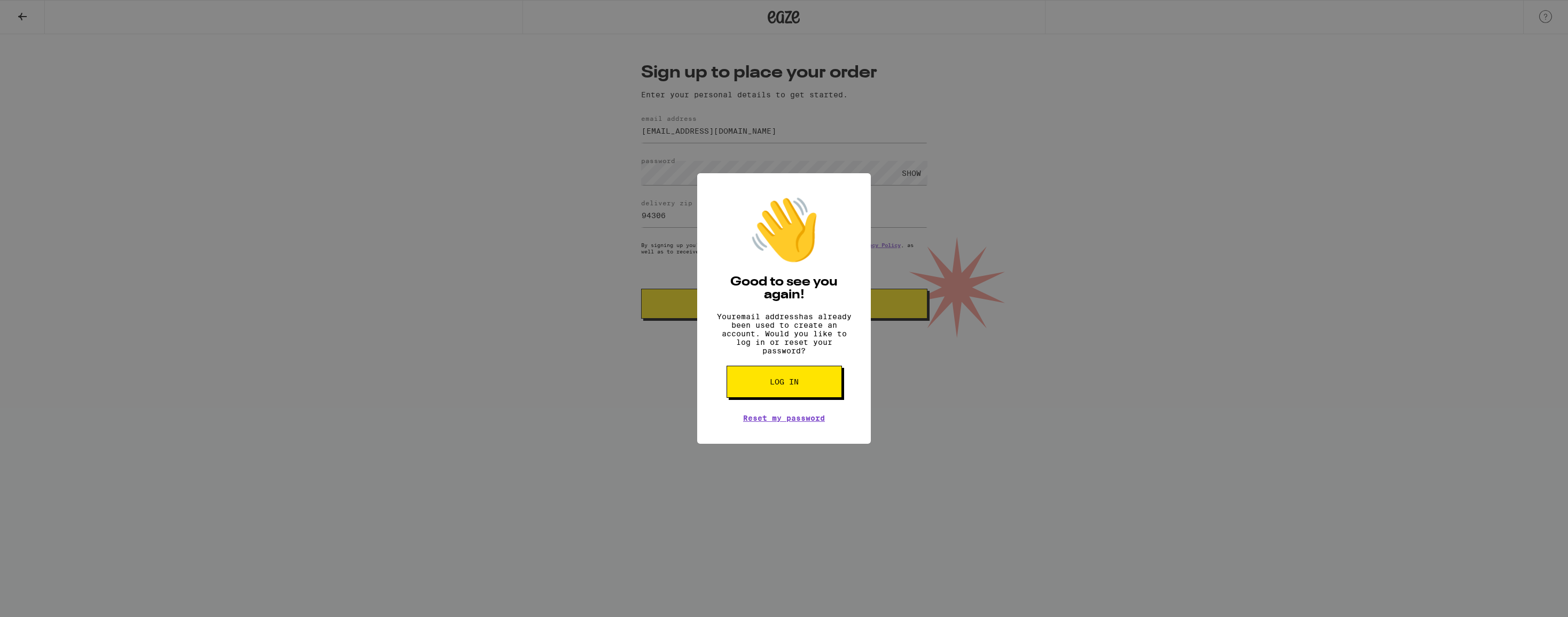
click at [804, 387] on button "Log in" at bounding box center [784, 381] width 115 height 32
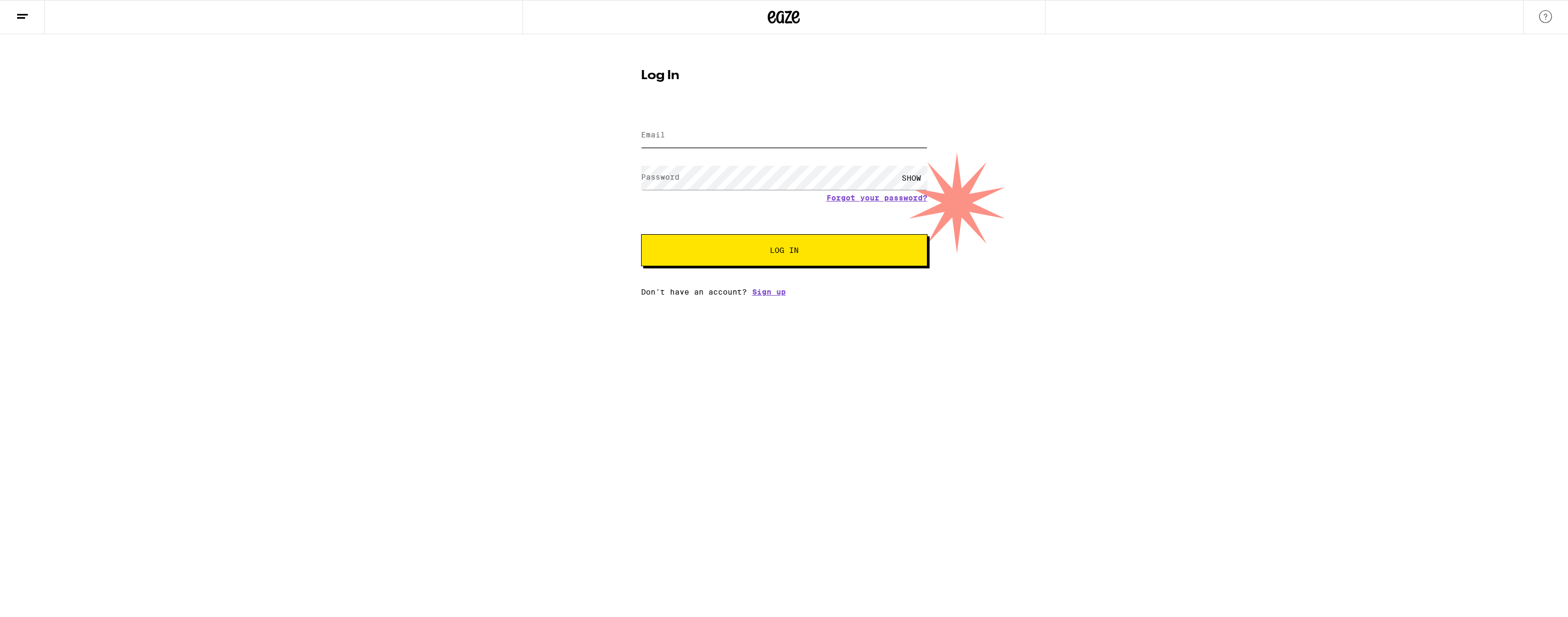
click at [740, 134] on input "Email" at bounding box center [784, 136] width 286 height 24
type input "[EMAIL_ADDRESS][DOMAIN_NAME]"
click at [781, 251] on span "Log In" at bounding box center [784, 250] width 29 height 8
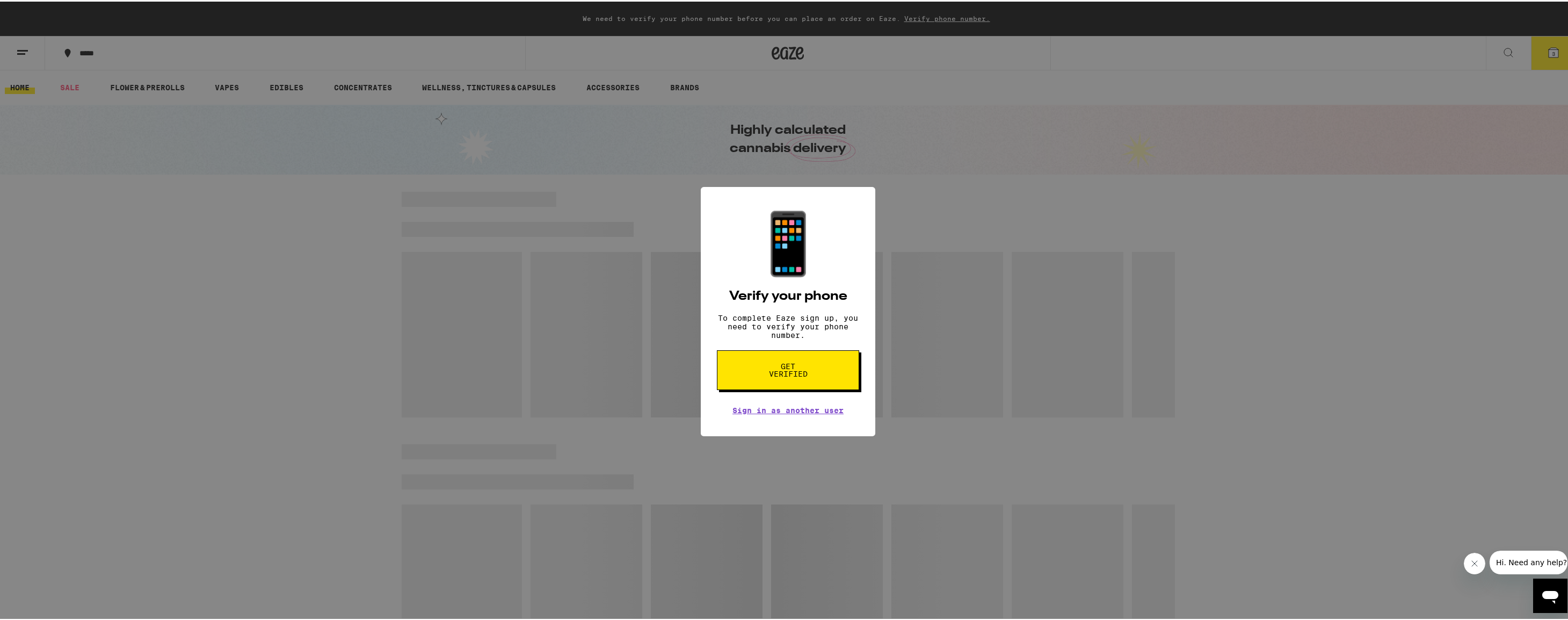
click at [1083, 289] on div "📱 Verify your phone To complete Eaze sign up, you need to verify your phone num…" at bounding box center [788, 310] width 1577 height 620
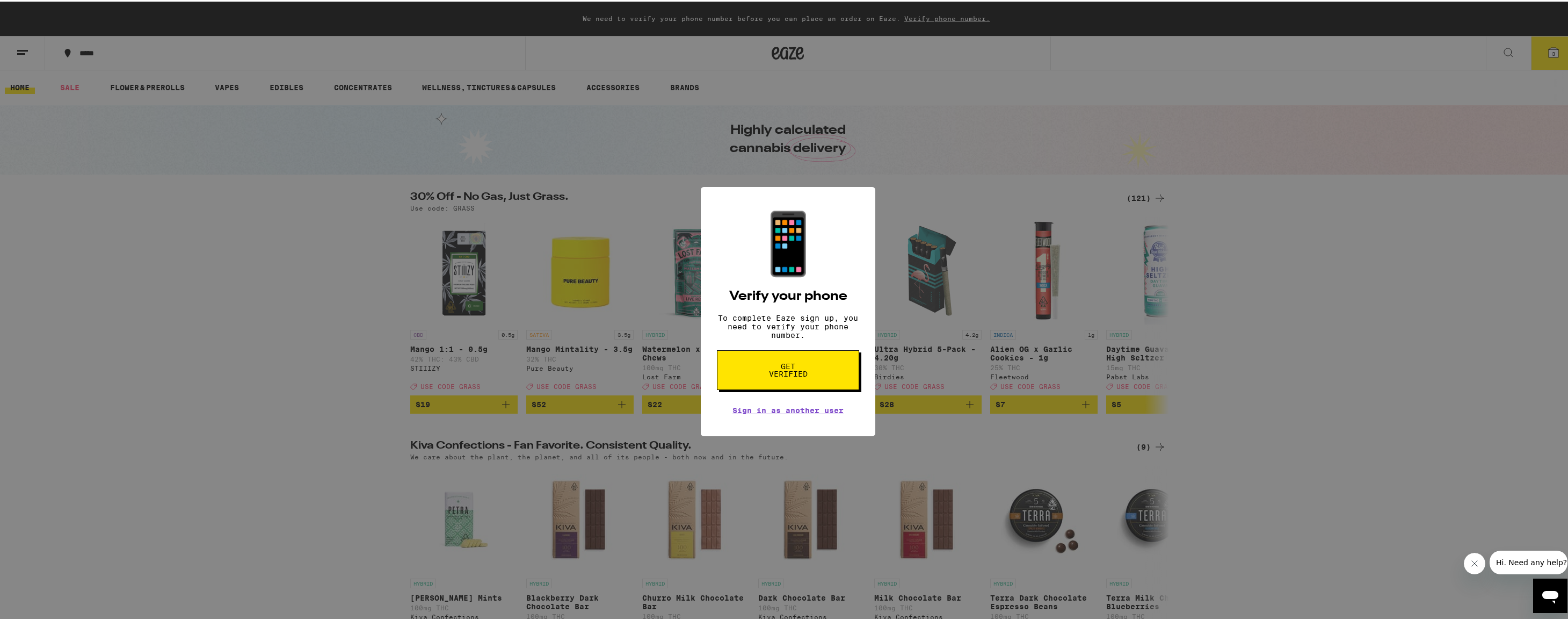
click at [762, 373] on span "Get verified" at bounding box center [788, 369] width 55 height 15
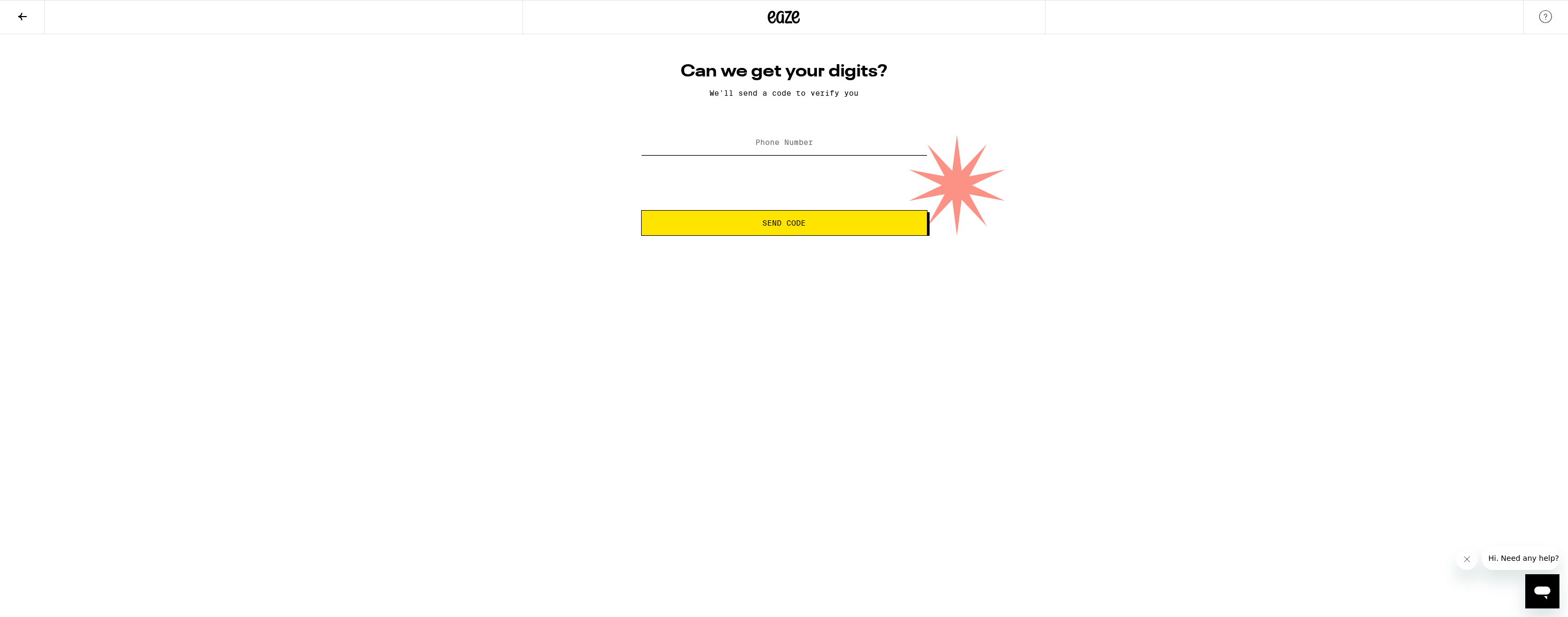
click at [815, 150] on input "Phone Number" at bounding box center [784, 142] width 286 height 24
type input "53040"
click at [796, 19] on icon at bounding box center [784, 17] width 32 height 19
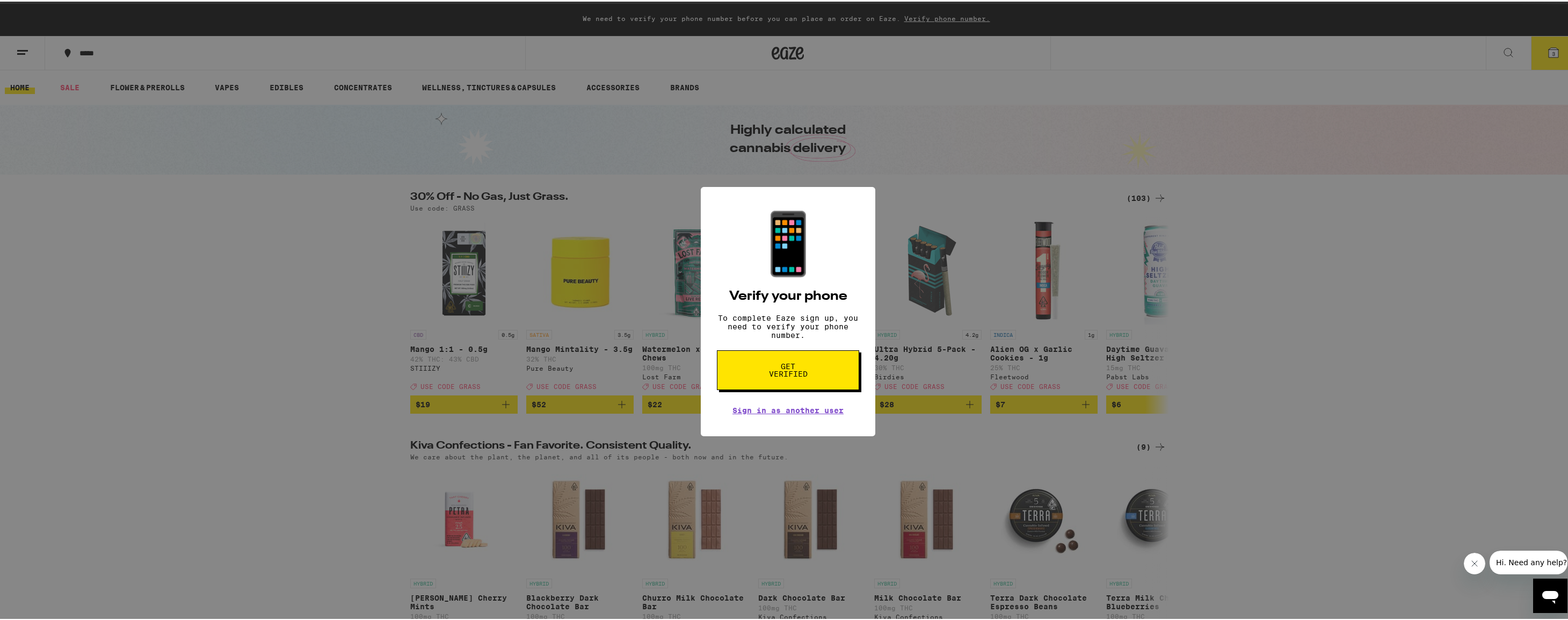
click at [330, 129] on div "📱 Verify your phone To complete Eaze sign up, you need to verify your phone num…" at bounding box center [788, 310] width 1577 height 620
